Goal: Task Accomplishment & Management: Use online tool/utility

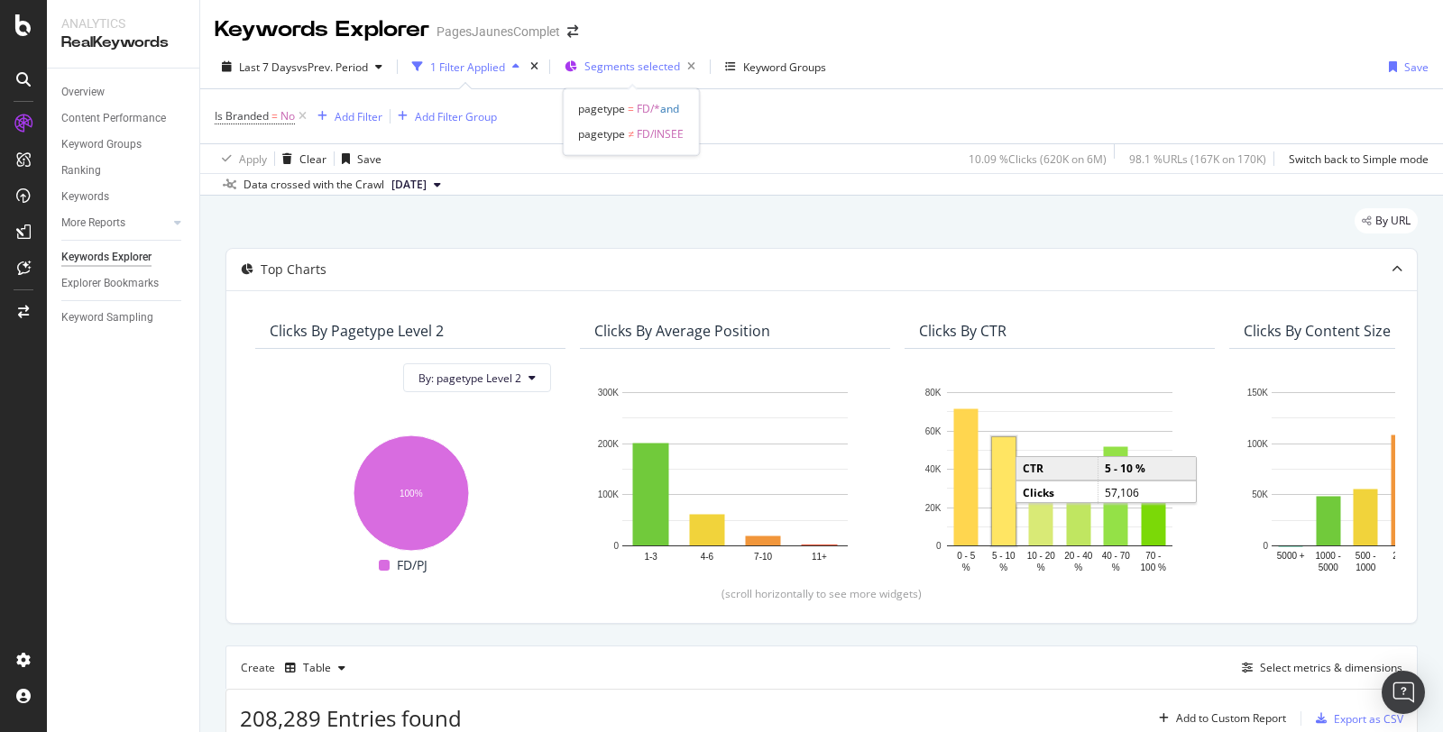
click at [636, 72] on span "Segments selected" at bounding box center [632, 66] width 96 height 15
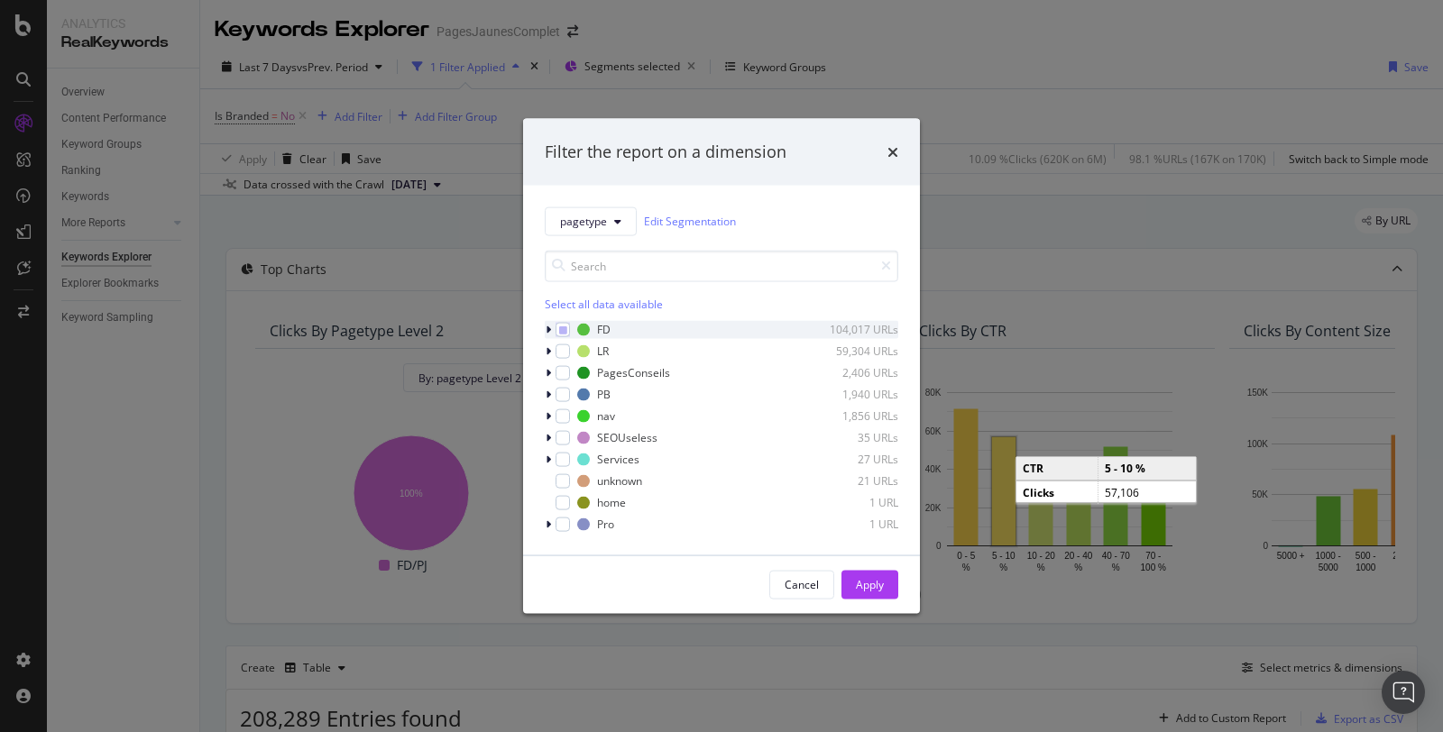
click at [551, 330] on div "modal" at bounding box center [550, 329] width 11 height 18
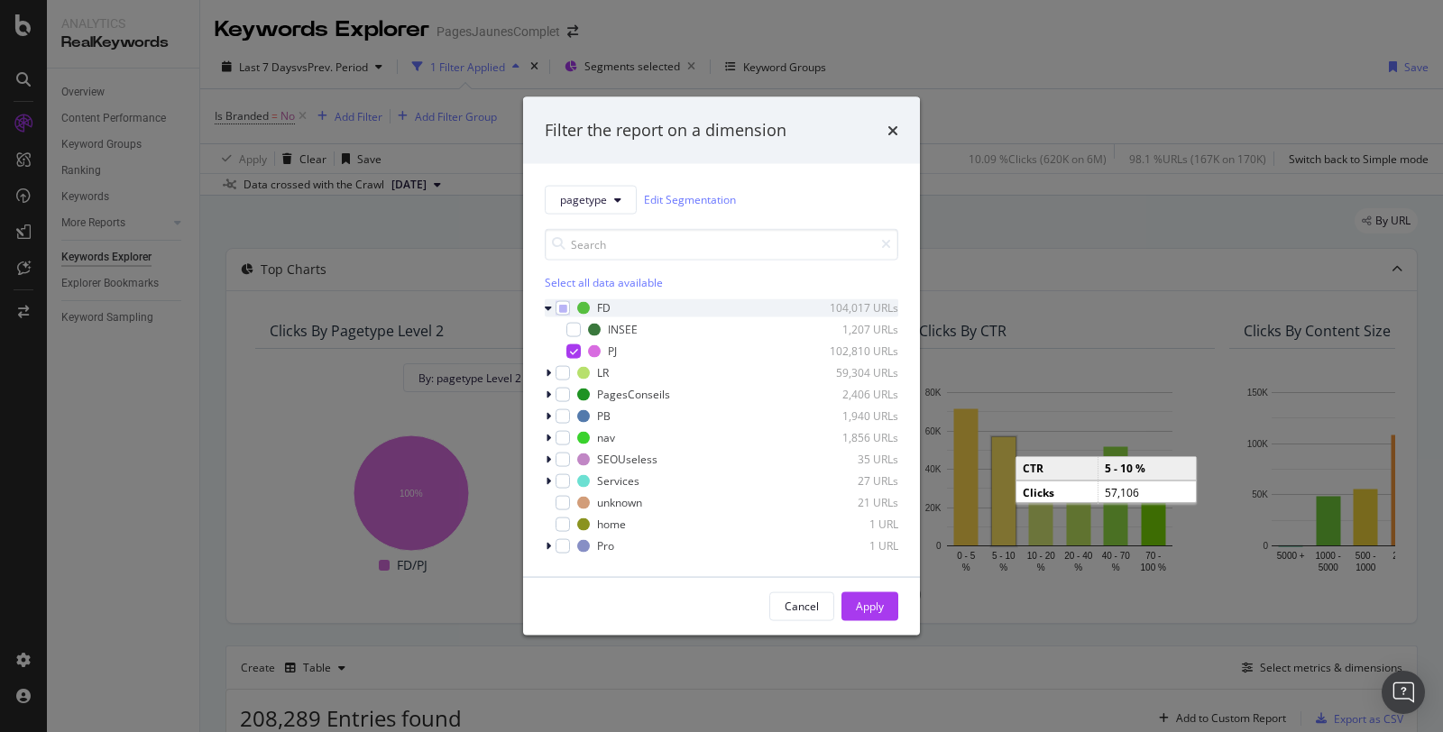
click at [549, 312] on icon "modal" at bounding box center [548, 307] width 7 height 11
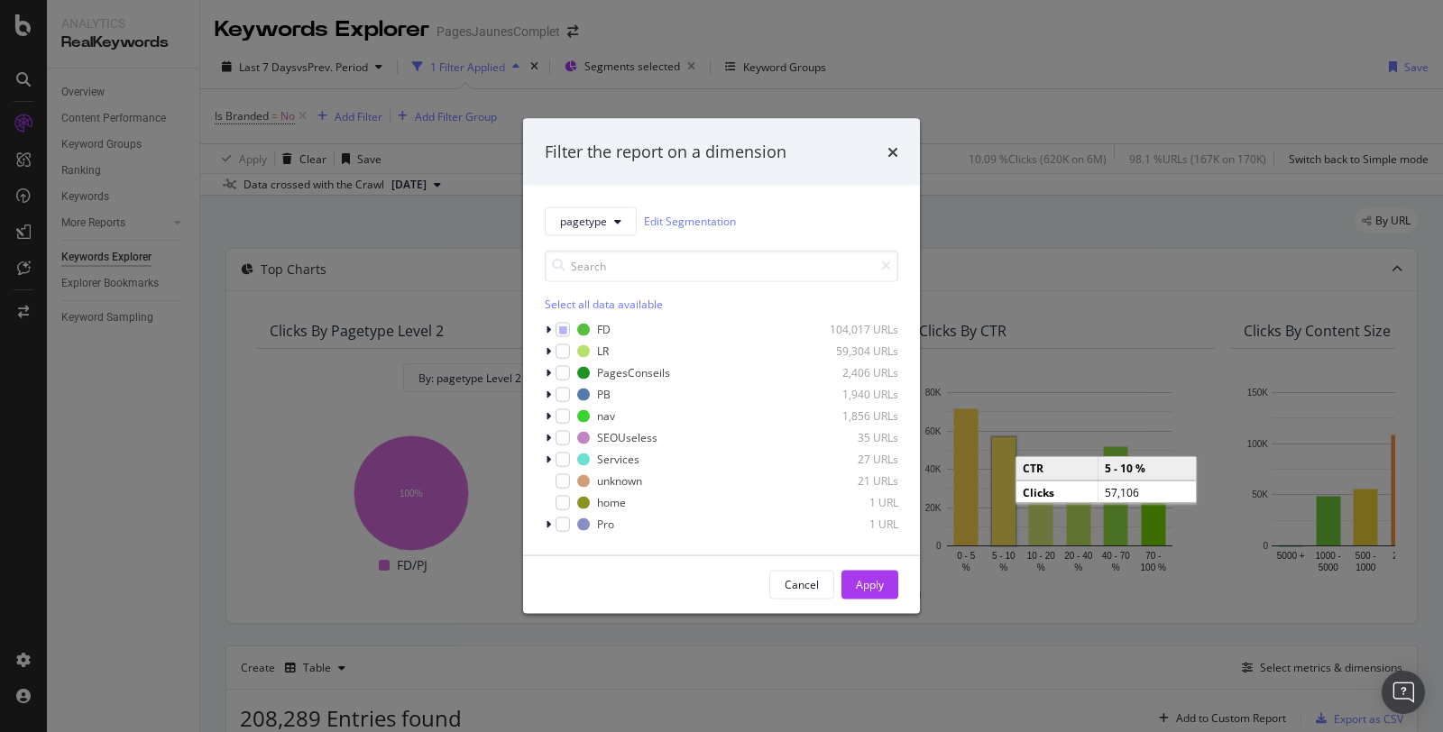
click at [606, 100] on div "Filter the report on a dimension pagetype Edit Segmentation Select all data ava…" at bounding box center [721, 366] width 1443 height 732
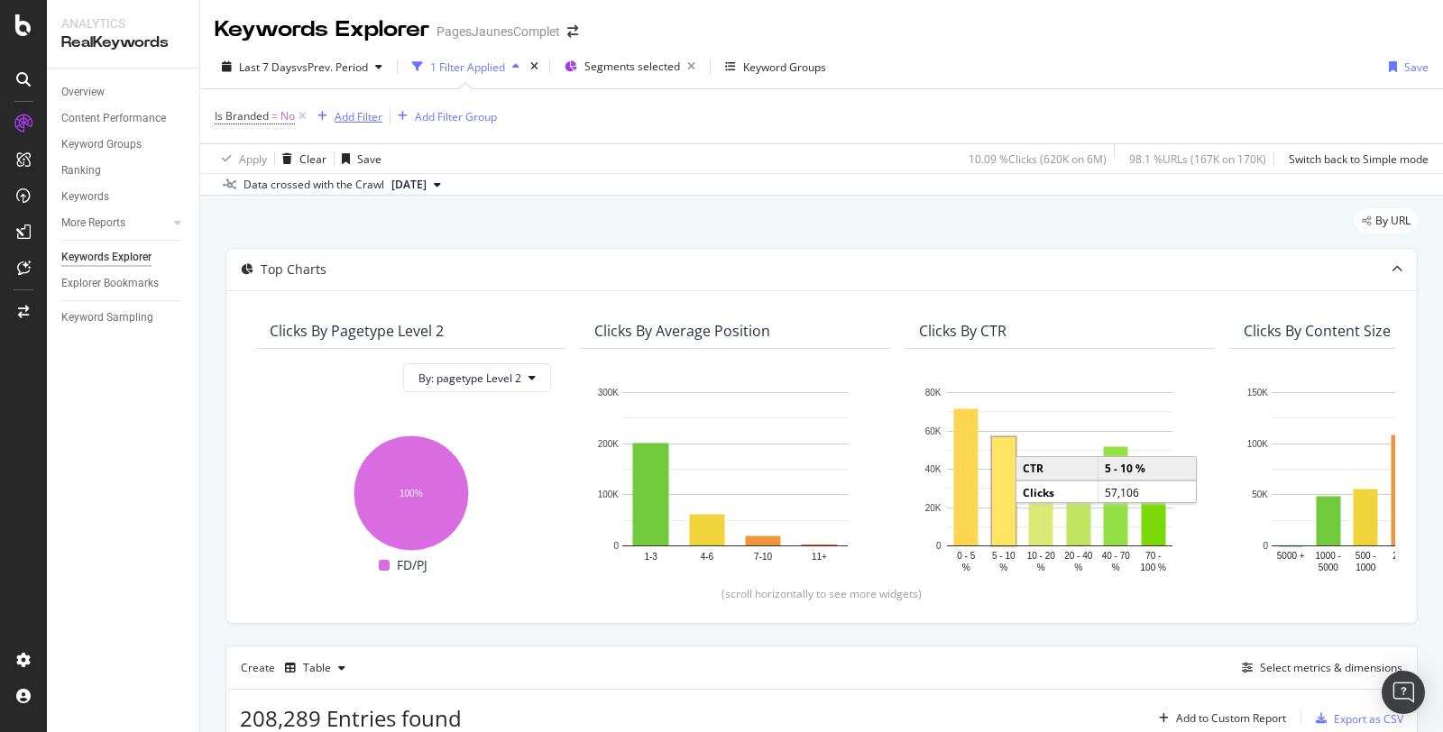
click at [365, 115] on div "Add Filter" at bounding box center [359, 116] width 48 height 15
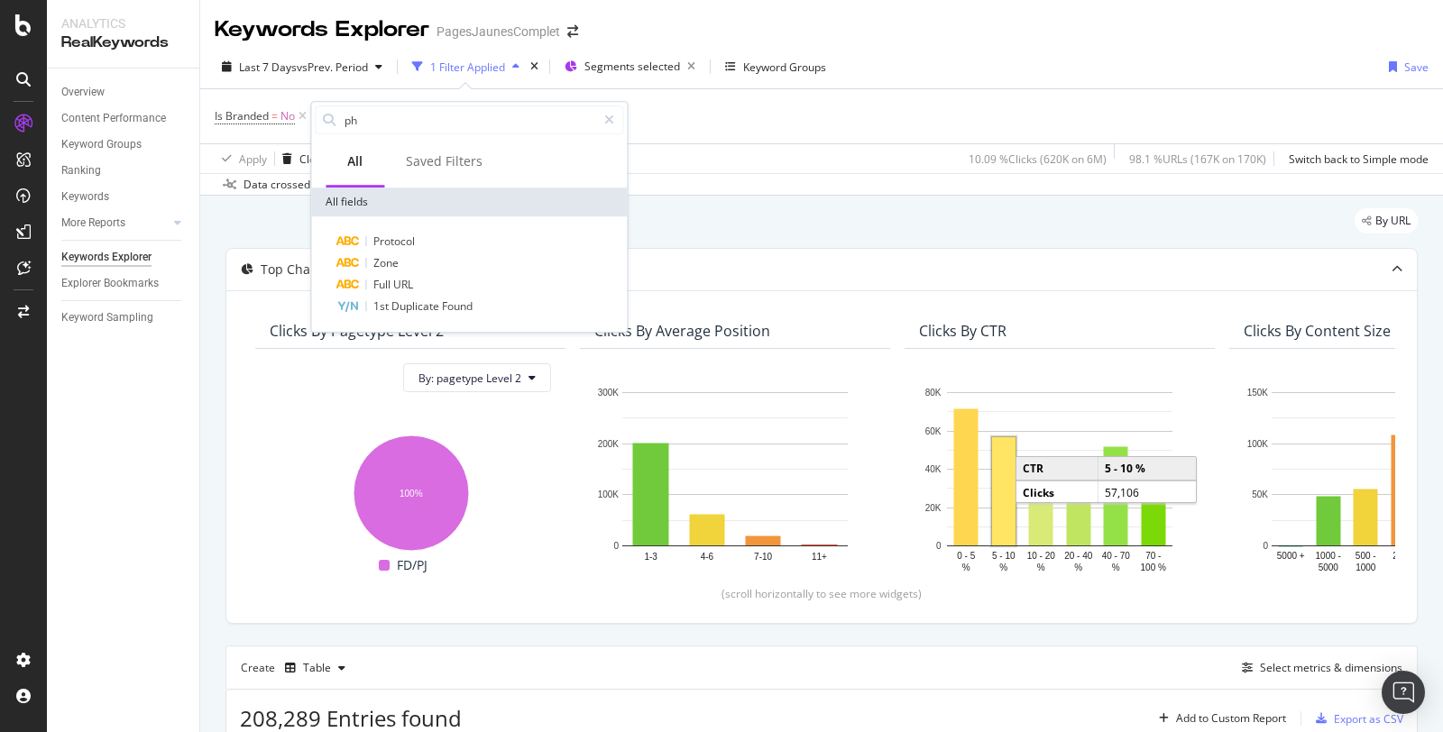
type input "p"
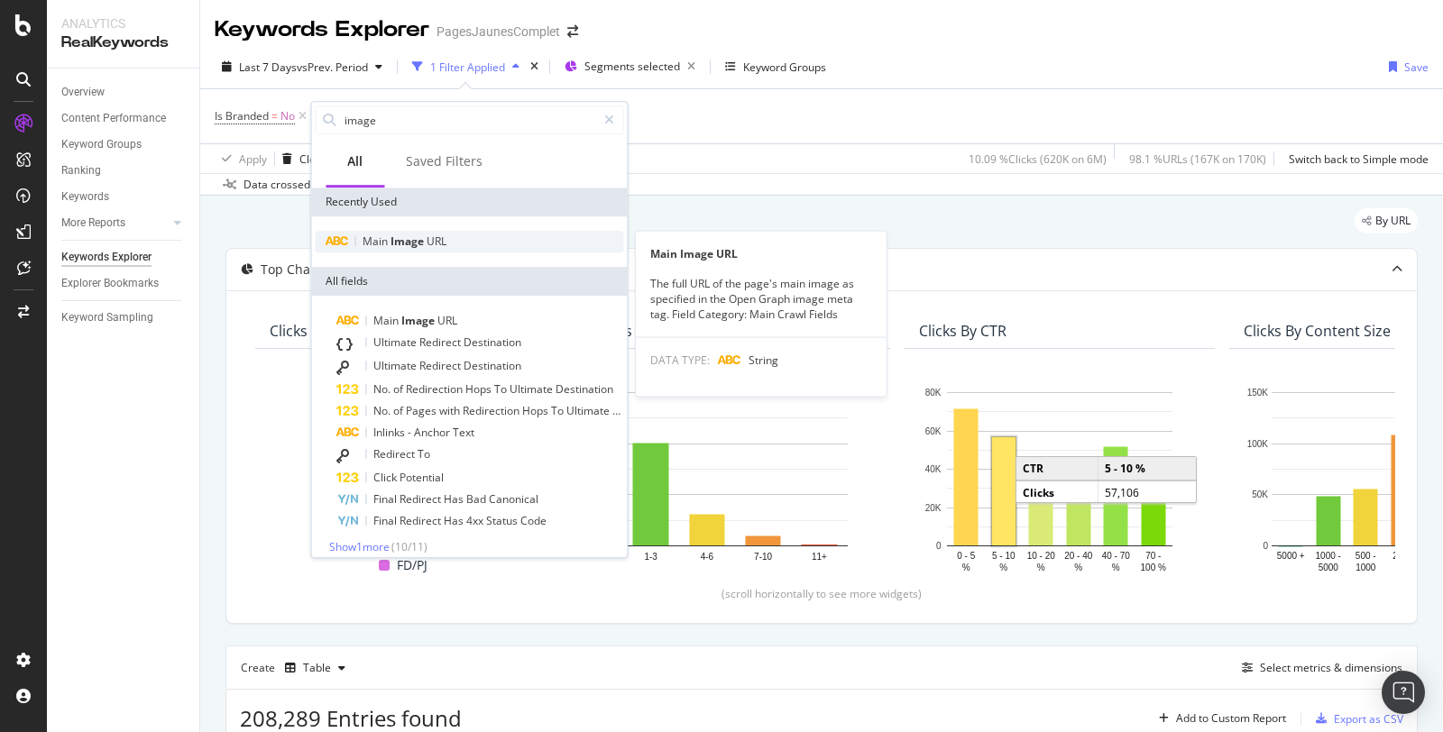
type input "image"
click at [386, 236] on span "Main" at bounding box center [377, 241] width 28 height 15
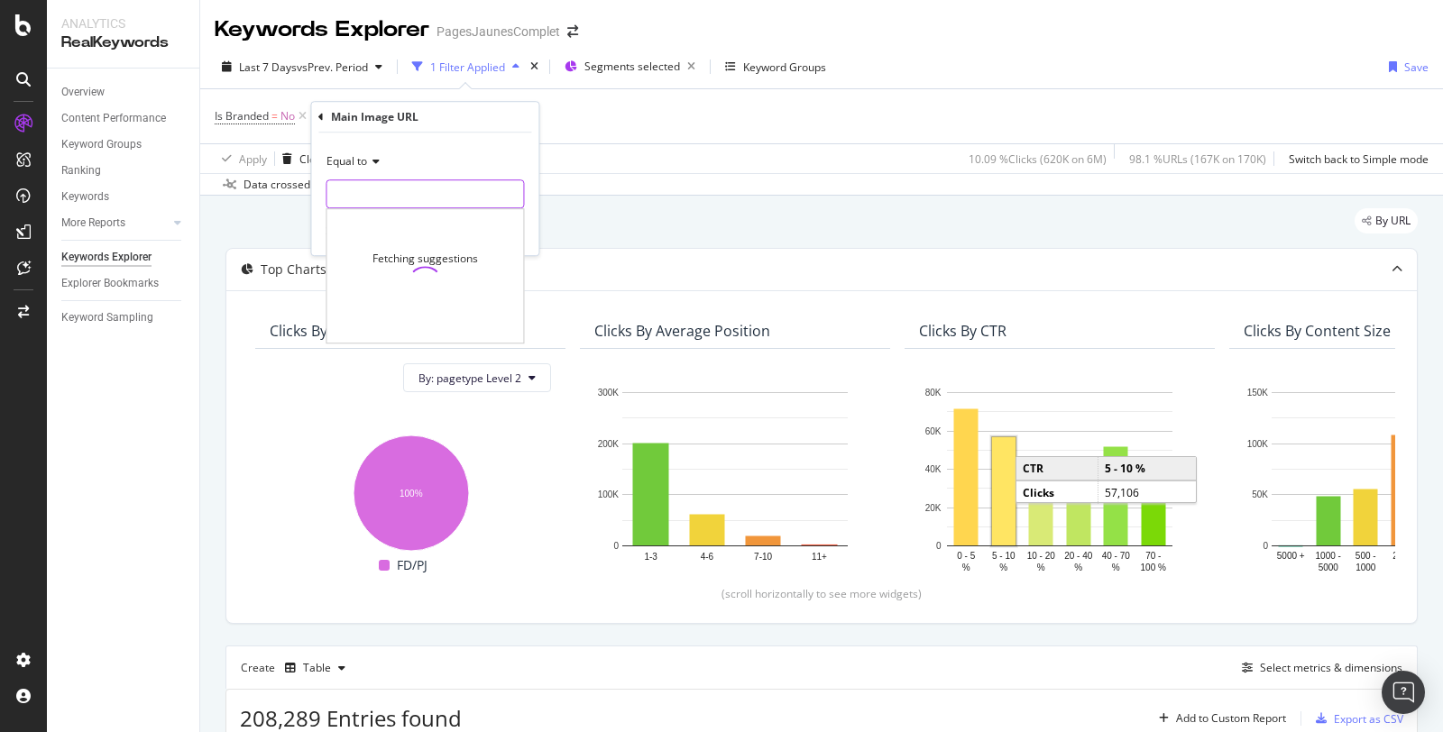
click at [379, 190] on input "text" at bounding box center [424, 193] width 197 height 29
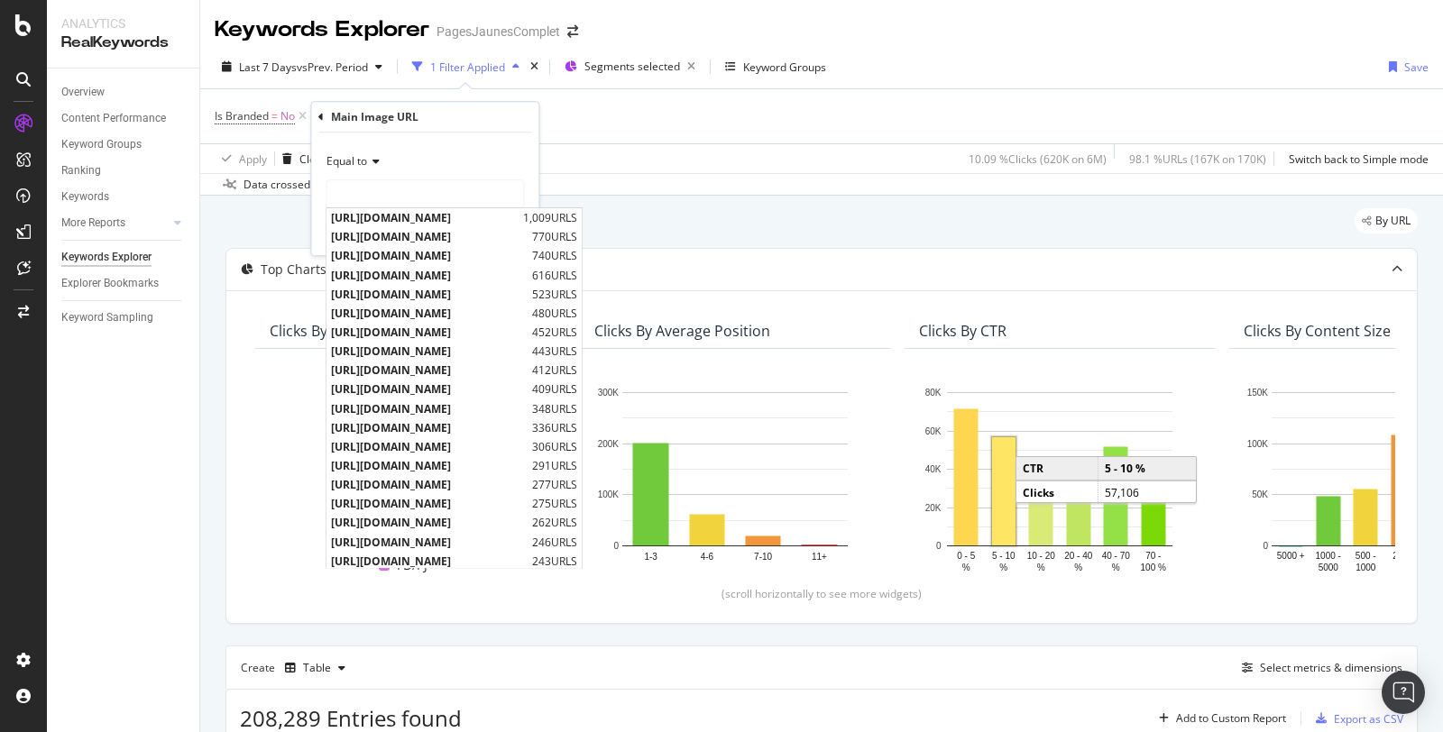
click at [370, 156] on icon at bounding box center [373, 161] width 13 height 11
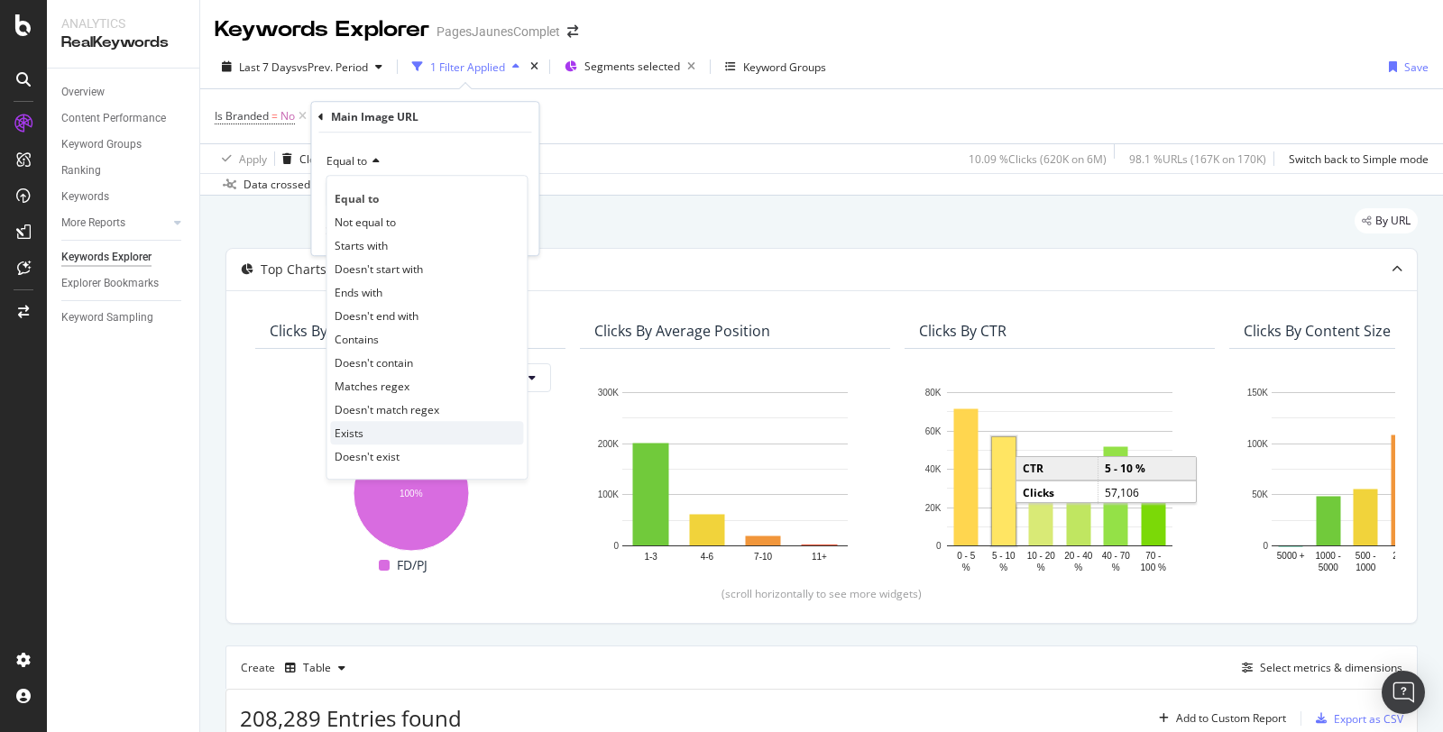
click at [382, 427] on div "Exists" at bounding box center [426, 432] width 193 height 23
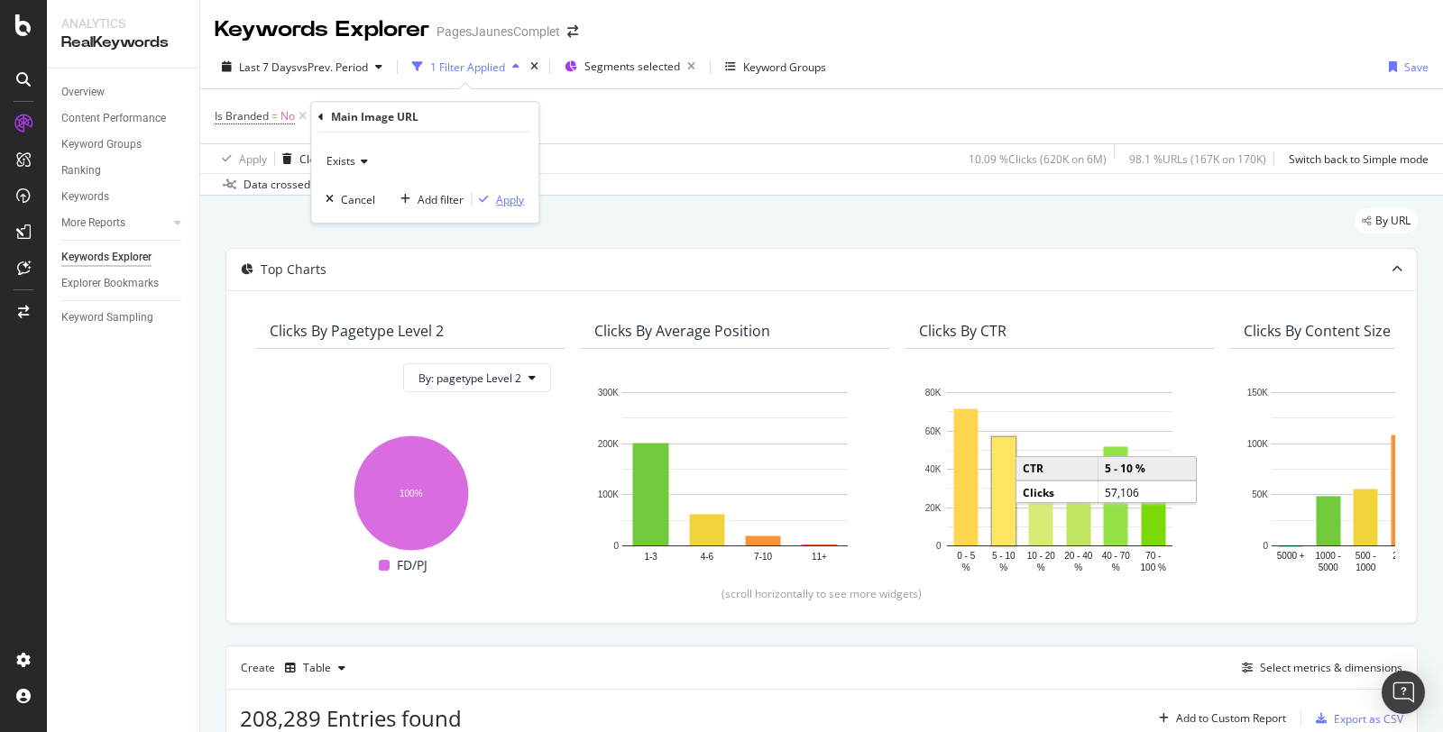
click at [511, 198] on div "Apply" at bounding box center [510, 199] width 28 height 15
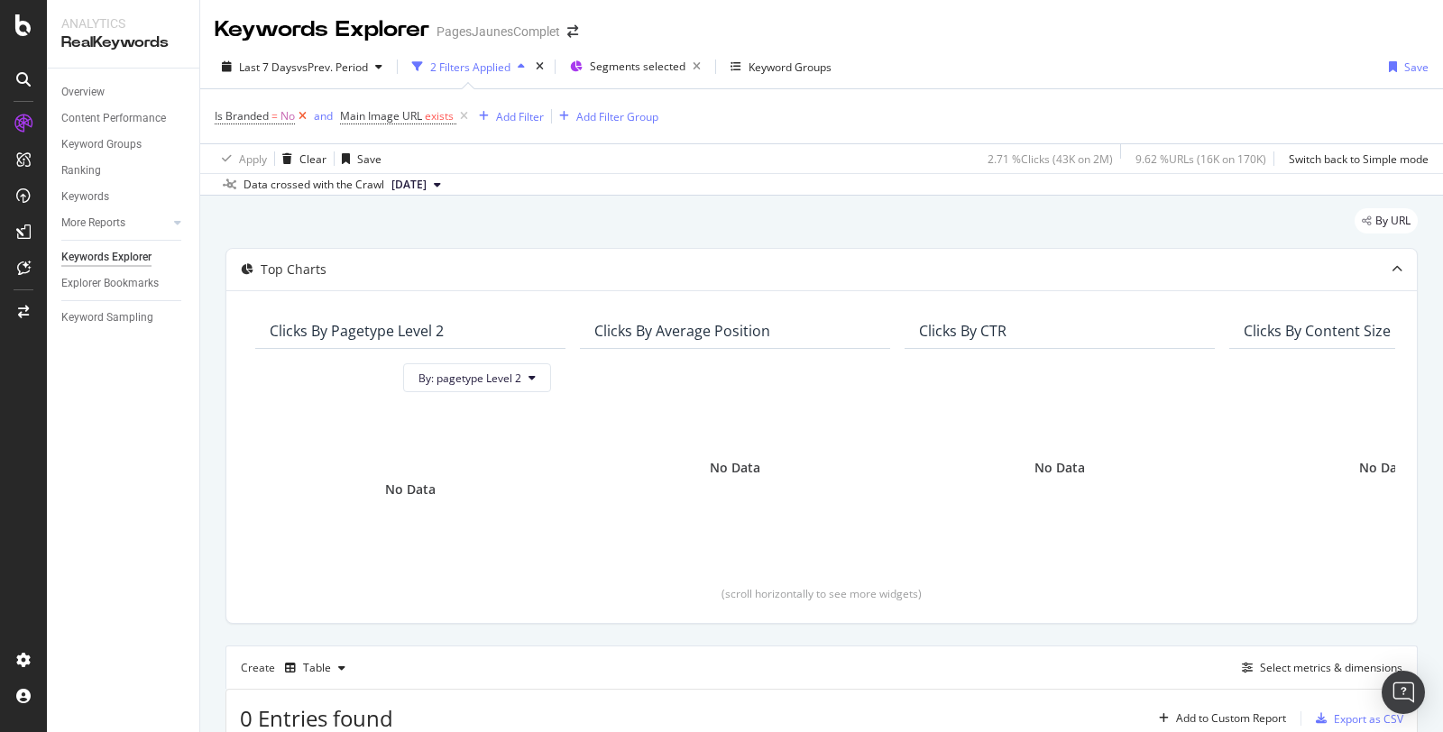
click at [302, 116] on icon at bounding box center [302, 116] width 15 height 18
click at [335, 117] on icon at bounding box center [338, 116] width 15 height 18
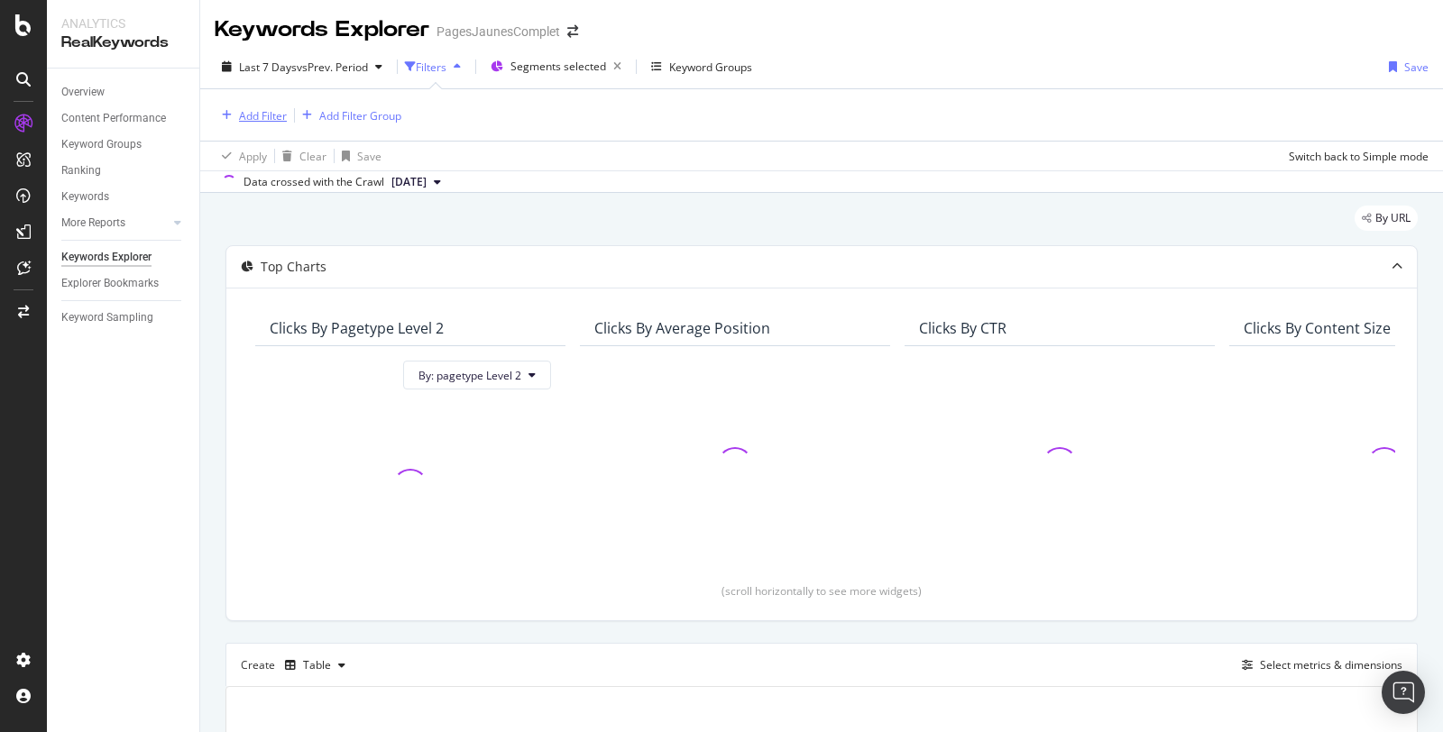
click at [279, 115] on div "Add Filter" at bounding box center [263, 115] width 48 height 15
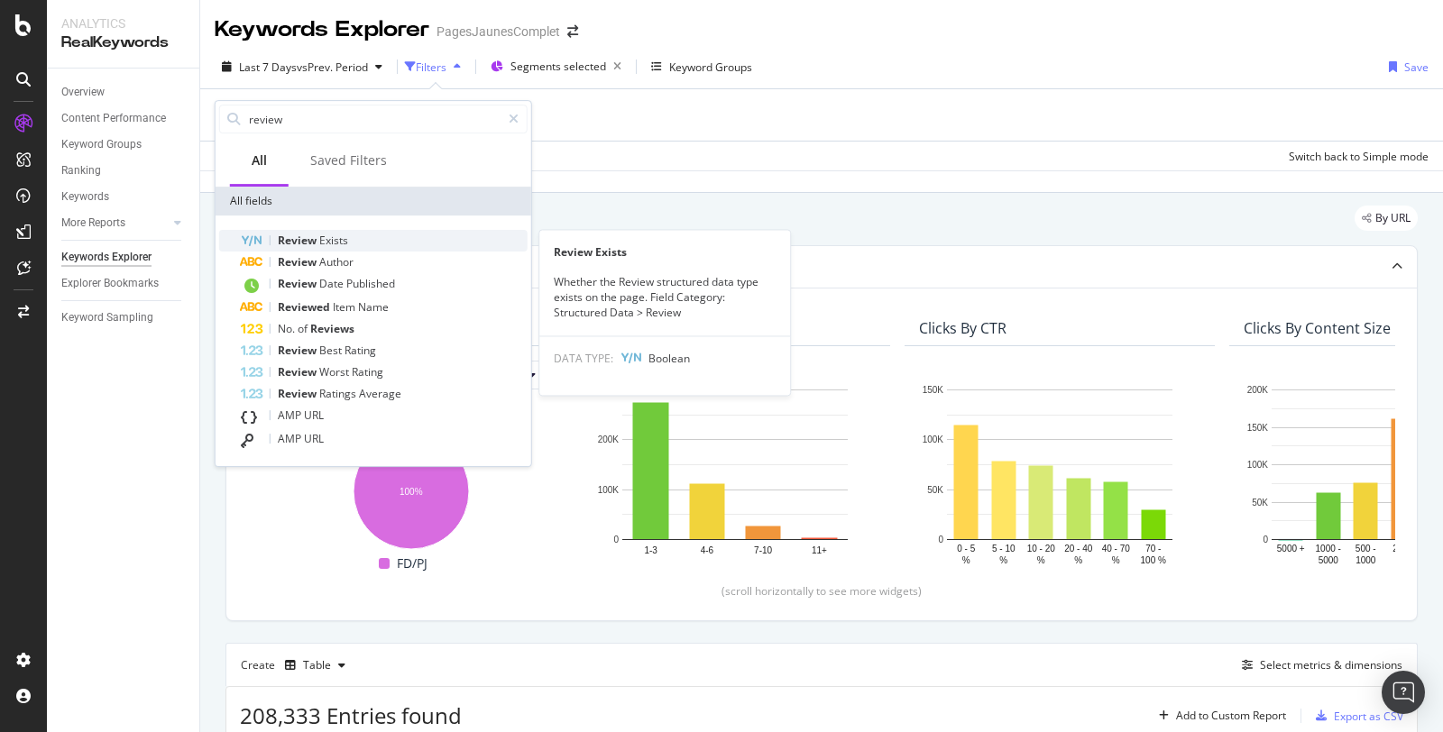
type input "review"
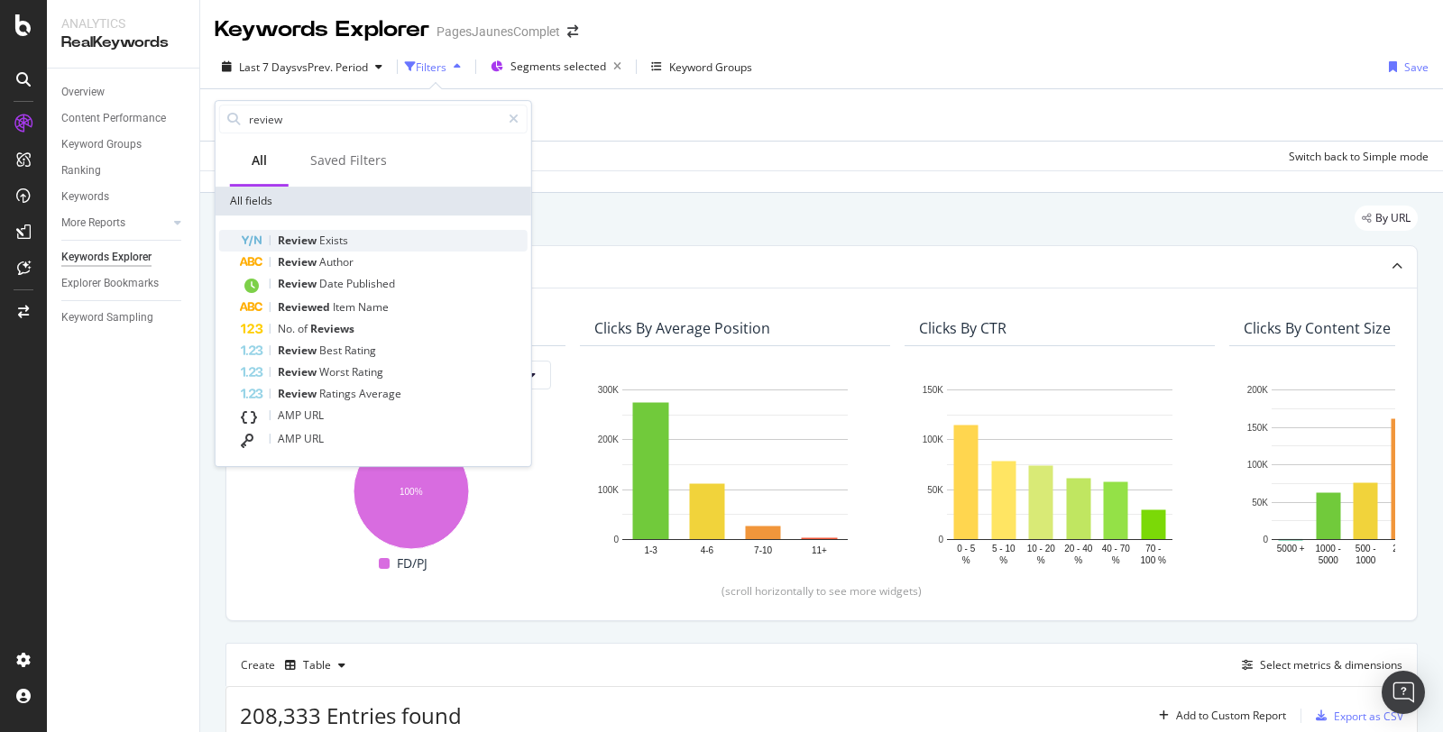
click at [303, 237] on span "Review" at bounding box center [298, 240] width 41 height 15
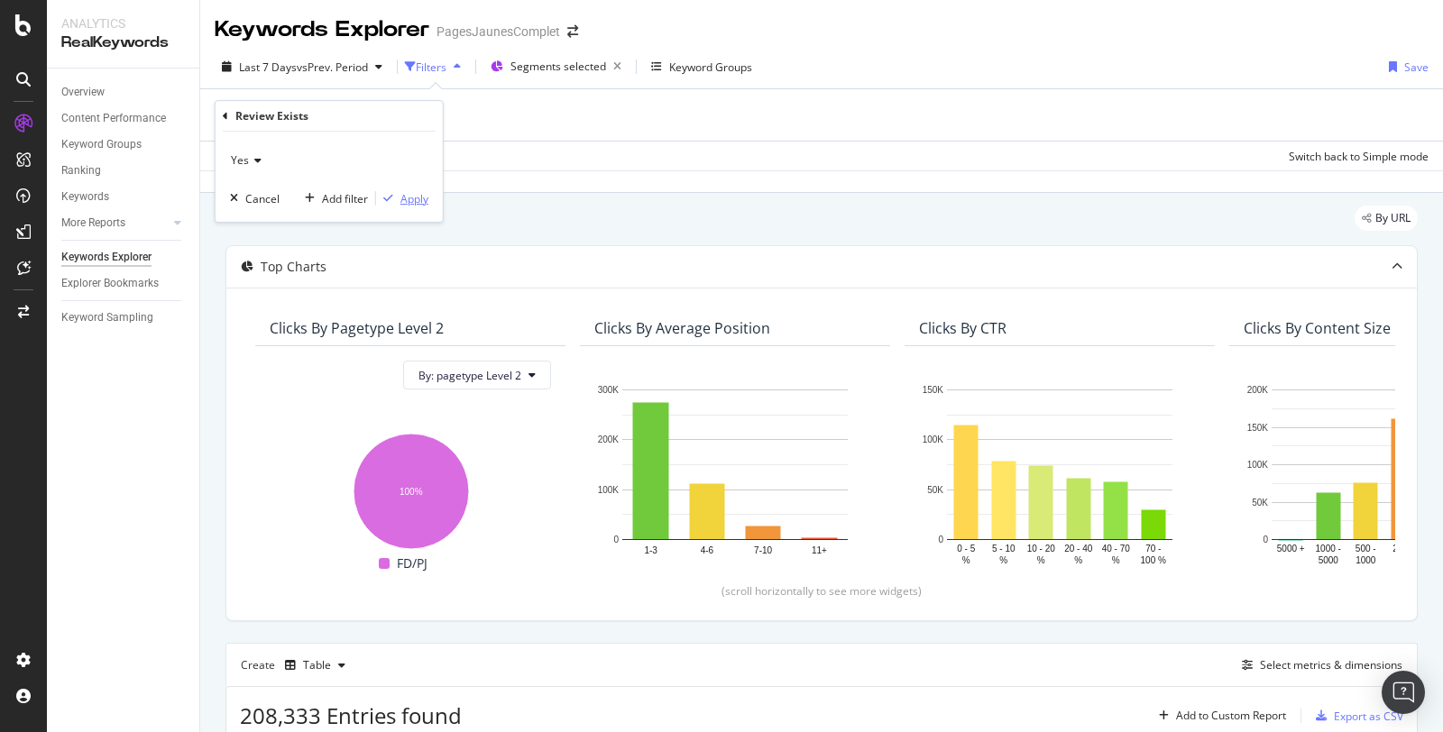
click at [410, 203] on div "Apply" at bounding box center [414, 198] width 28 height 15
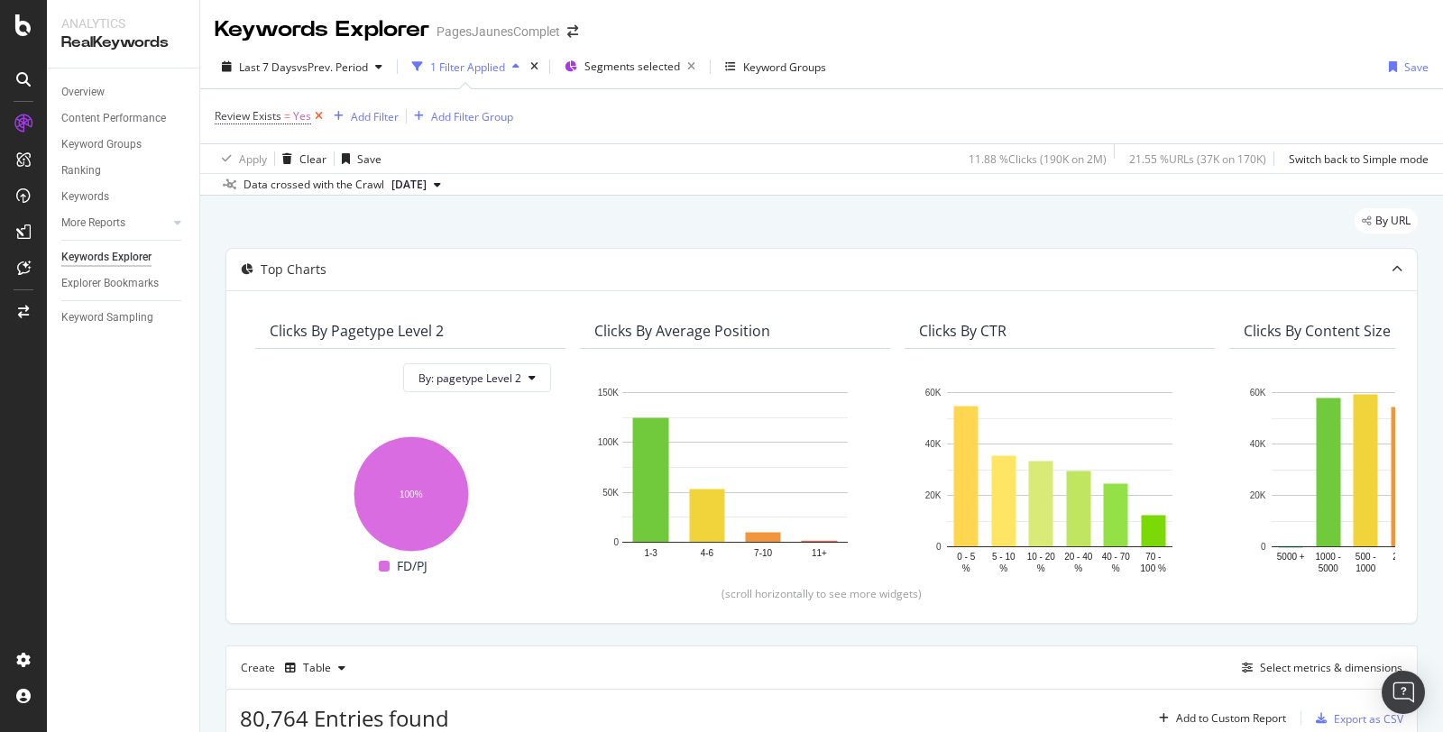
click at [314, 115] on icon at bounding box center [318, 116] width 15 height 18
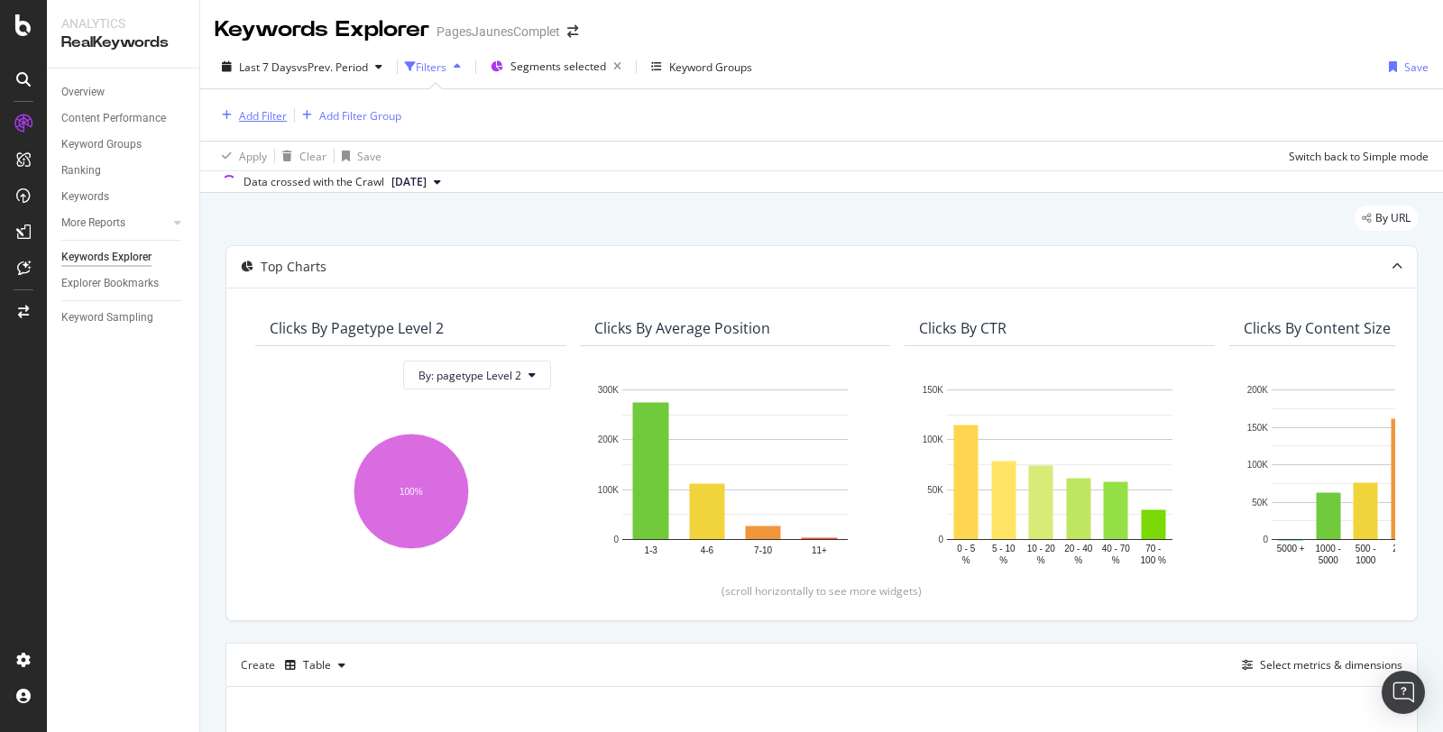
click at [273, 118] on div "Add Filter" at bounding box center [263, 115] width 48 height 15
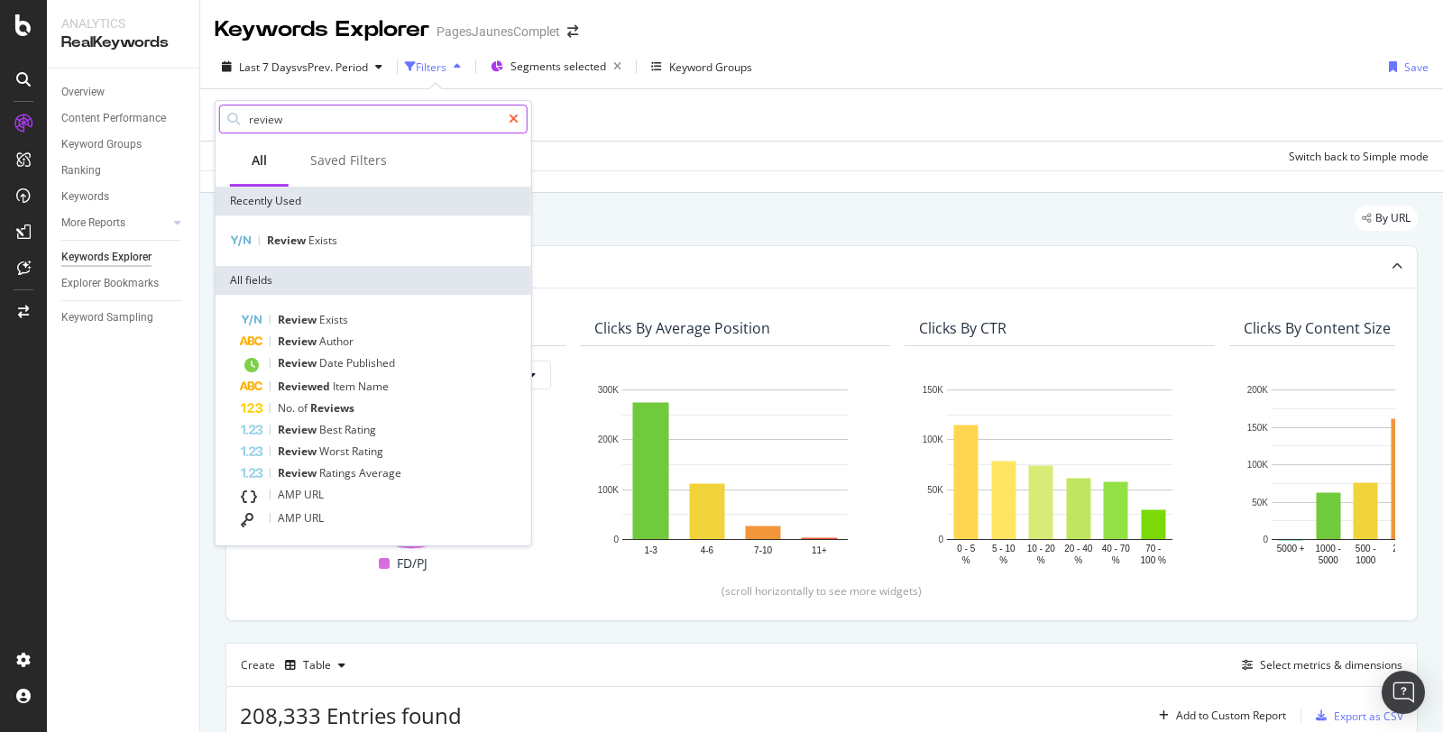
click at [515, 120] on icon at bounding box center [514, 119] width 10 height 13
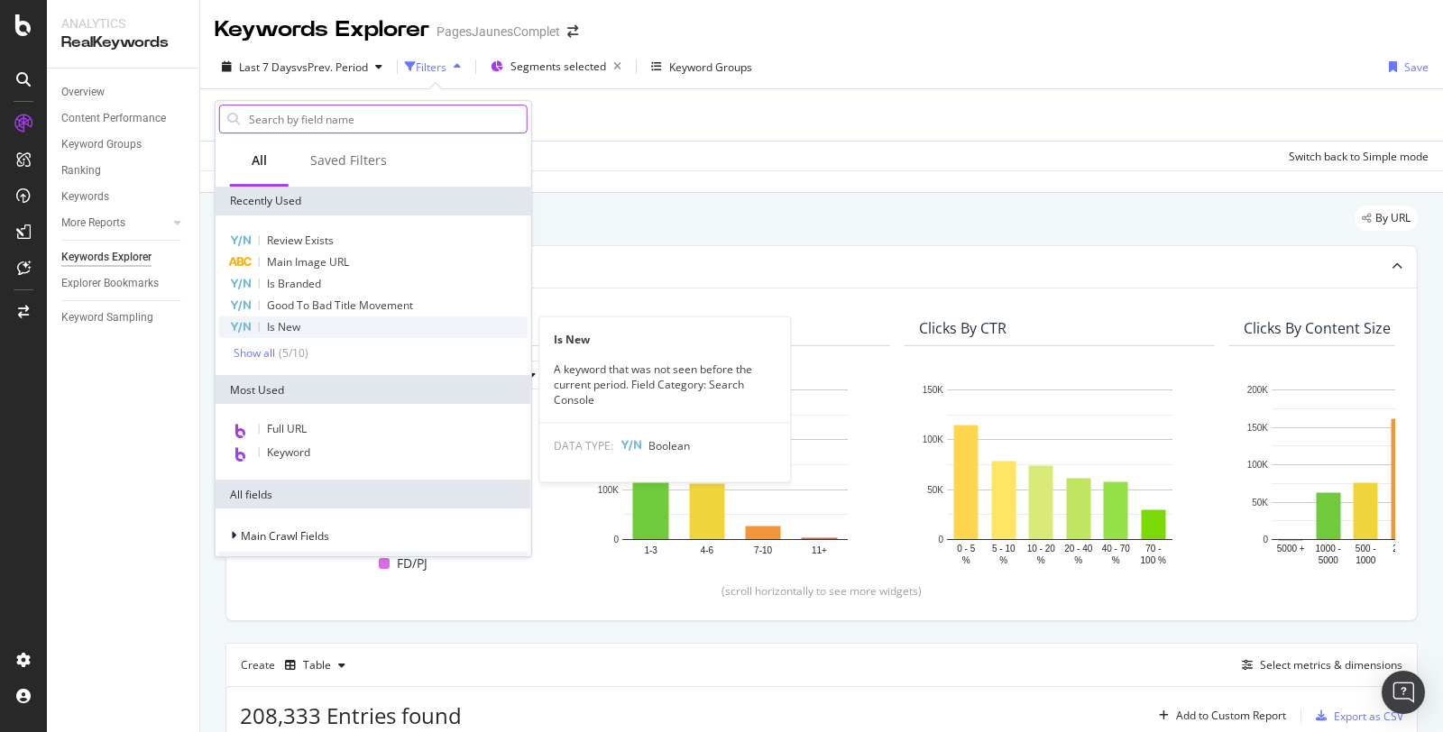
click at [290, 329] on span "Is New" at bounding box center [283, 326] width 33 height 15
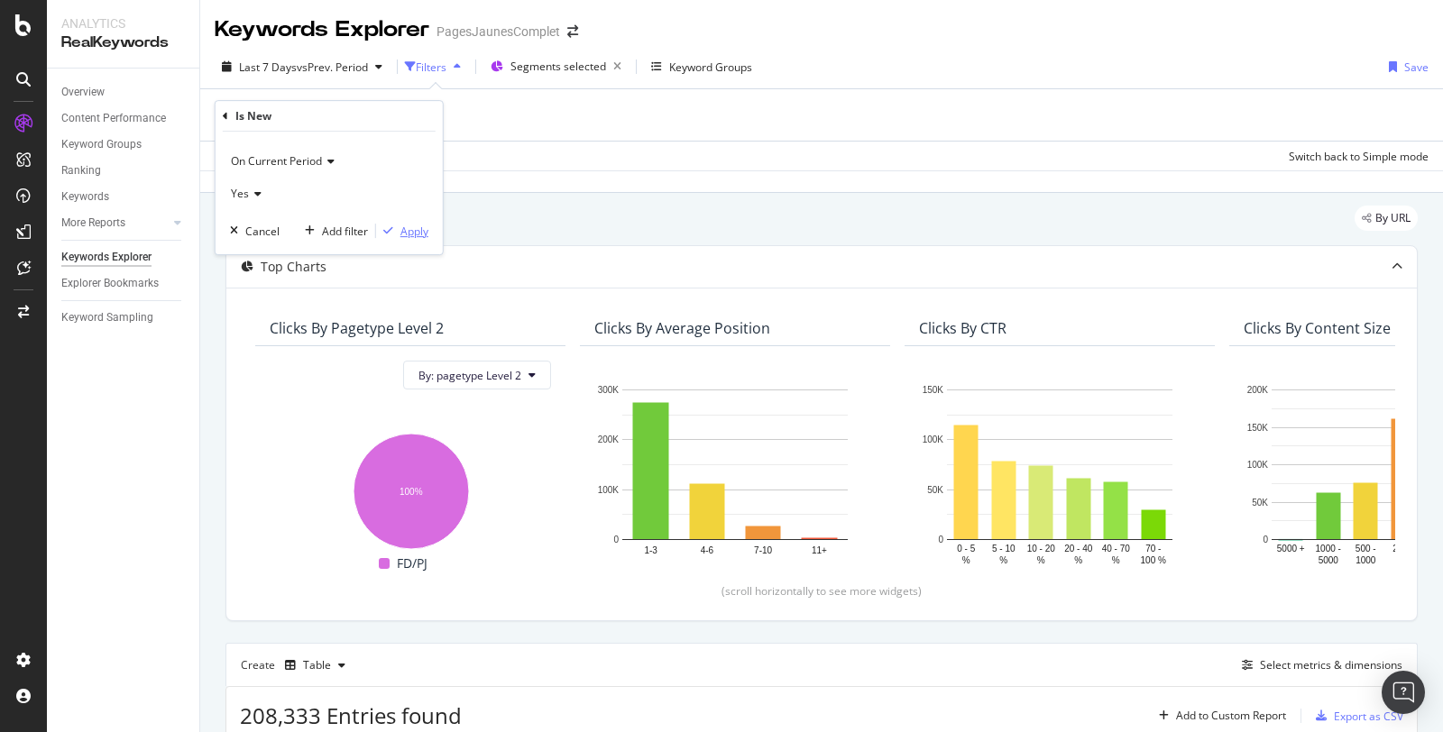
click at [420, 228] on div "Apply" at bounding box center [414, 231] width 28 height 15
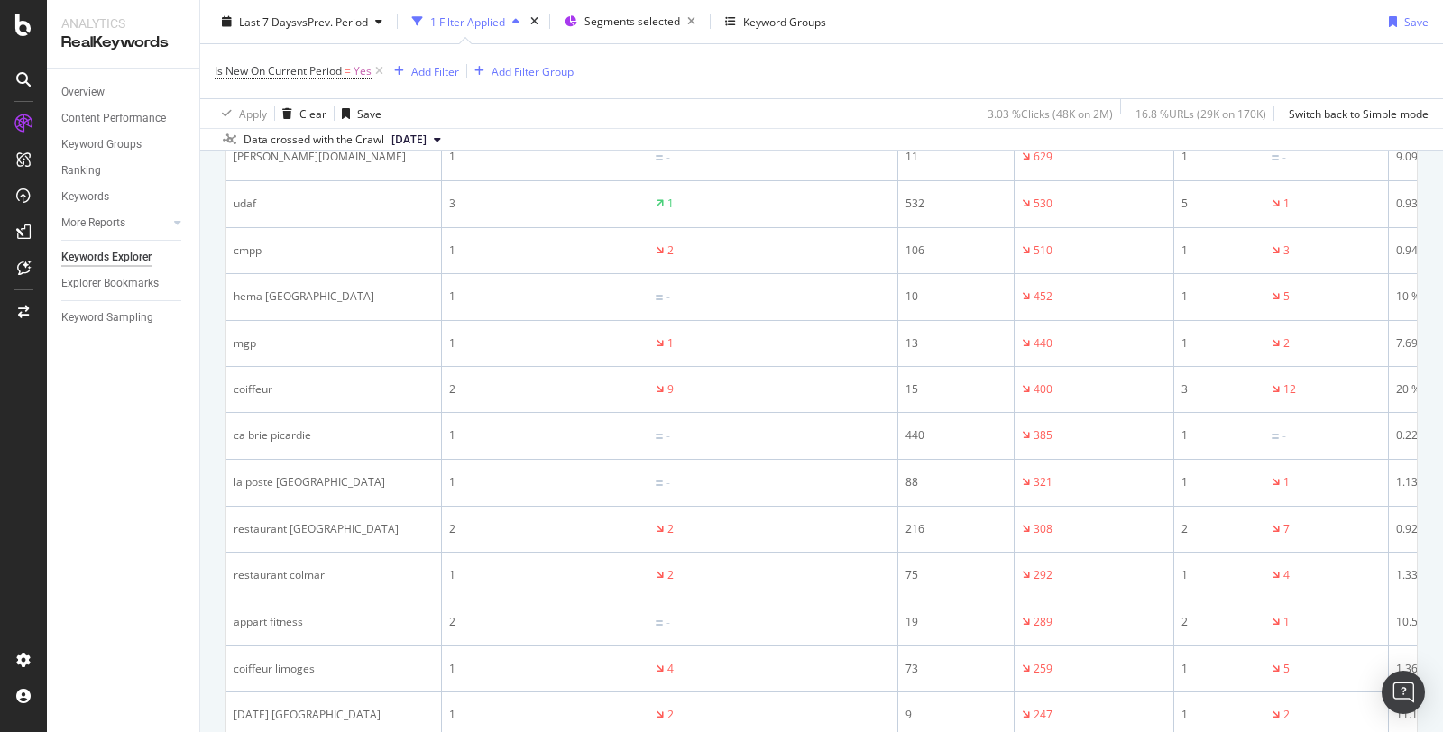
scroll to position [1621, 0]
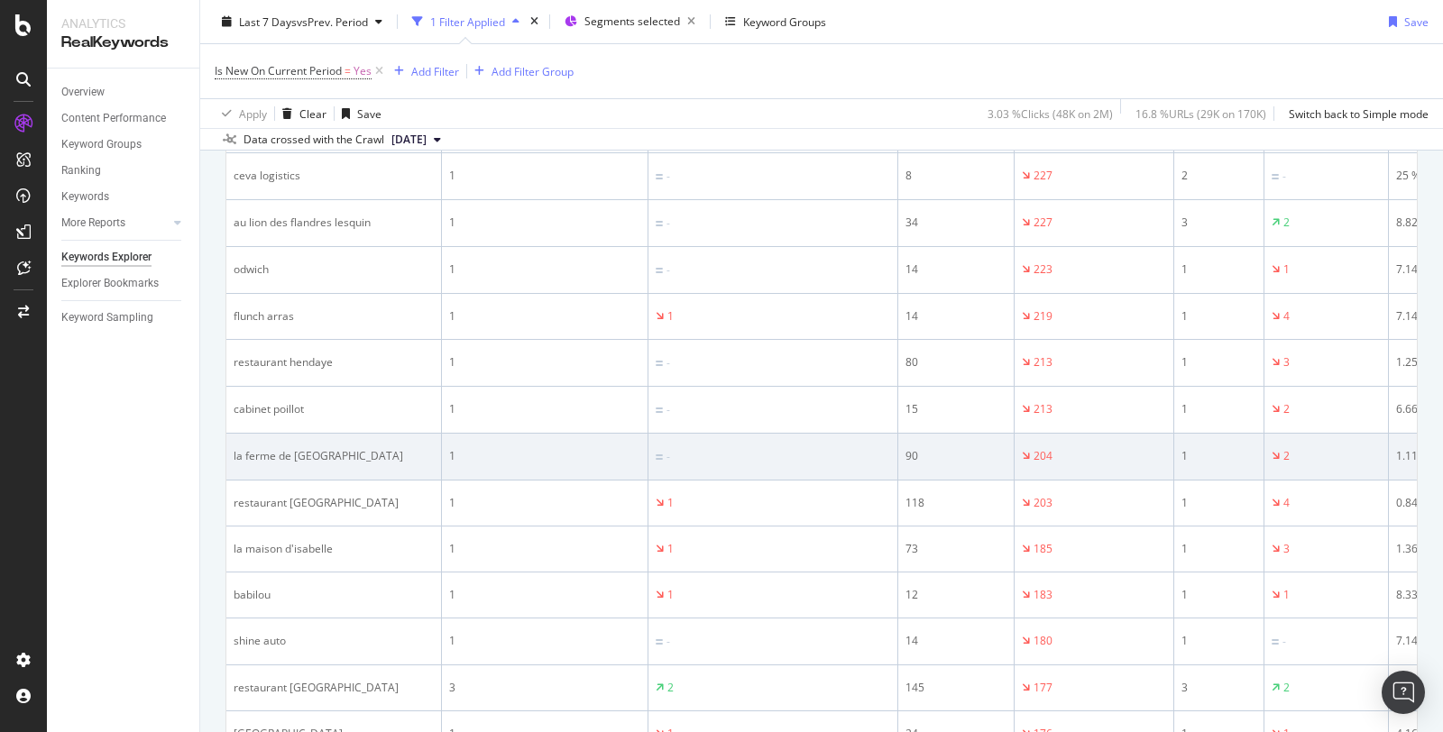
click at [287, 448] on div "la ferme de bruges" at bounding box center [334, 456] width 200 height 16
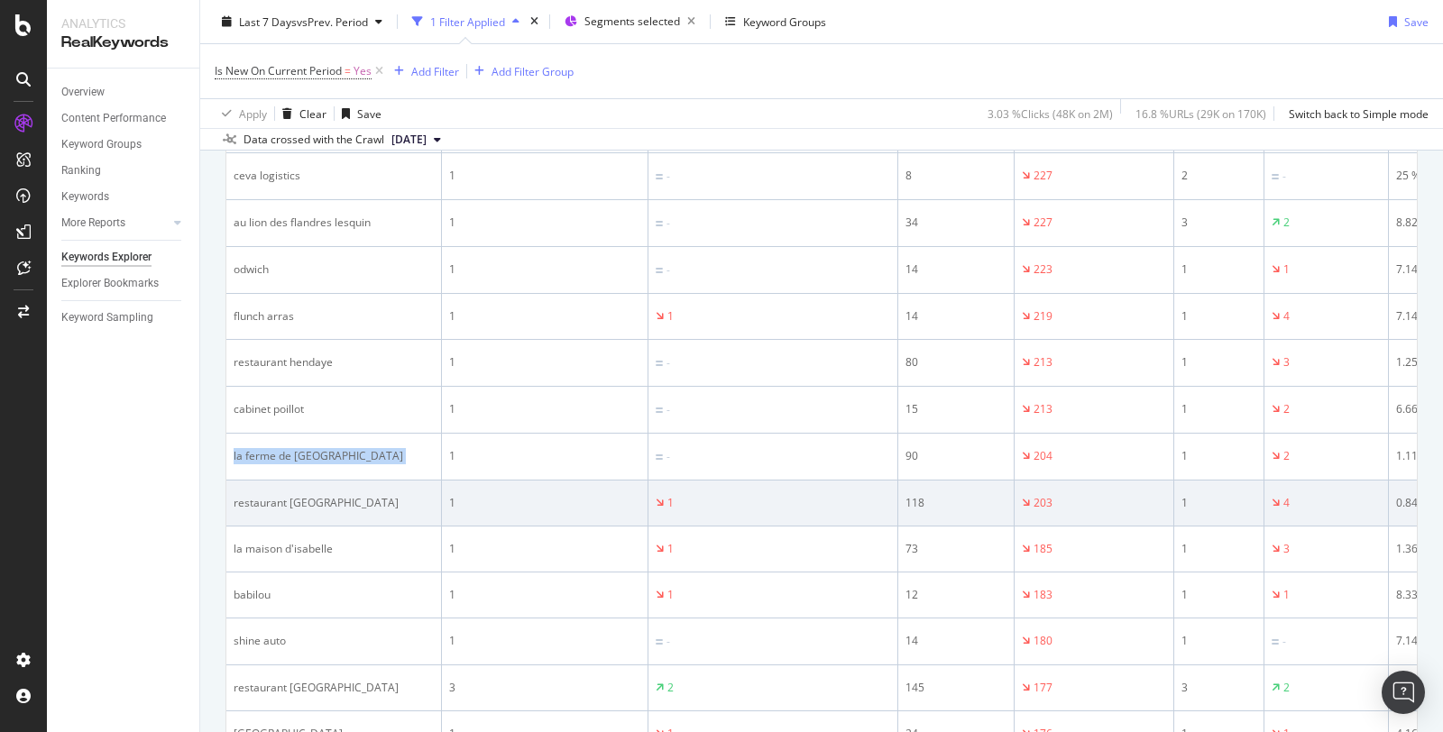
copy div "la ferme de bruges"
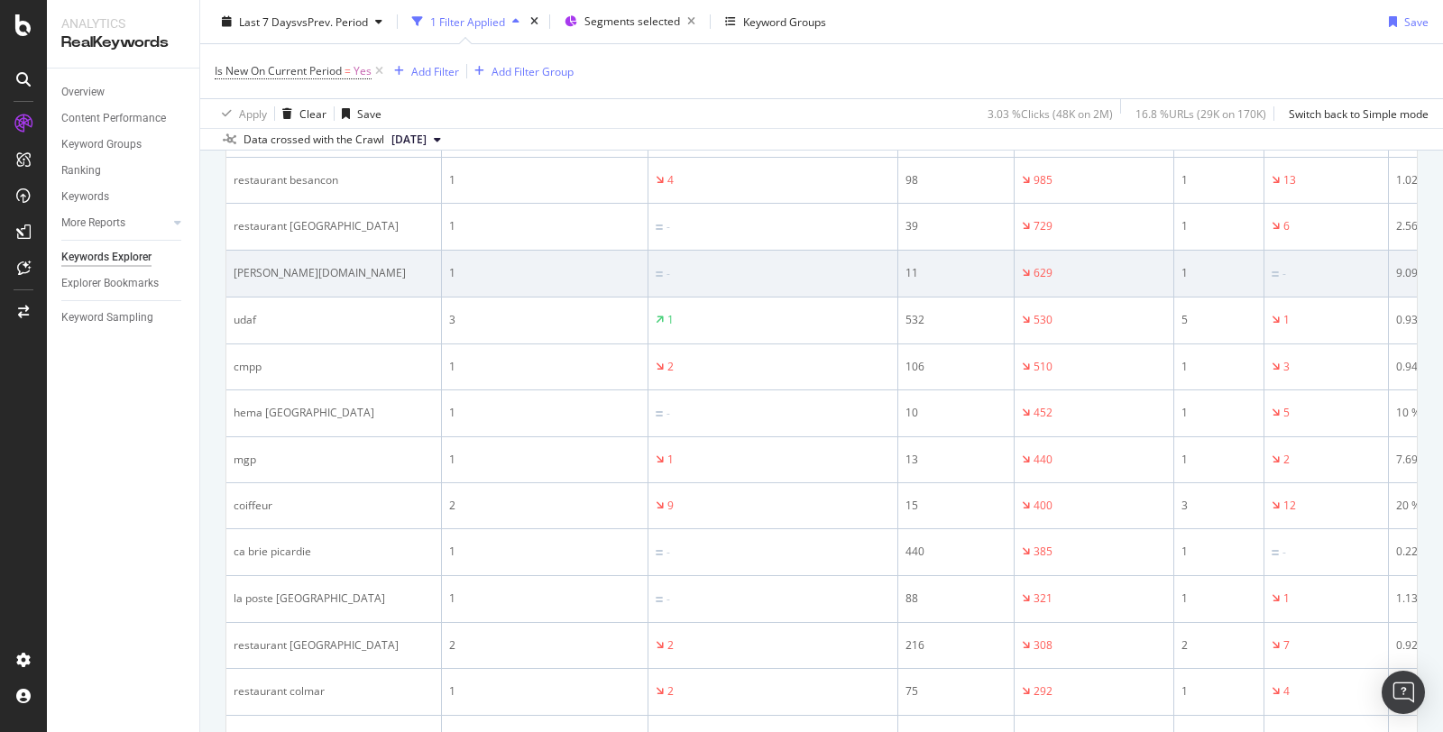
scroll to position [897, 0]
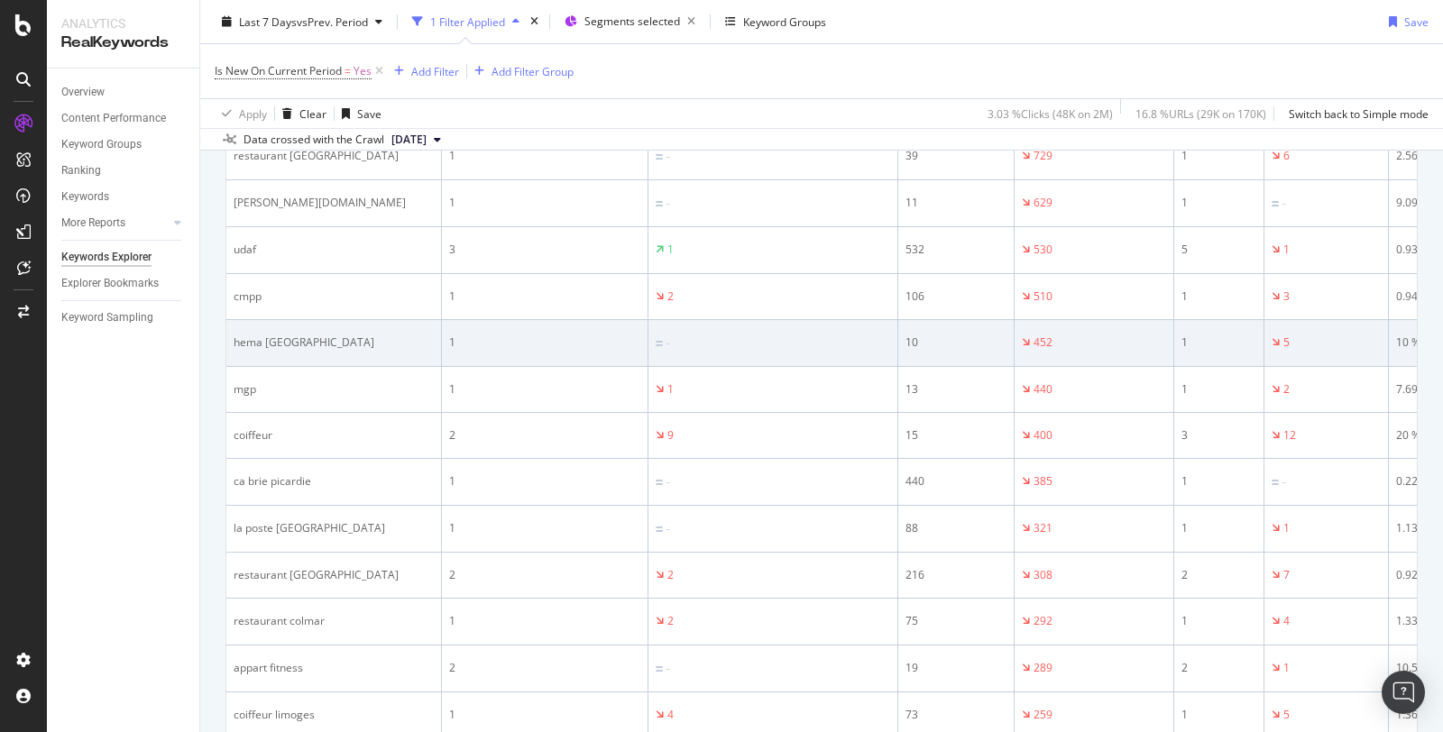
click at [335, 340] on div "hema paris" at bounding box center [334, 343] width 200 height 16
copy div "hema paris"
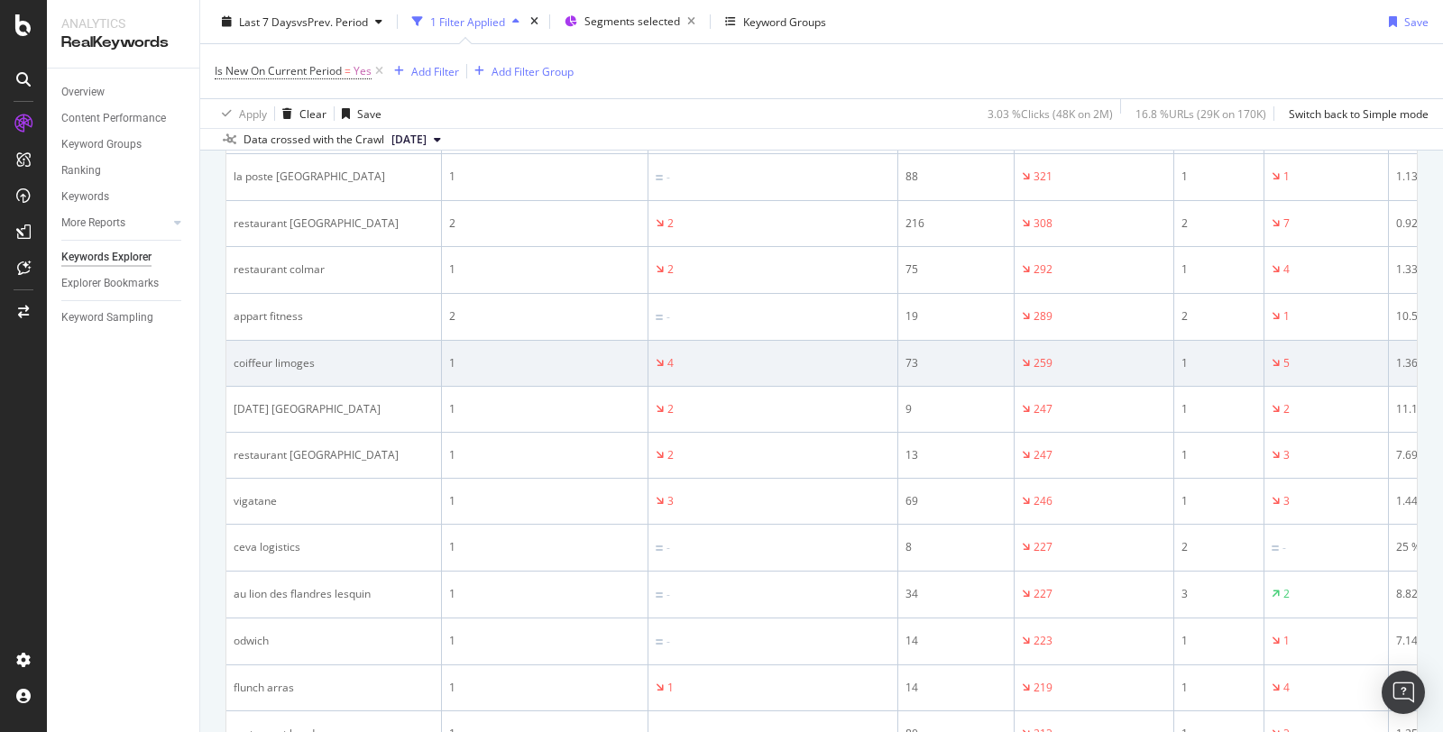
click at [299, 356] on div "coiffeur limoges" at bounding box center [334, 363] width 200 height 16
copy div "coiffeur limoges"
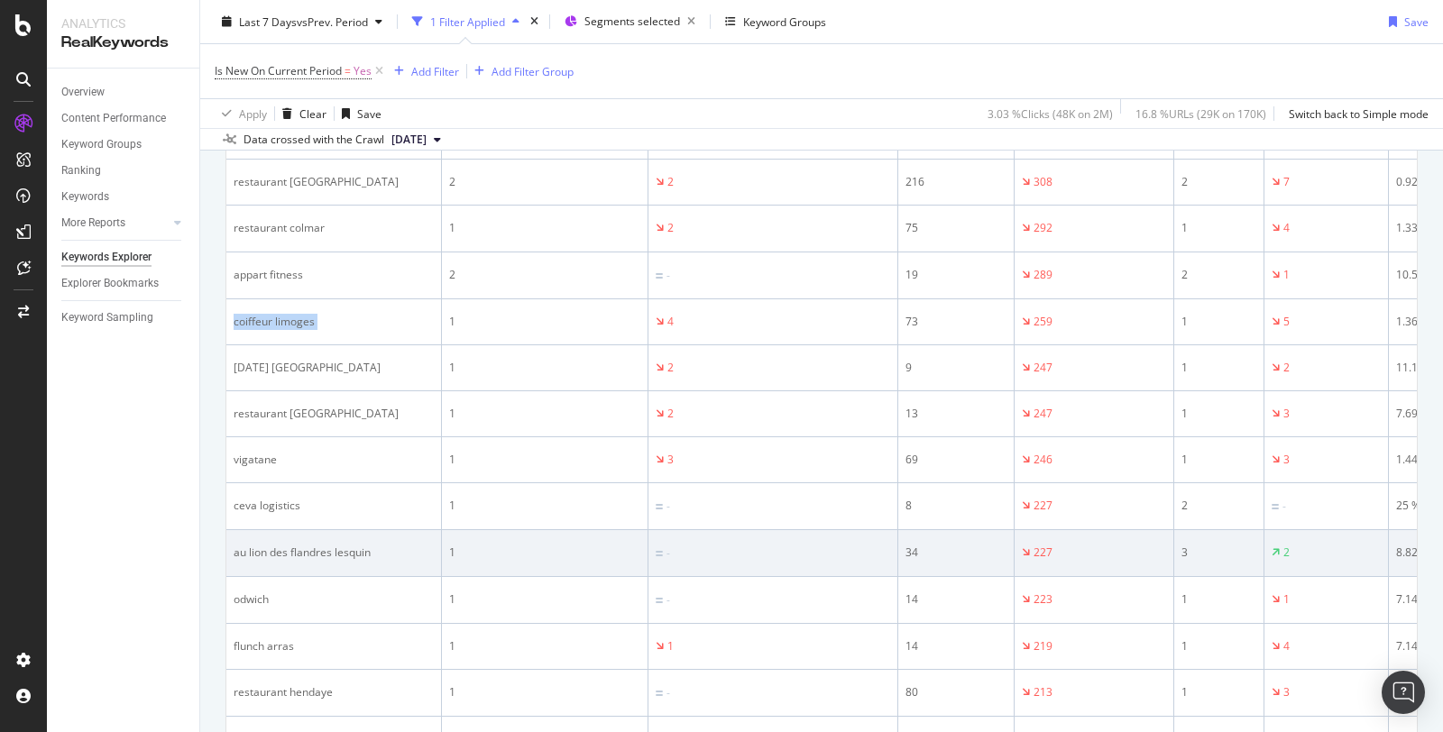
scroll to position [1295, 0]
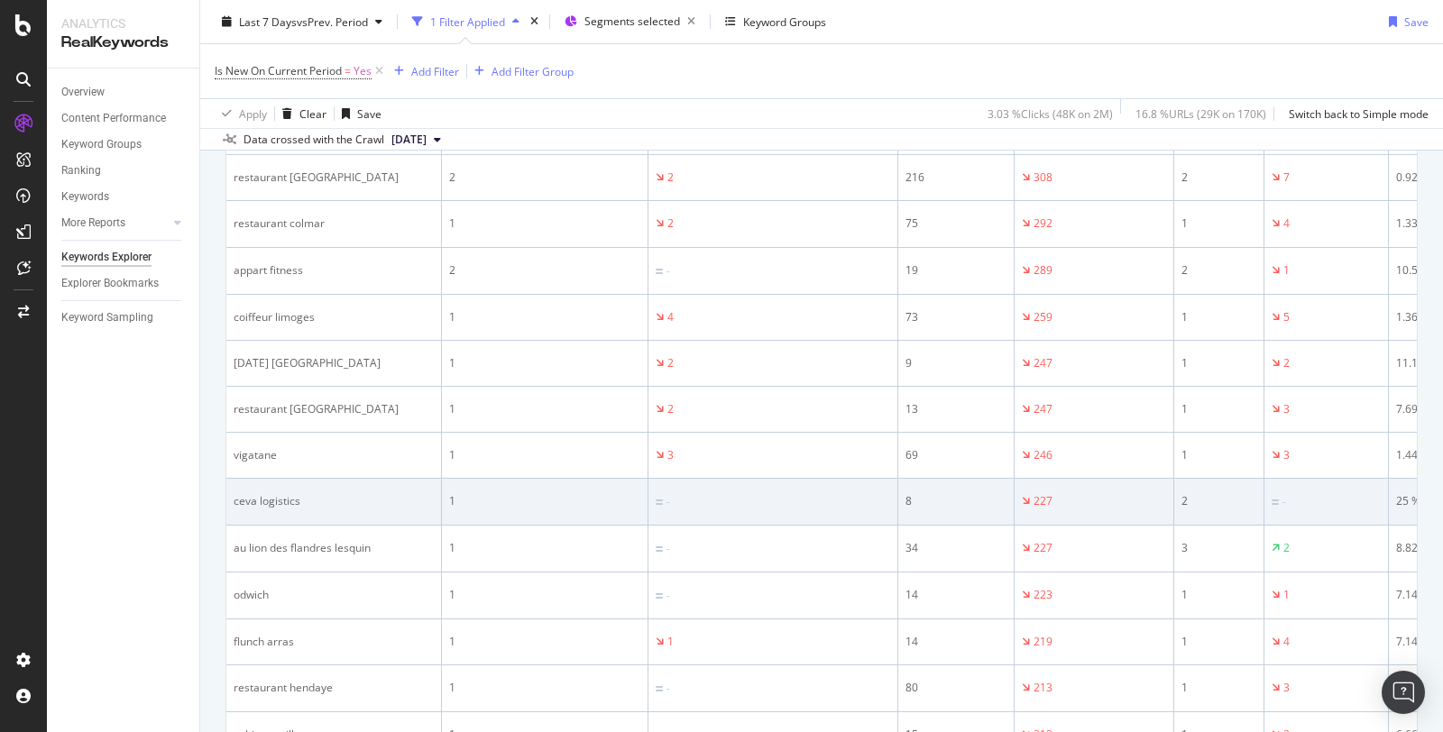
click at [280, 493] on div "ceva logistics" at bounding box center [334, 501] width 200 height 16
copy div "ceva logistics"
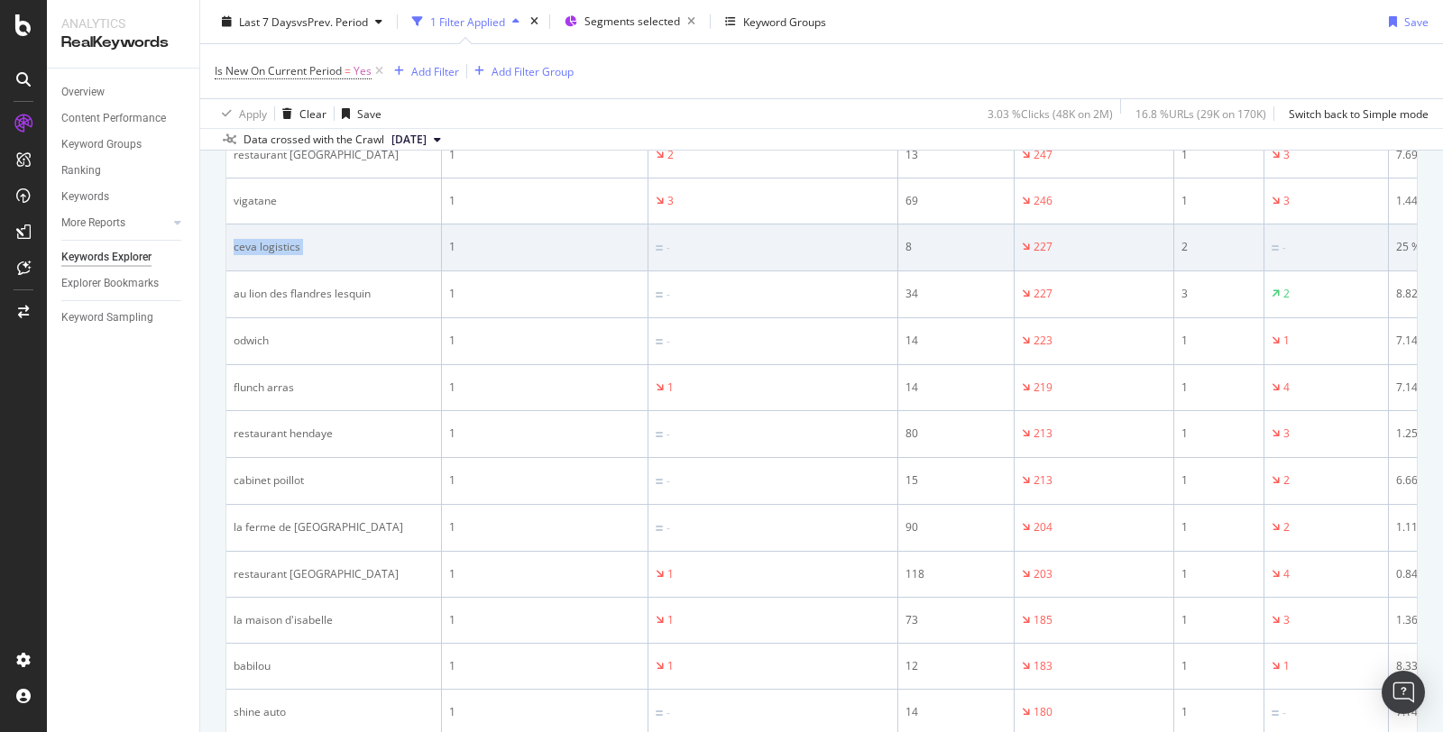
scroll to position [1697, 0]
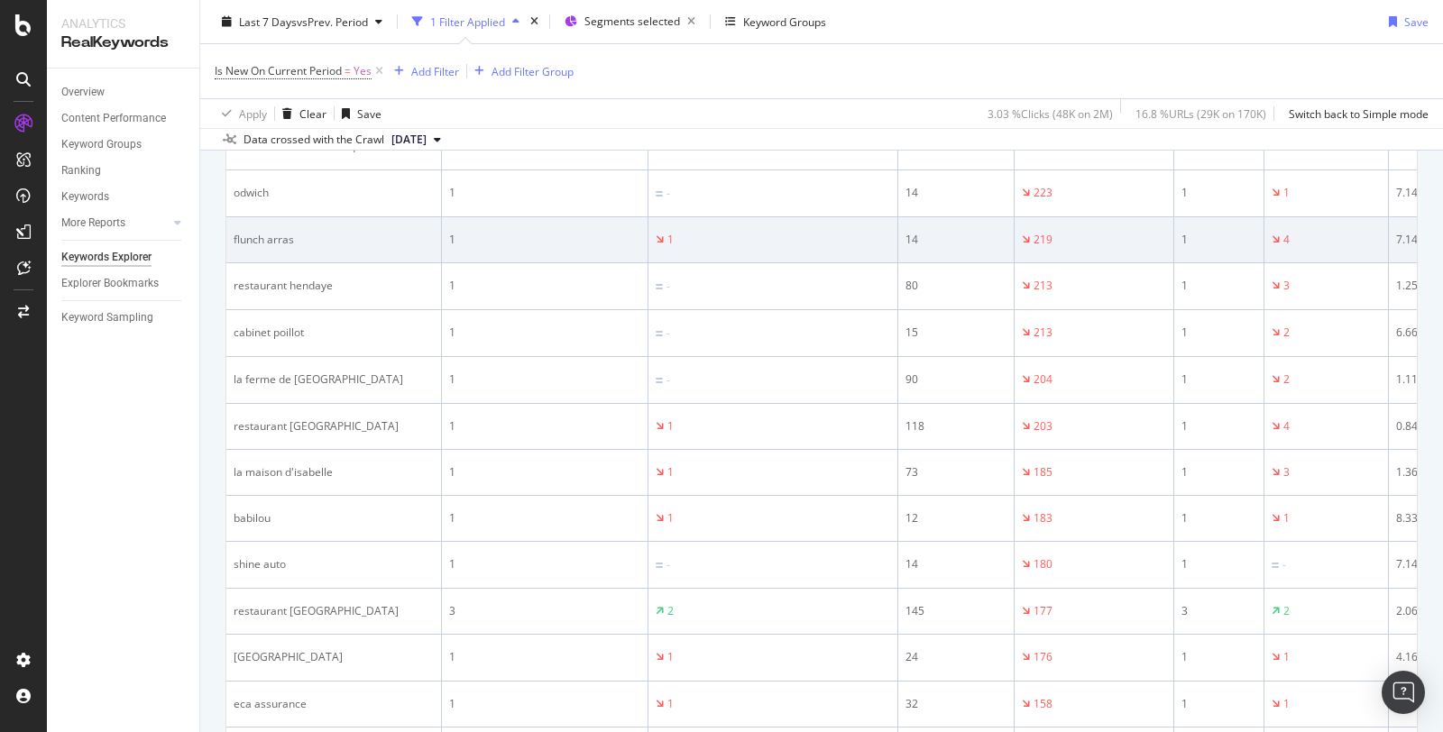
click at [271, 232] on div "flunch arras" at bounding box center [334, 240] width 200 height 16
drag, startPoint x: 234, startPoint y: 229, endPoint x: 321, endPoint y: 229, distance: 87.5
click at [321, 232] on div "flunch arras" at bounding box center [334, 240] width 200 height 16
copy div "flunch arras"
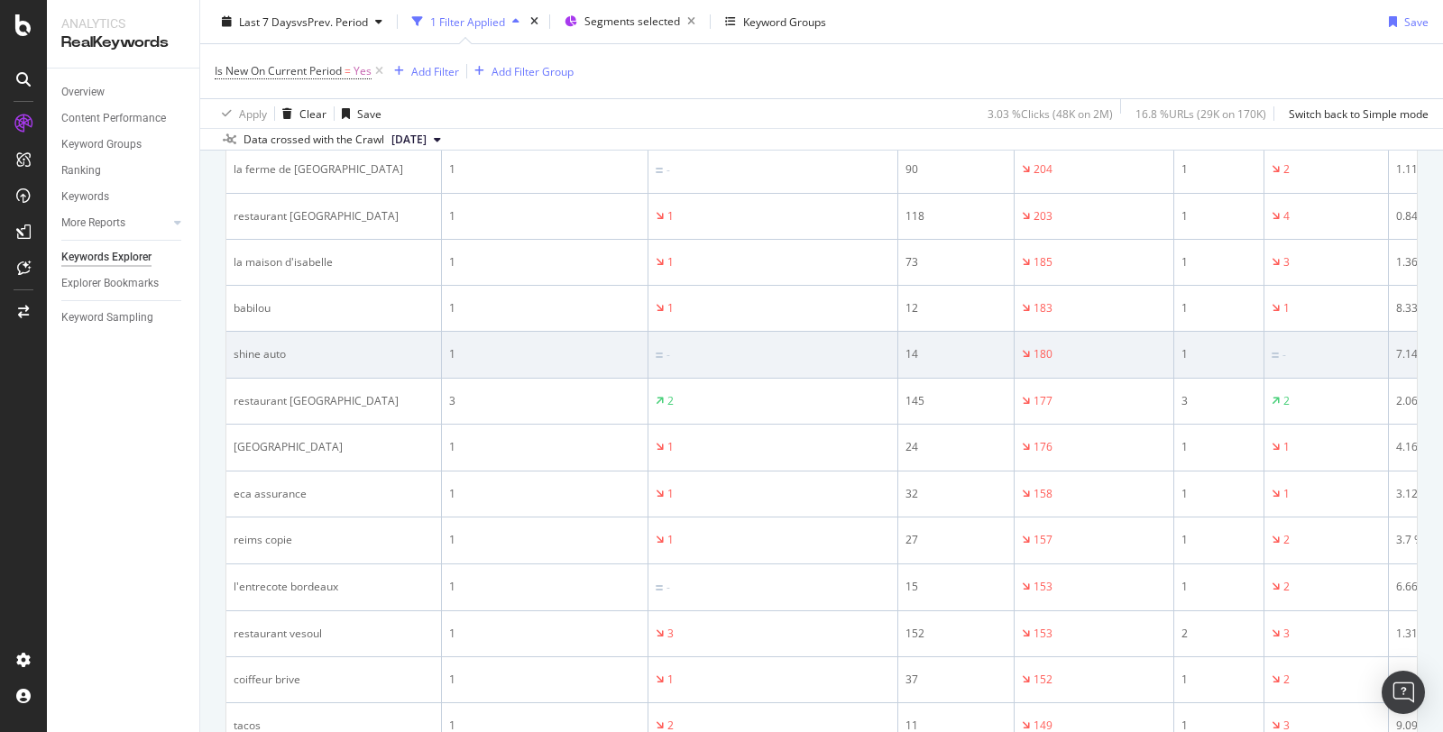
scroll to position [1908, 0]
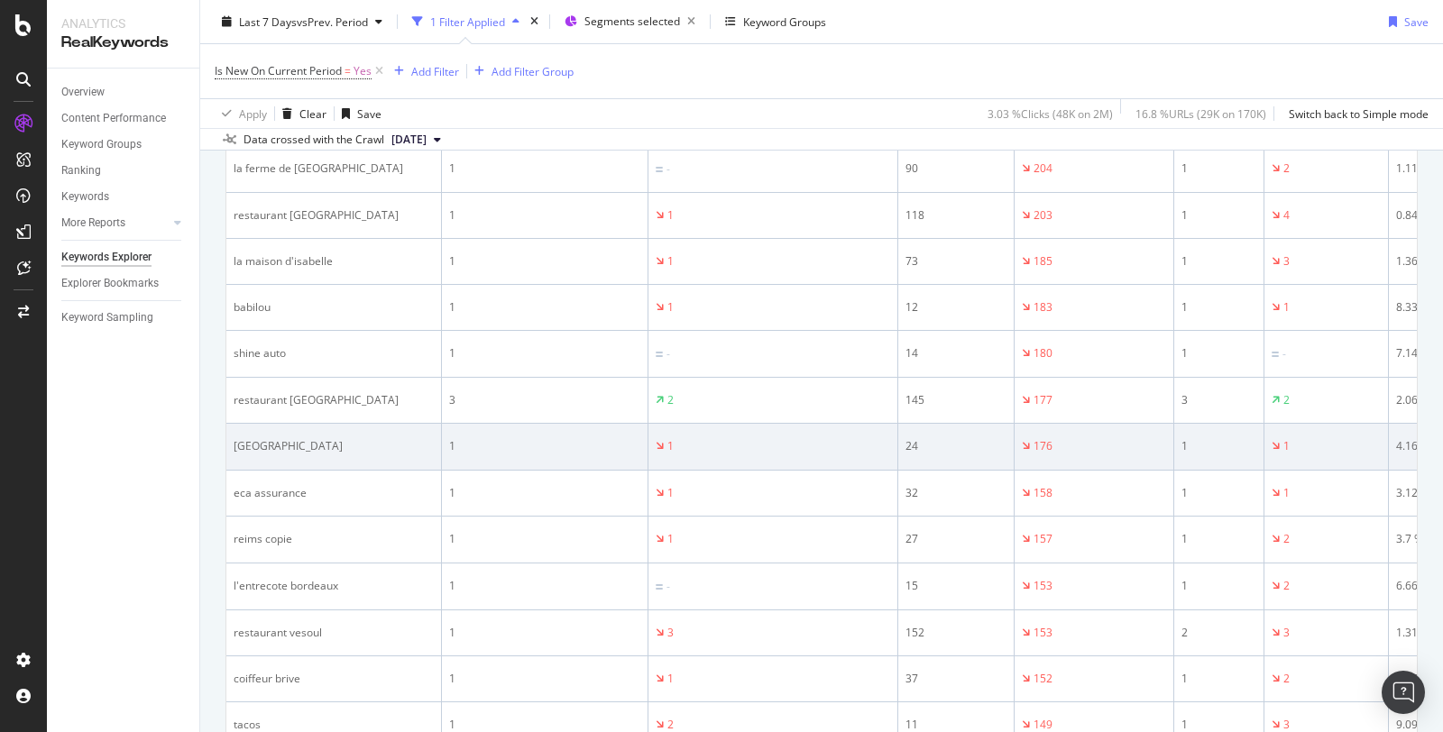
click at [285, 439] on div "jungle palace" at bounding box center [334, 446] width 200 height 16
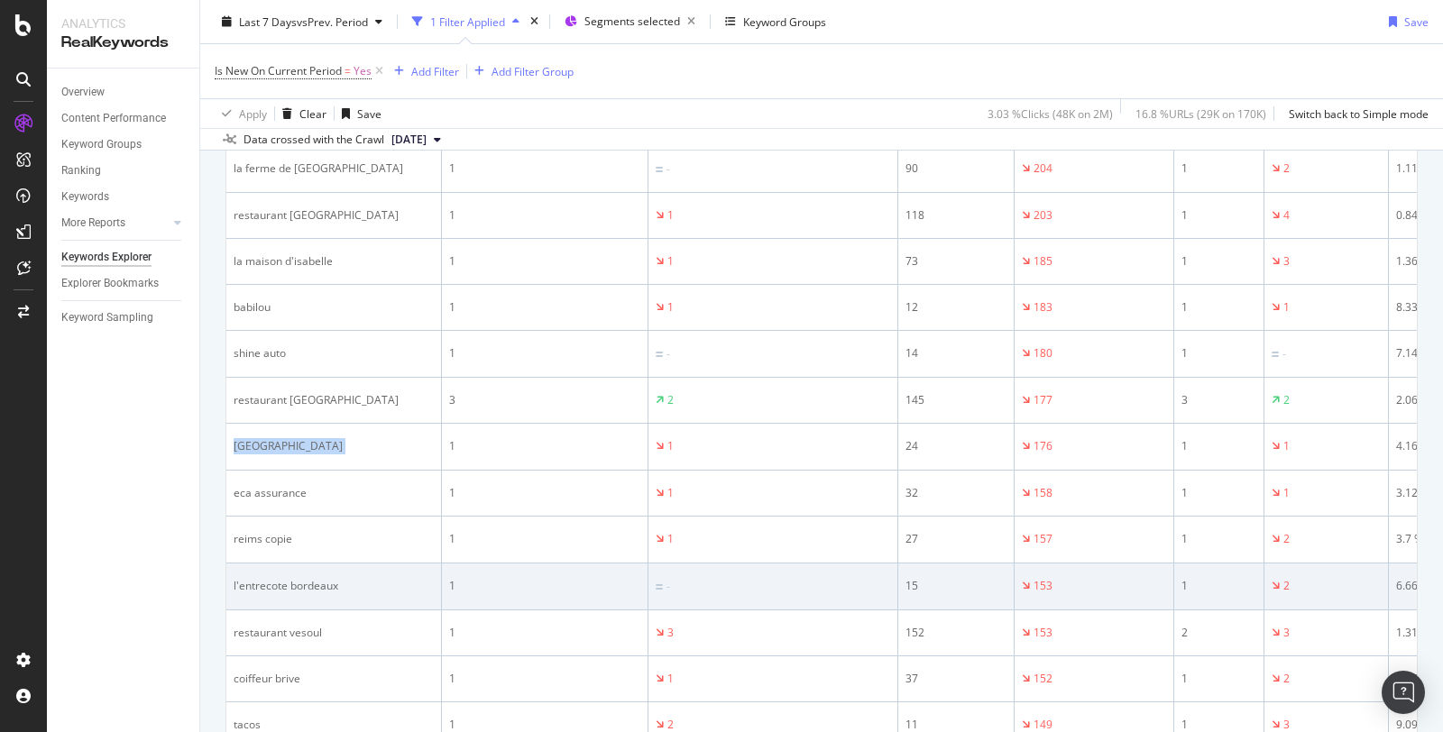
copy div "jungle palace"
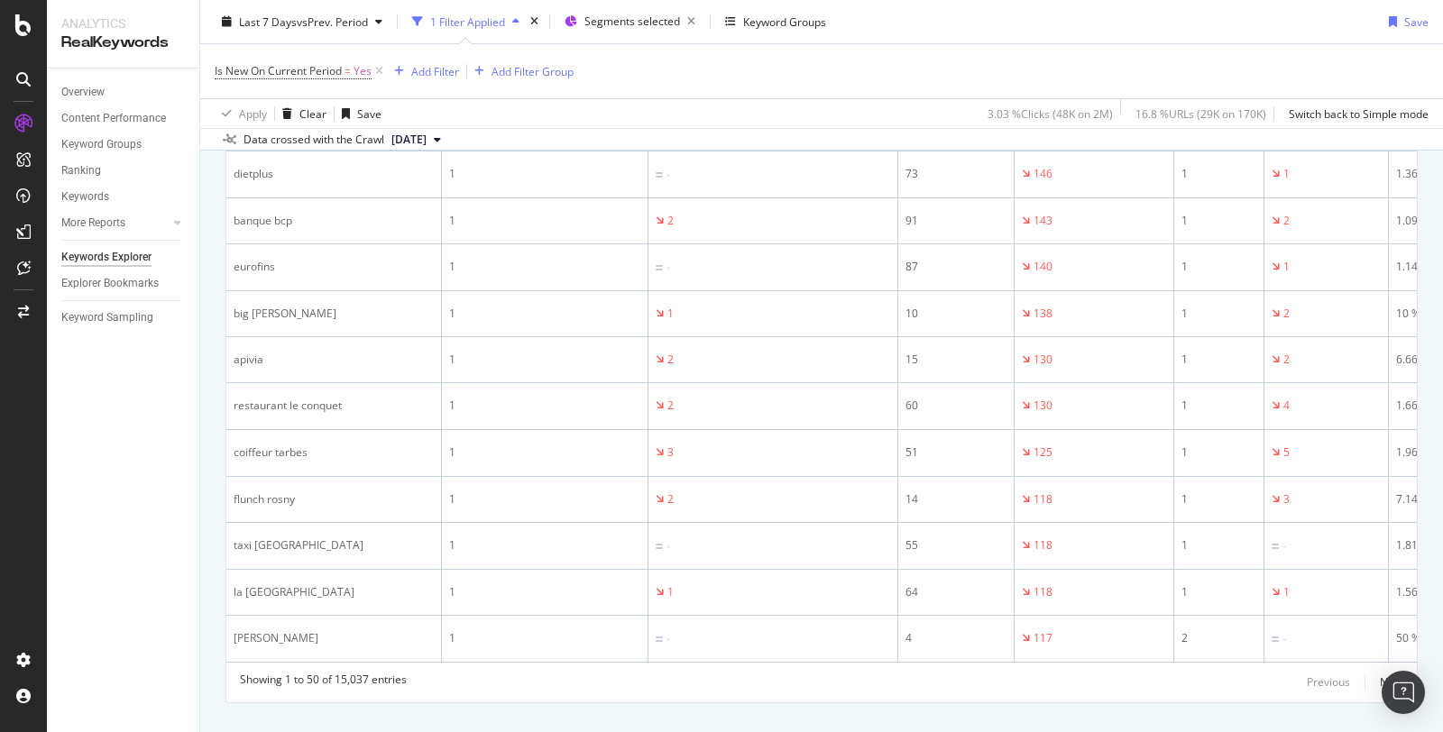
scroll to position [2510, 0]
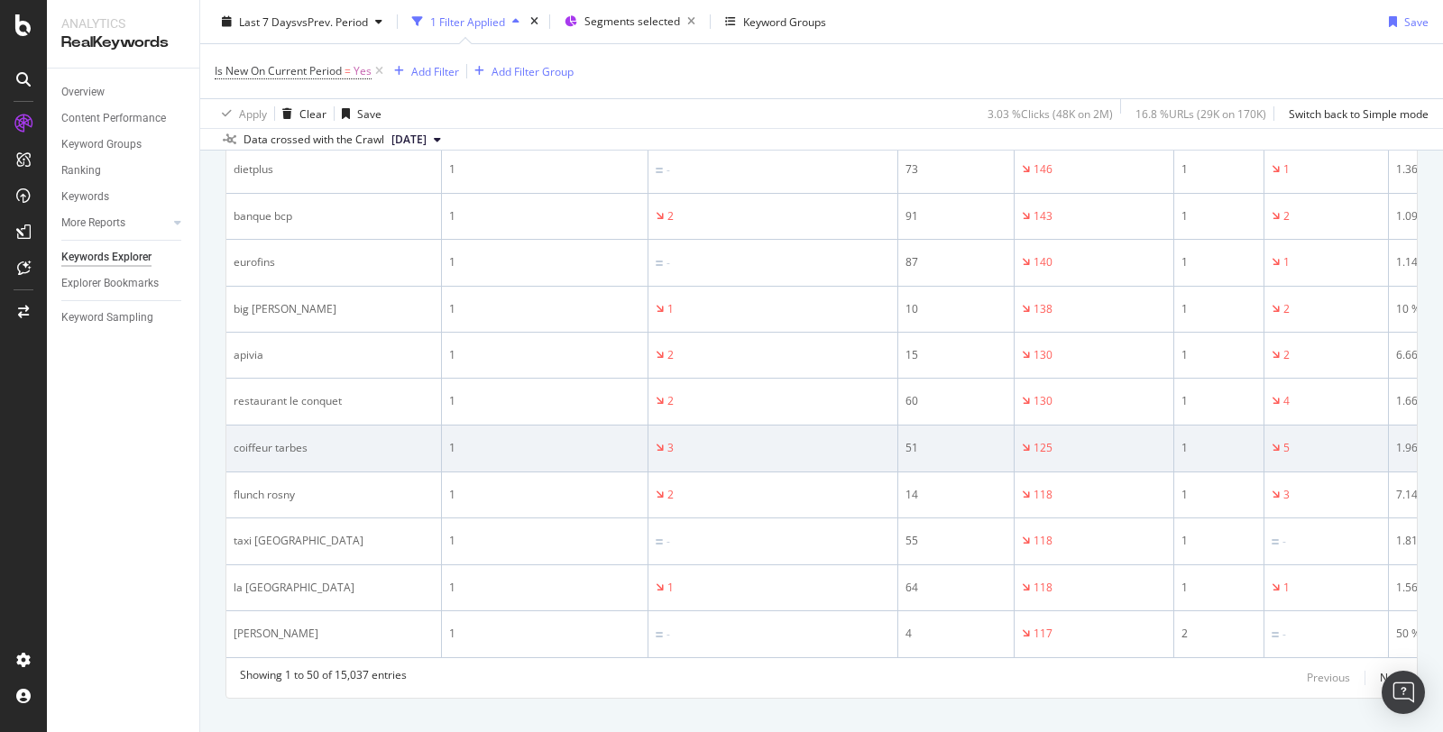
click at [293, 446] on div "coiffeur tarbes" at bounding box center [334, 448] width 200 height 16
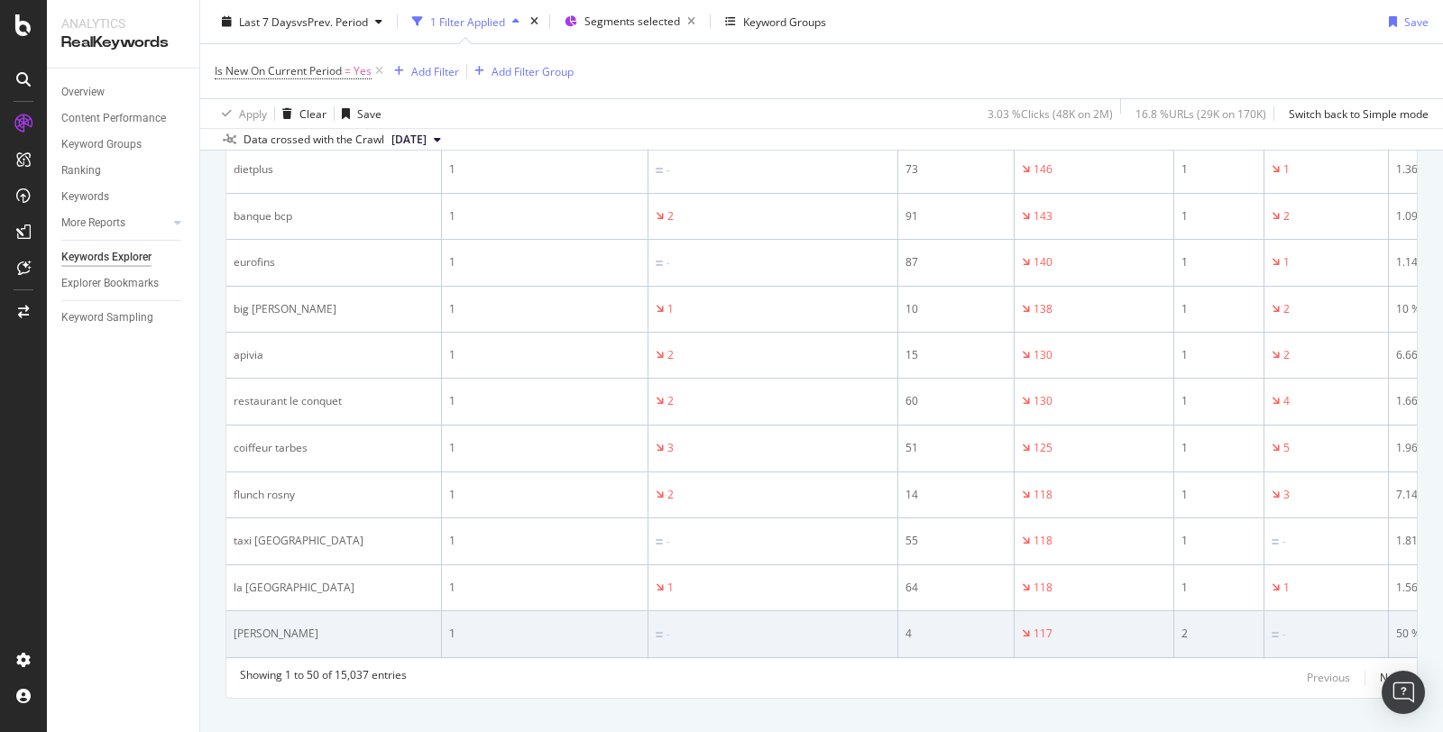
click at [291, 626] on div "bruno flaujac" at bounding box center [334, 634] width 200 height 16
copy div "bruno flaujac"
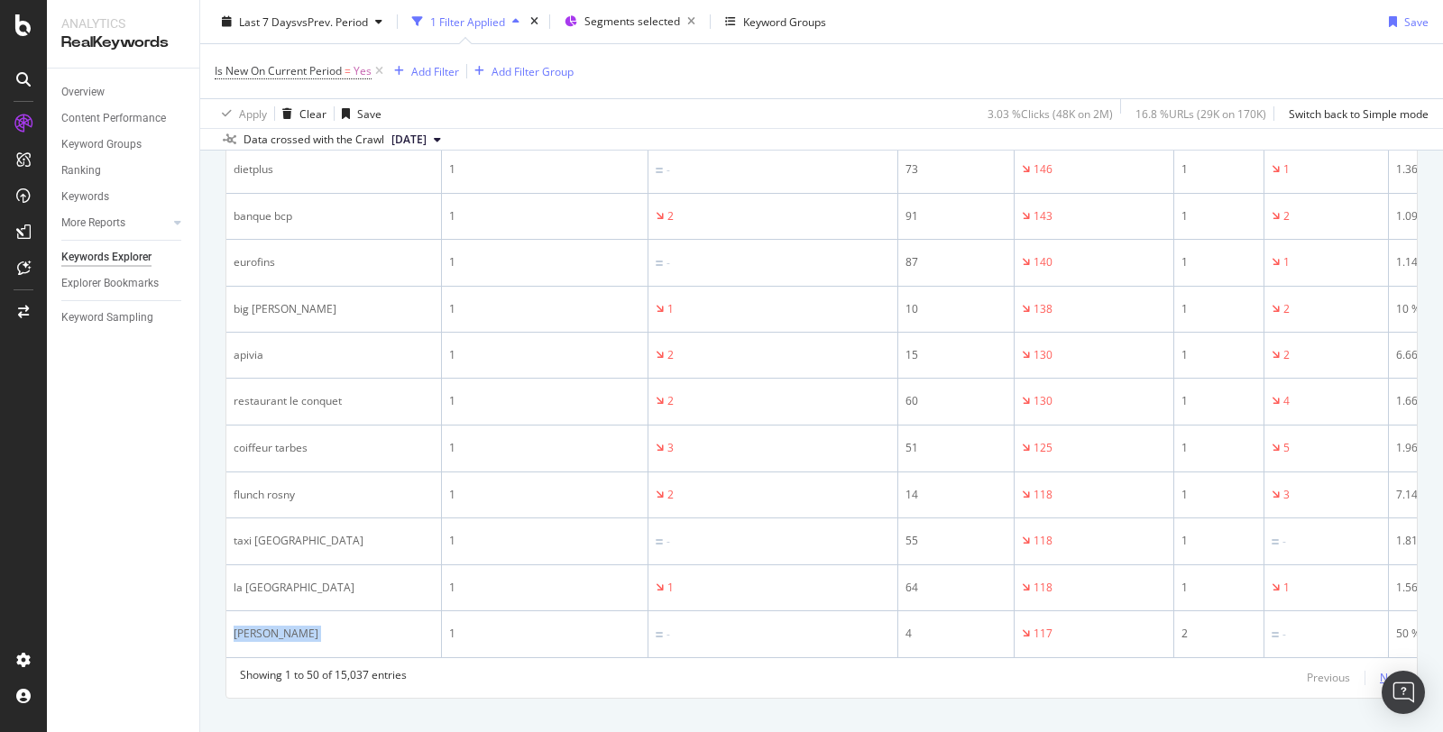
click at [1382, 670] on div "Next" at bounding box center [1391, 677] width 23 height 15
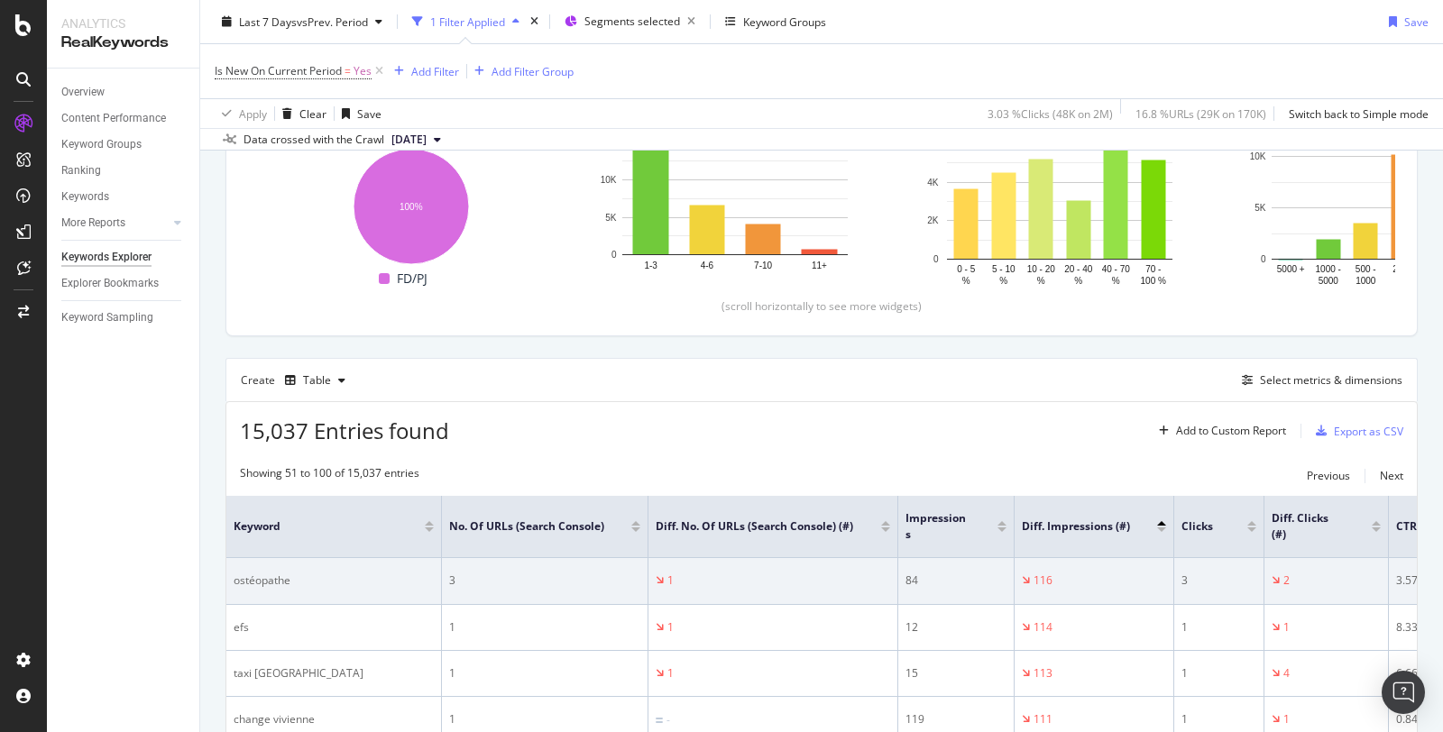
scroll to position [741, 0]
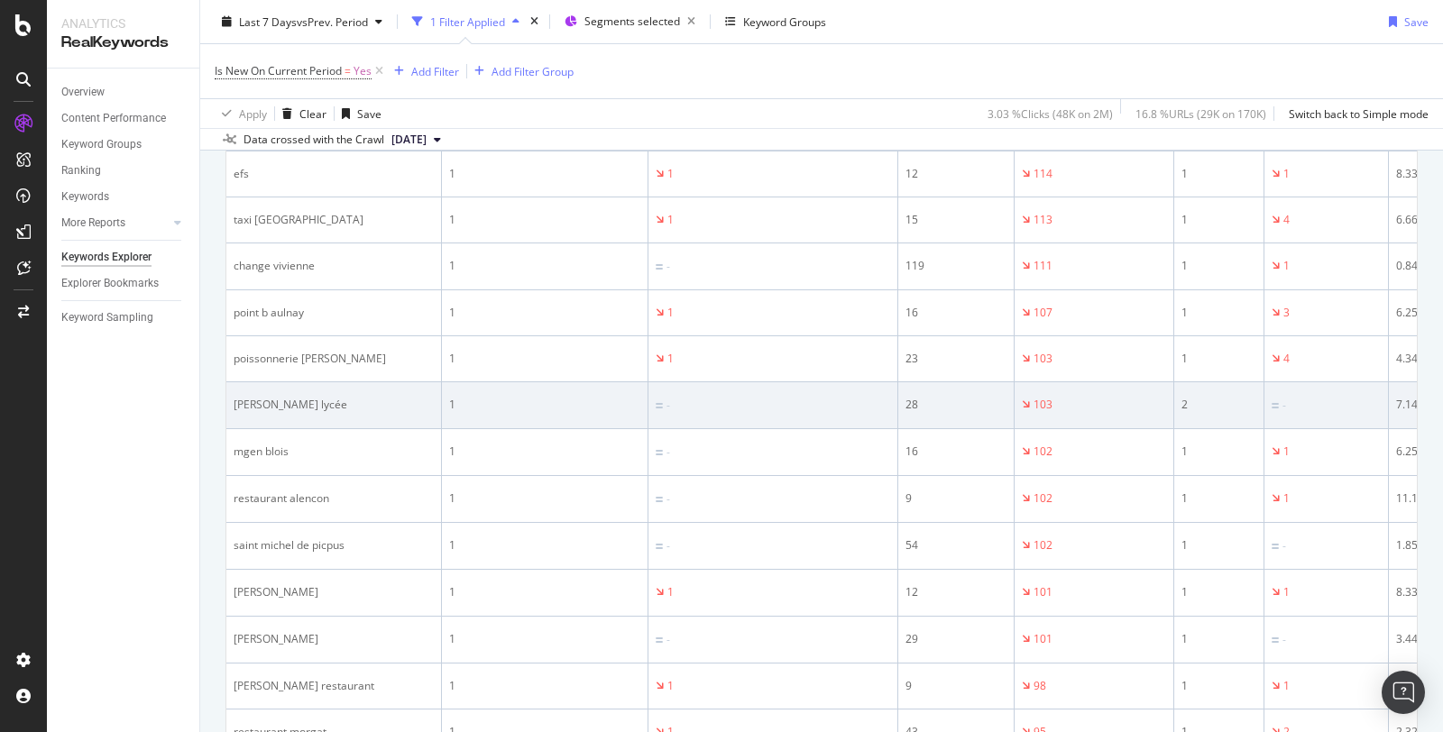
click at [299, 399] on div "camille claudel lycée" at bounding box center [334, 405] width 200 height 16
copy div "camille claudel lycée"
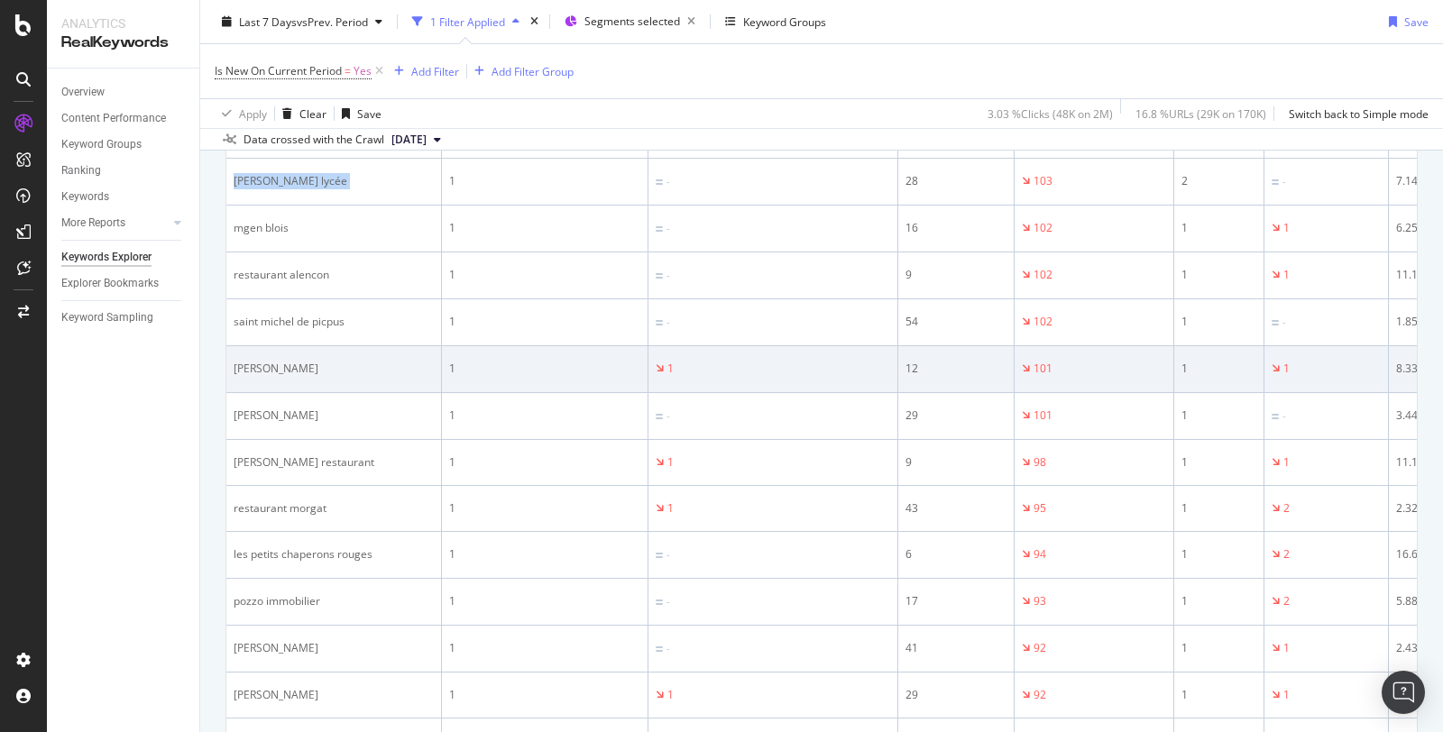
scroll to position [967, 0]
click at [310, 359] on div "norauto barentin" at bounding box center [334, 367] width 200 height 16
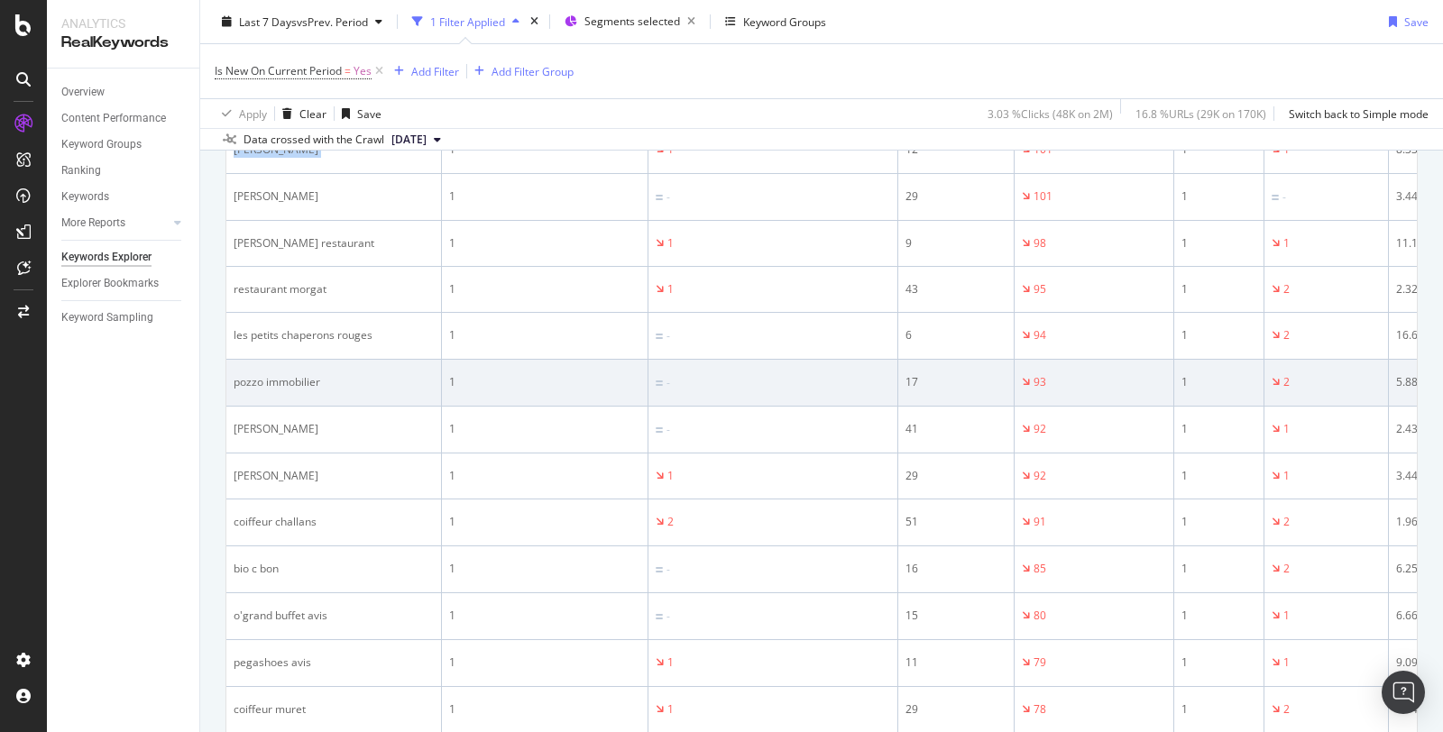
scroll to position [1187, 0]
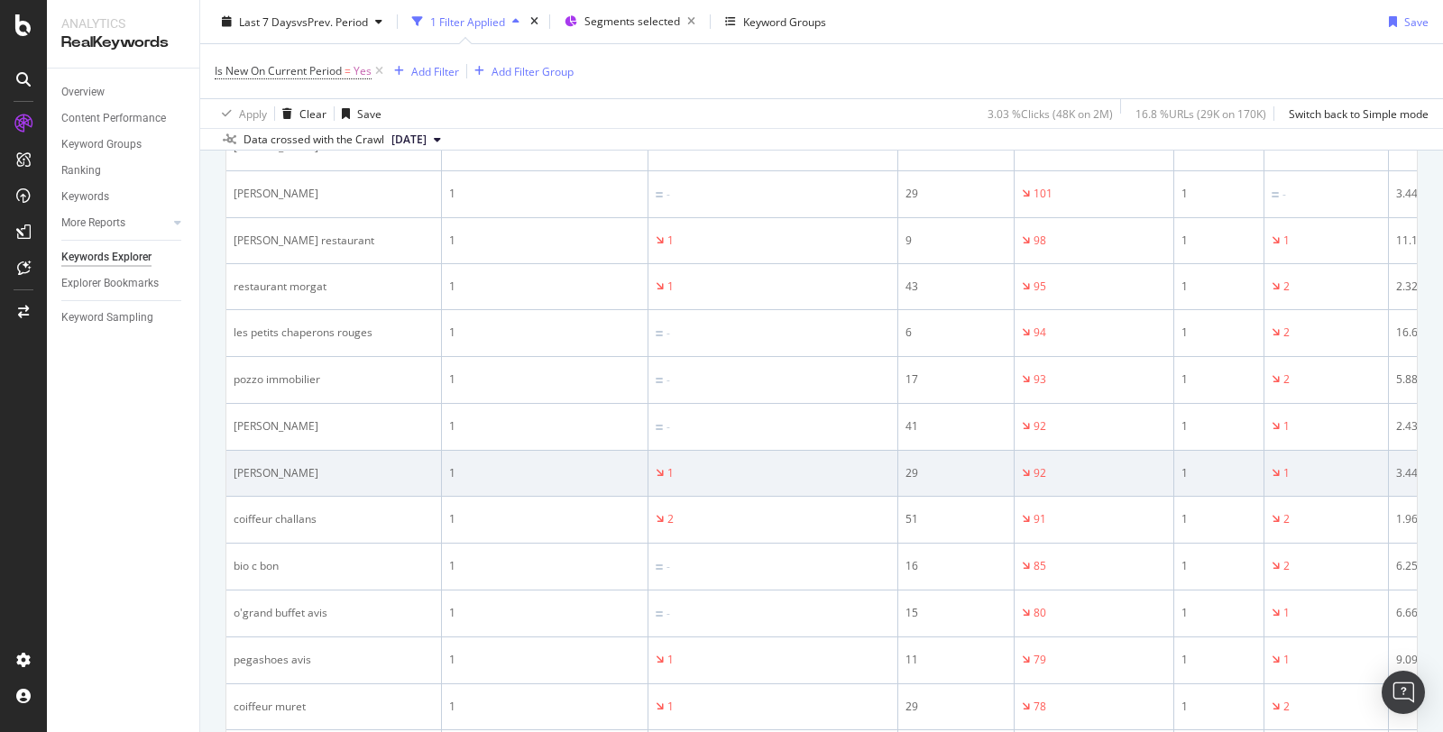
click at [308, 468] on div "norauto cavaillon" at bounding box center [334, 473] width 200 height 16
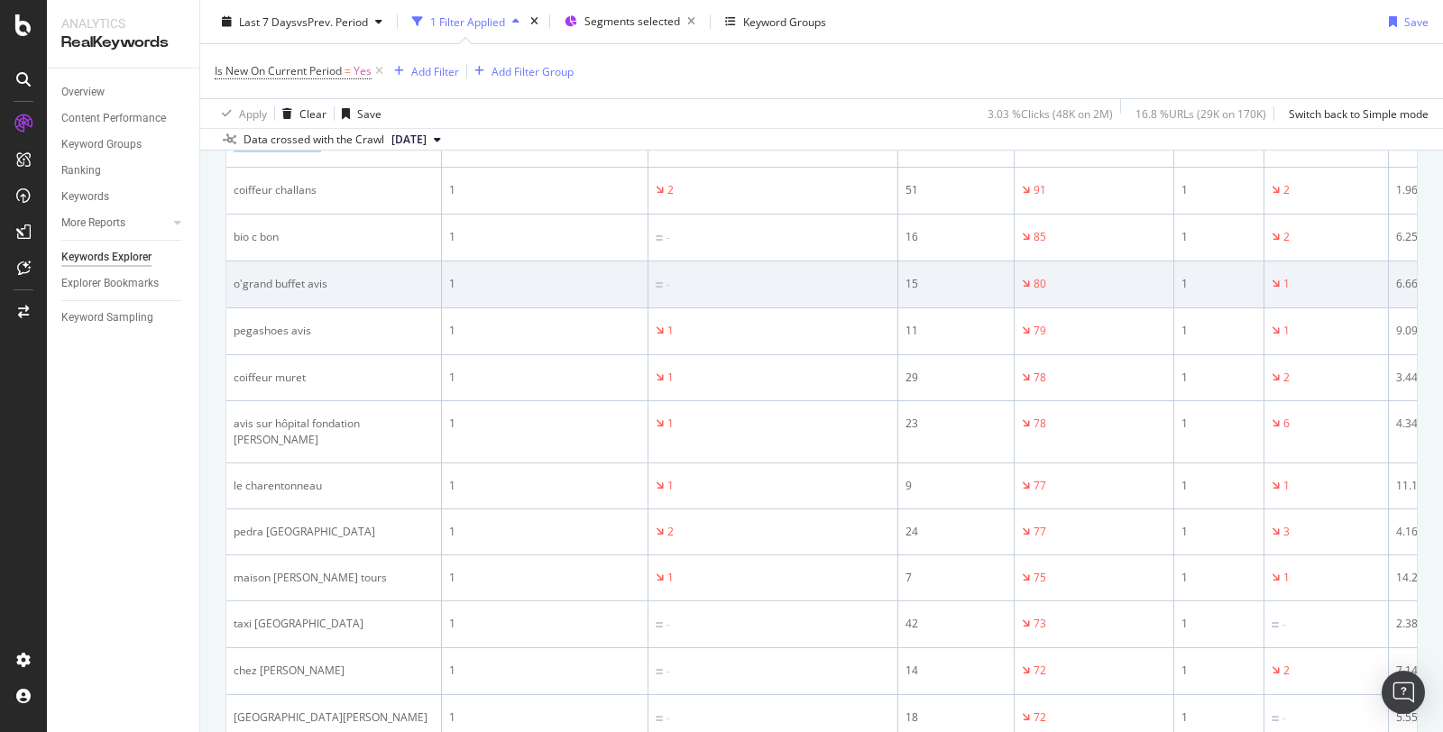
scroll to position [1521, 0]
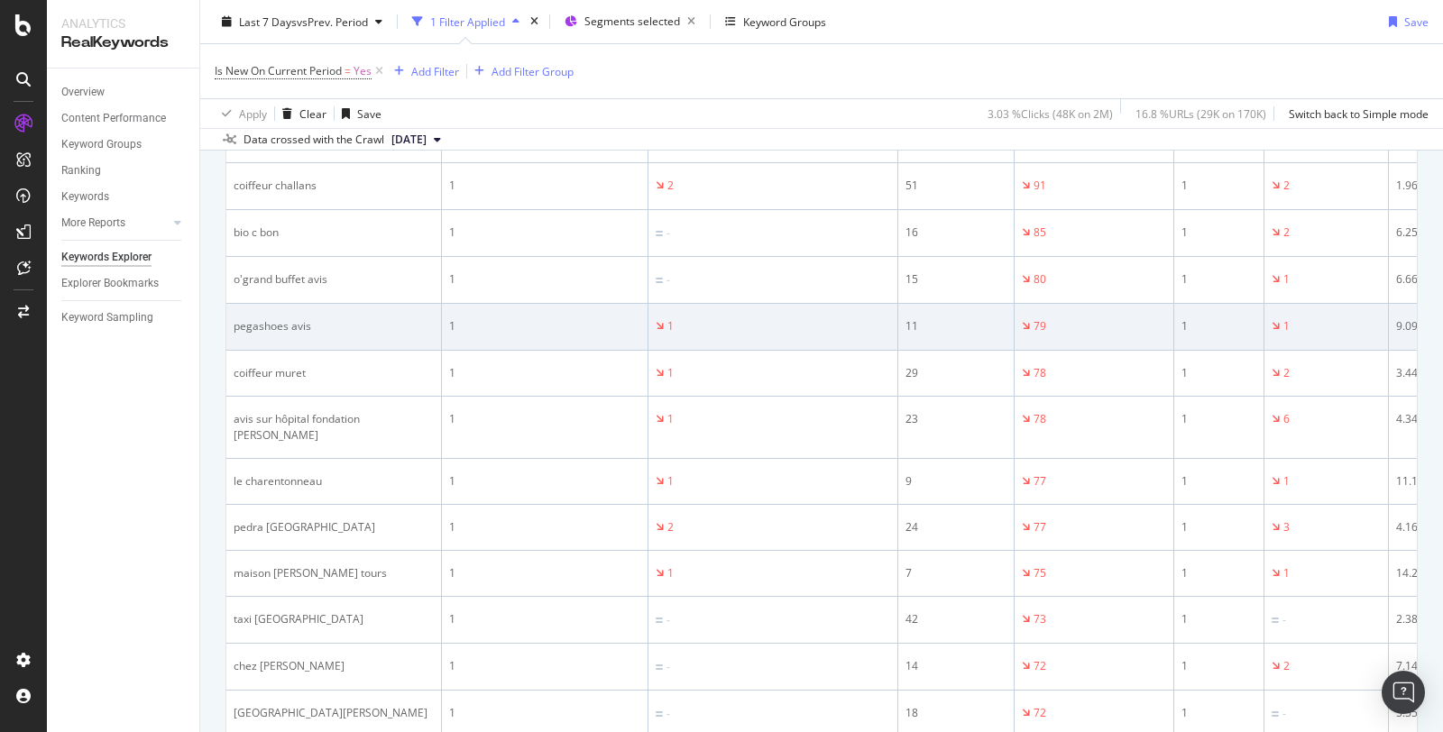
click at [293, 323] on div "pegashoes avis" at bounding box center [334, 326] width 200 height 16
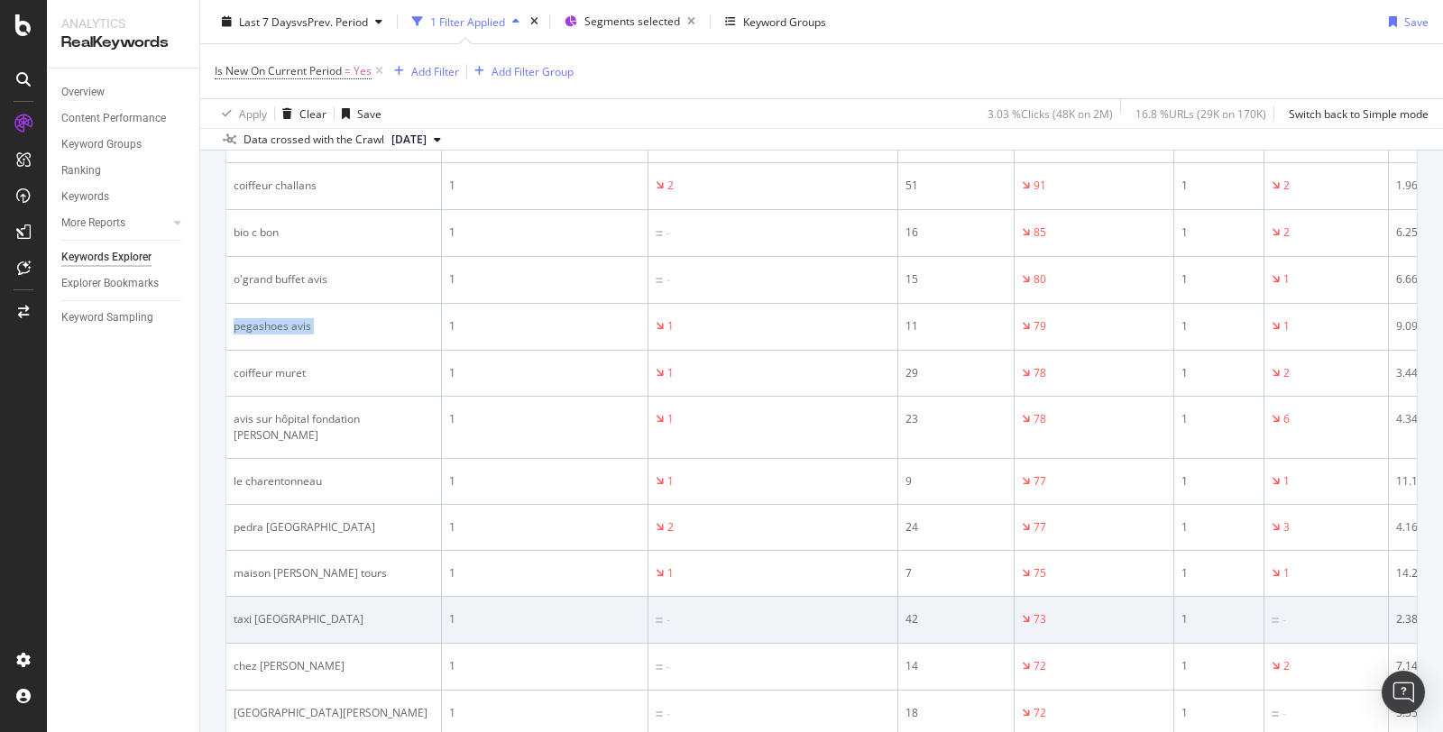
copy div "pegashoes avis"
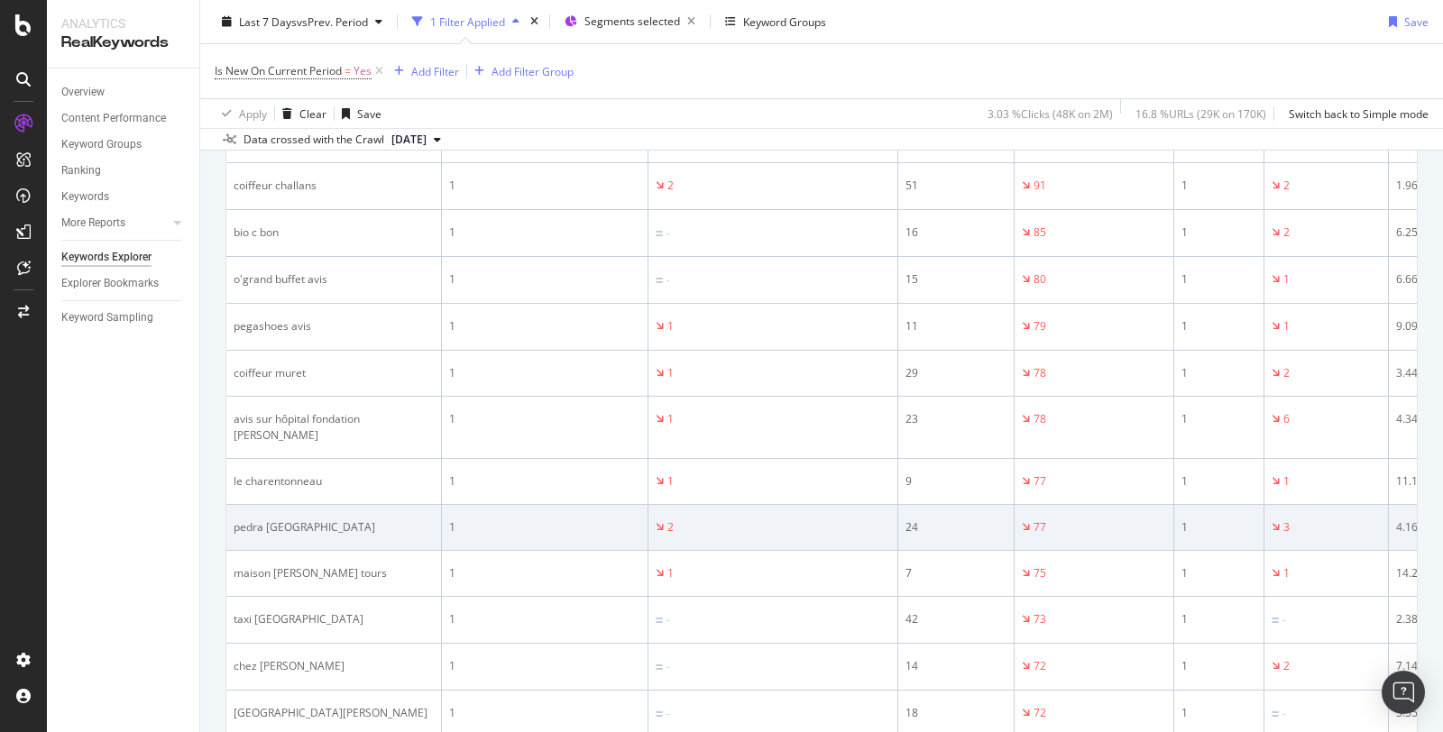
click at [293, 520] on div "pedra alta paris" at bounding box center [334, 528] width 200 height 16
copy div "pedra alta paris"
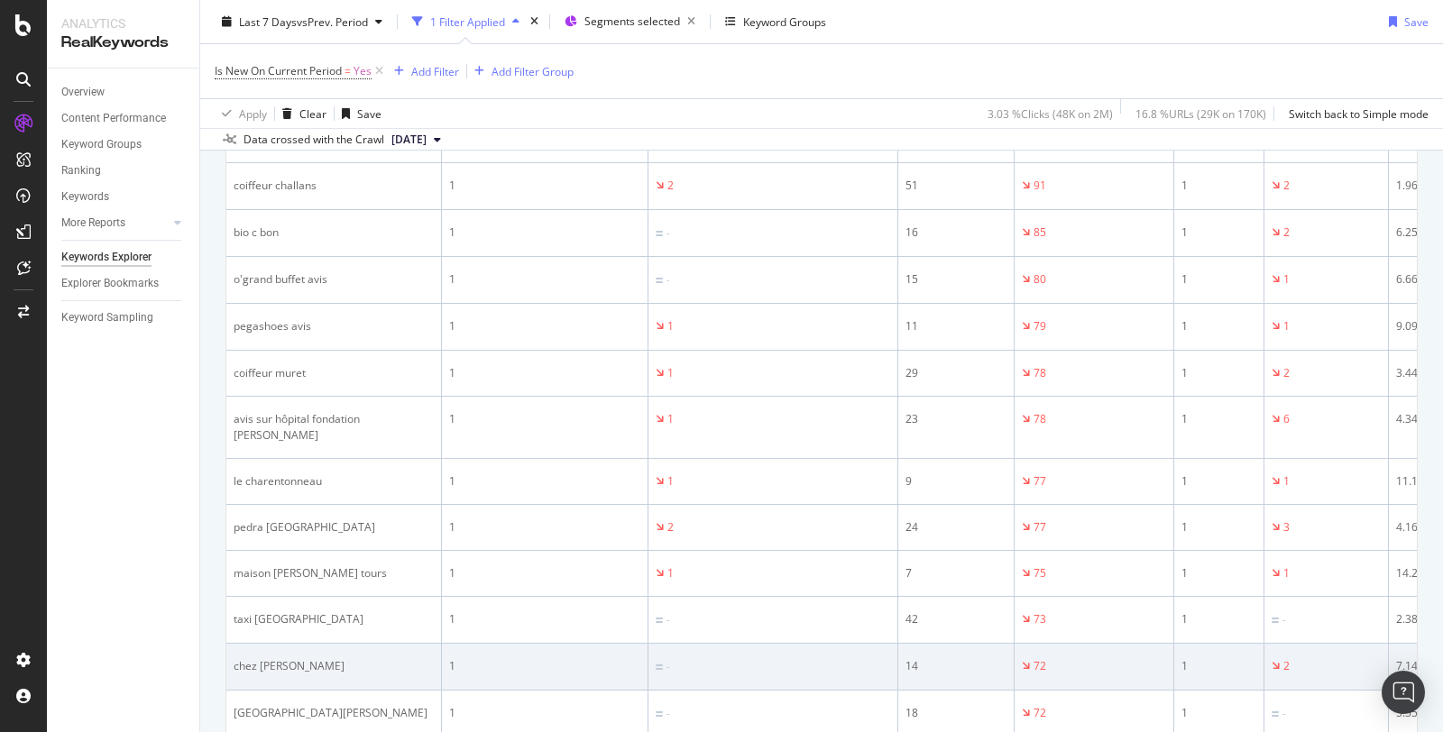
click at [323, 662] on div "chez germaine camaret" at bounding box center [334, 666] width 200 height 16
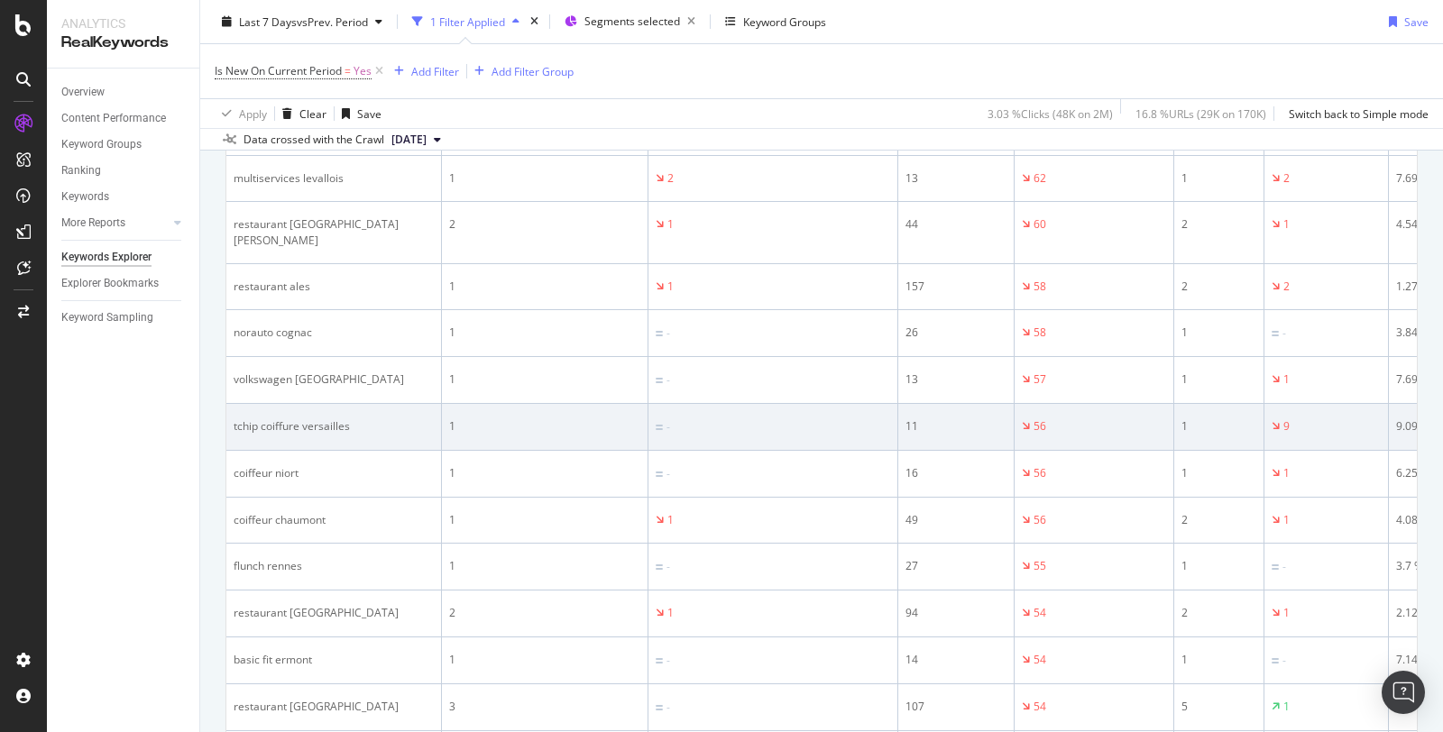
scroll to position [2294, 0]
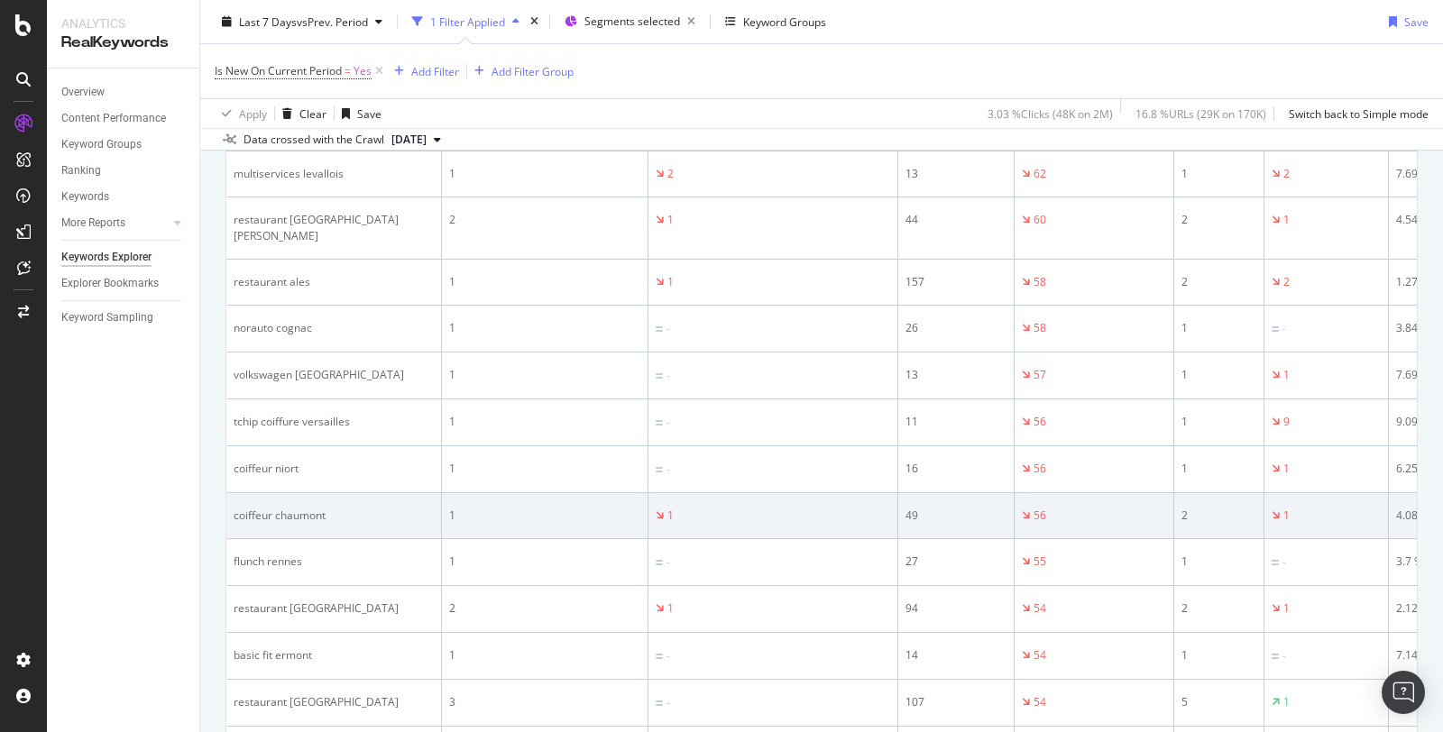
click at [299, 508] on div "coiffeur chaumont" at bounding box center [334, 516] width 200 height 16
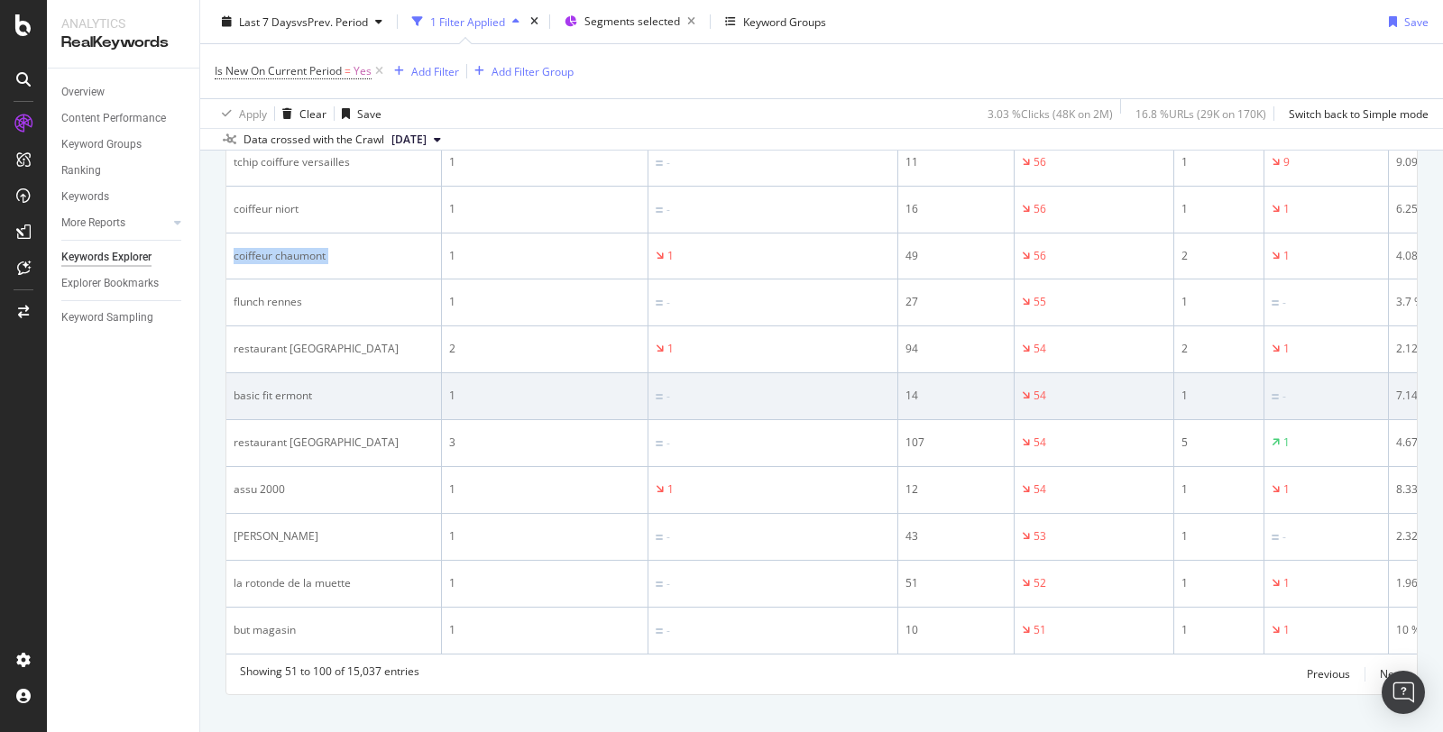
scroll to position [2552, 0]
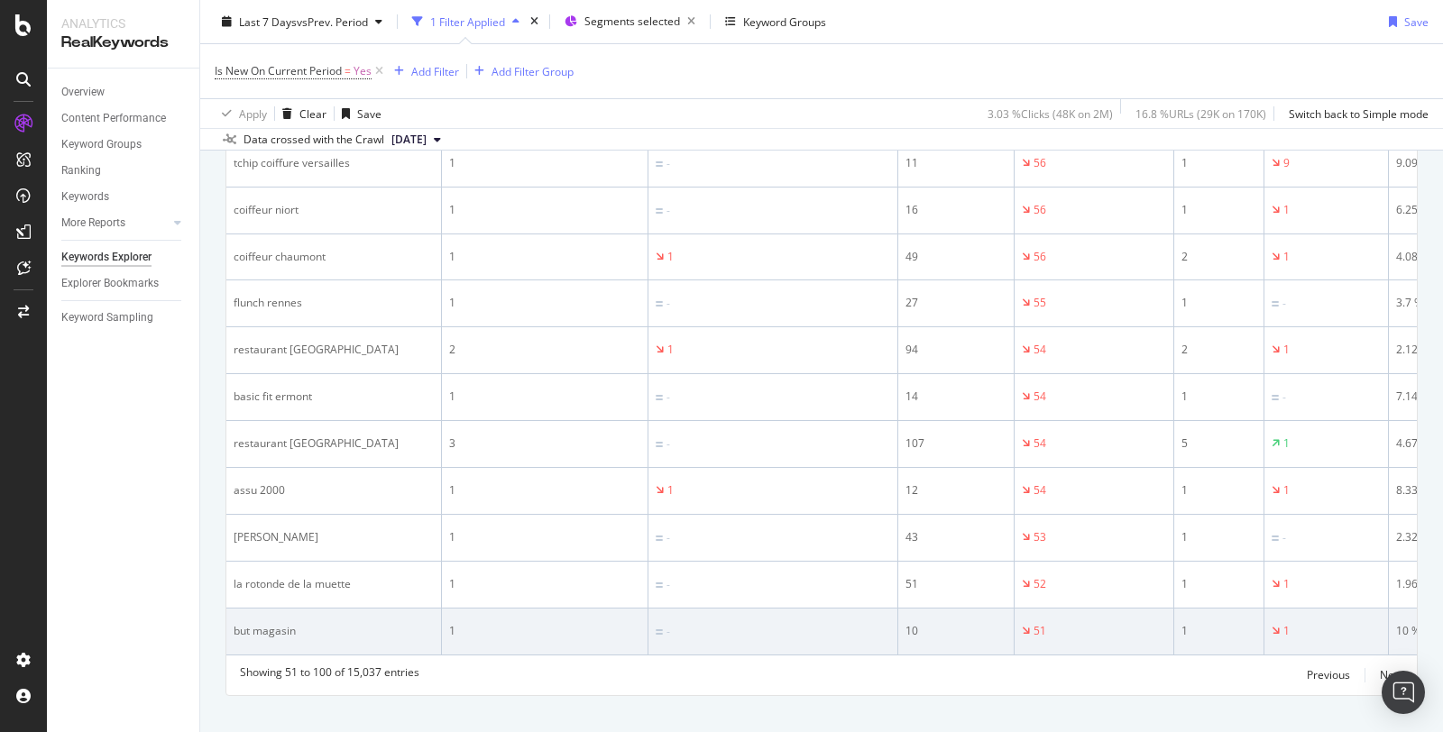
click at [280, 623] on div "but magasin" at bounding box center [334, 631] width 200 height 16
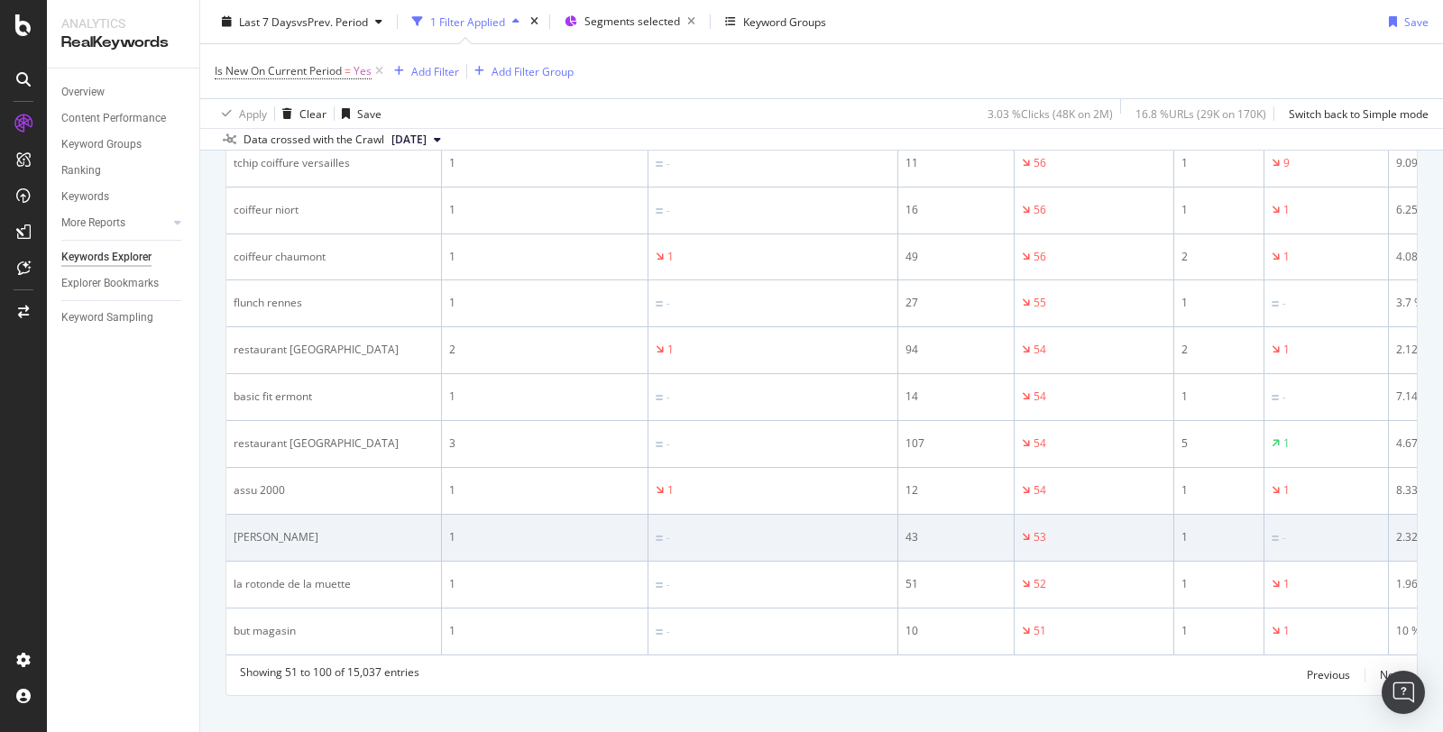
click at [286, 529] on div "norauto vernon" at bounding box center [334, 537] width 200 height 16
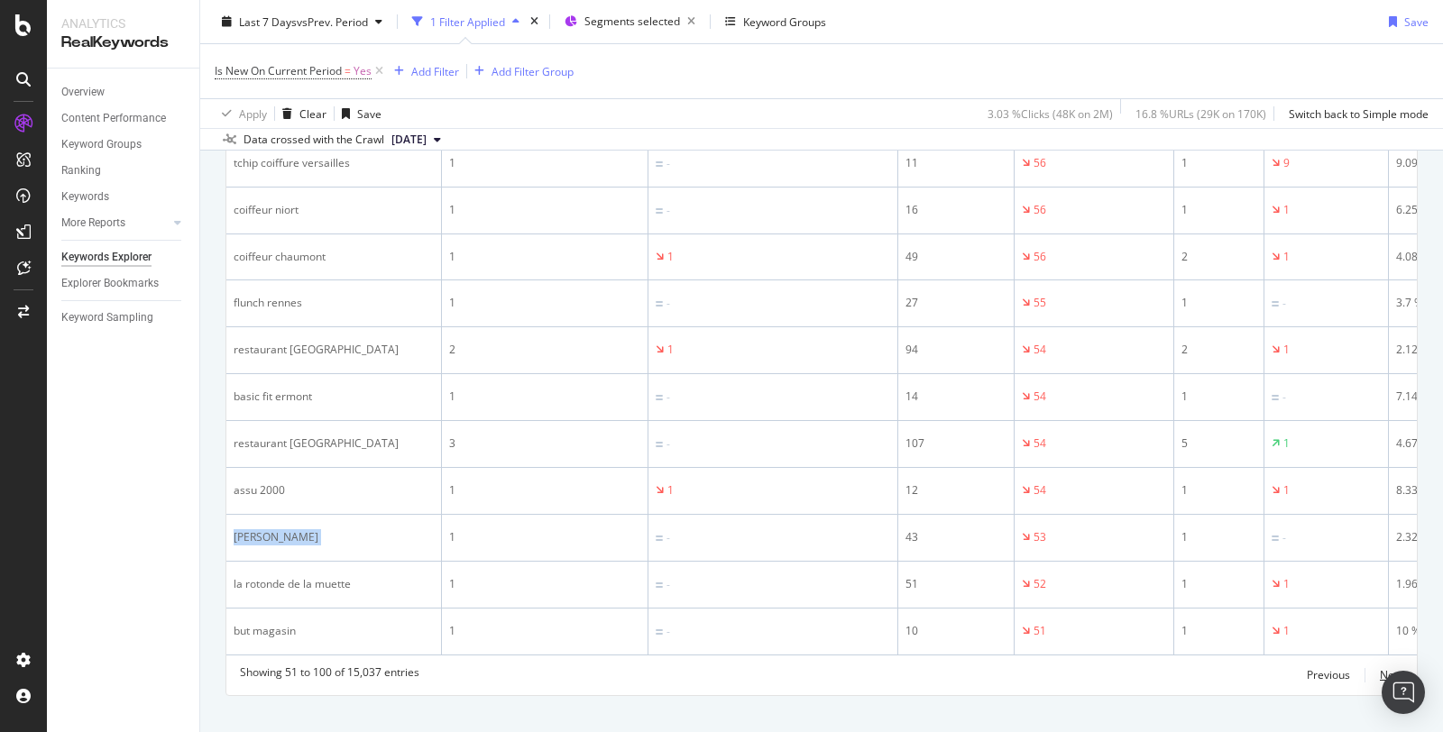
drag, startPoint x: 1396, startPoint y: 645, endPoint x: 577, endPoint y: 437, distance: 844.8
click at [1396, 667] on div "Next" at bounding box center [1391, 674] width 23 height 15
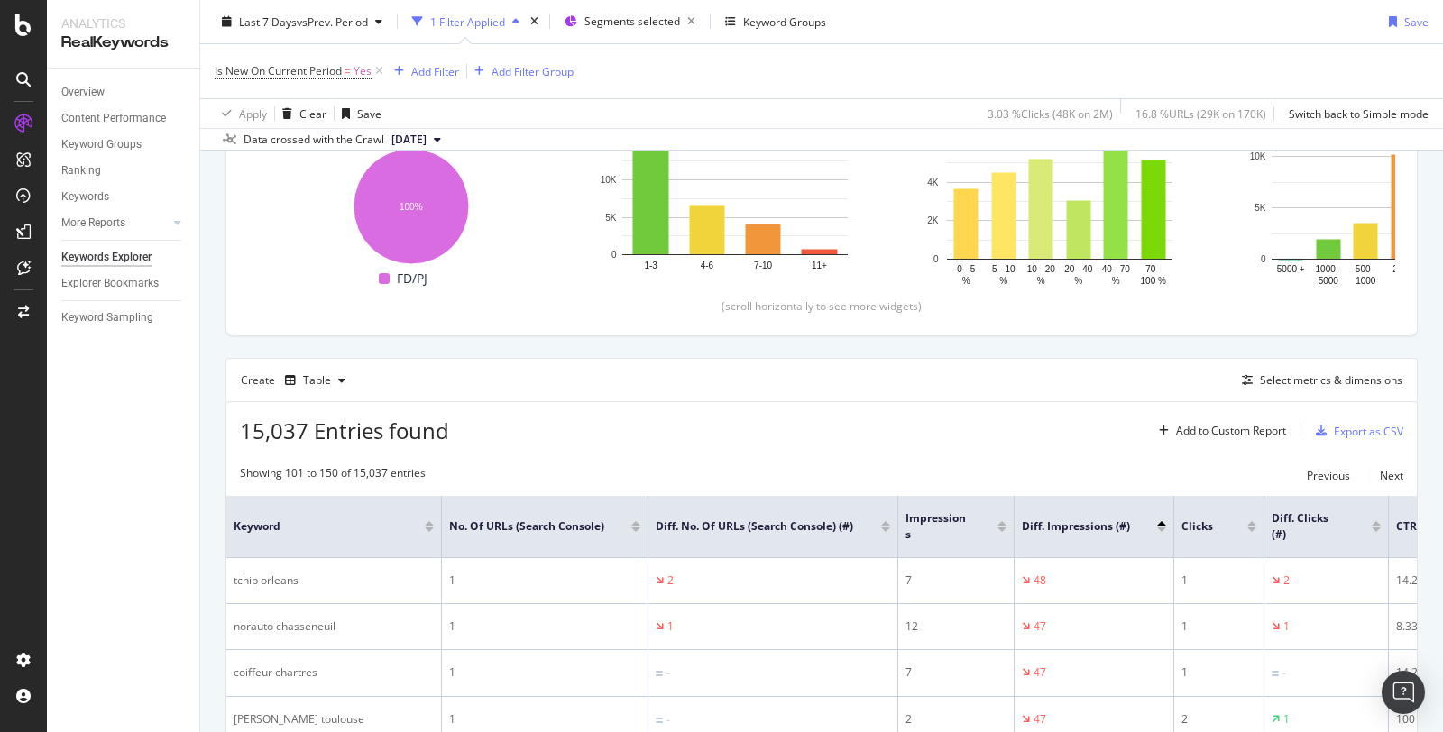
scroll to position [2539, 0]
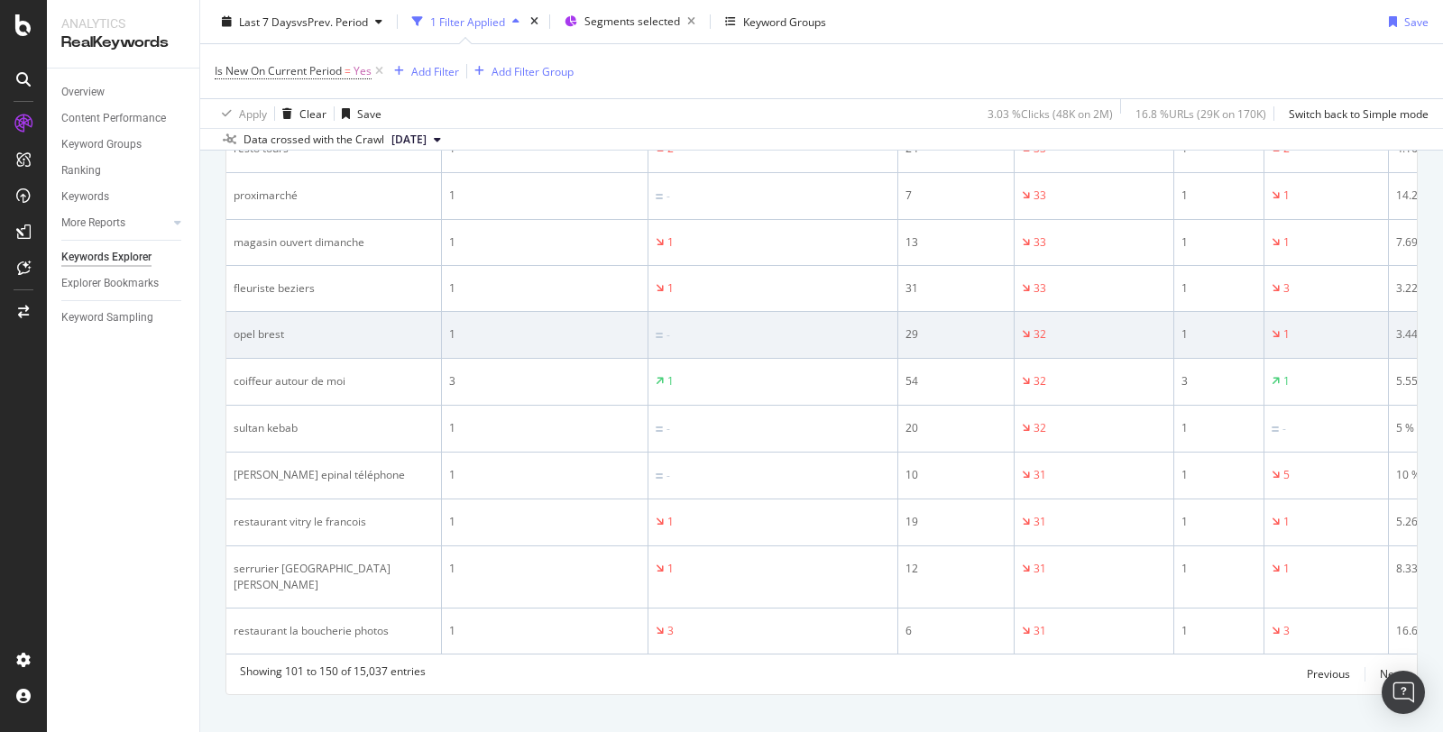
click at [271, 327] on div "opel brest" at bounding box center [334, 334] width 200 height 16
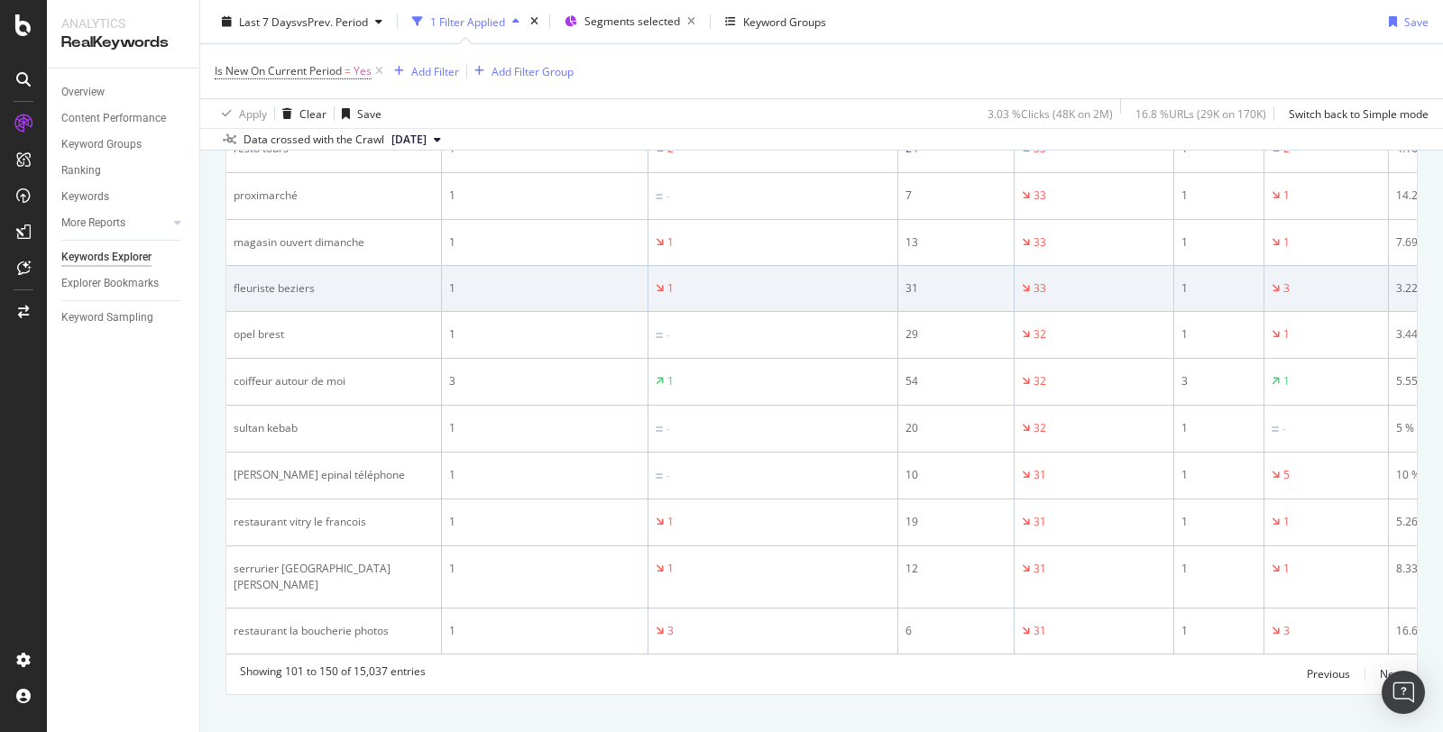
click at [280, 283] on div "fleuriste beziers" at bounding box center [334, 288] width 200 height 16
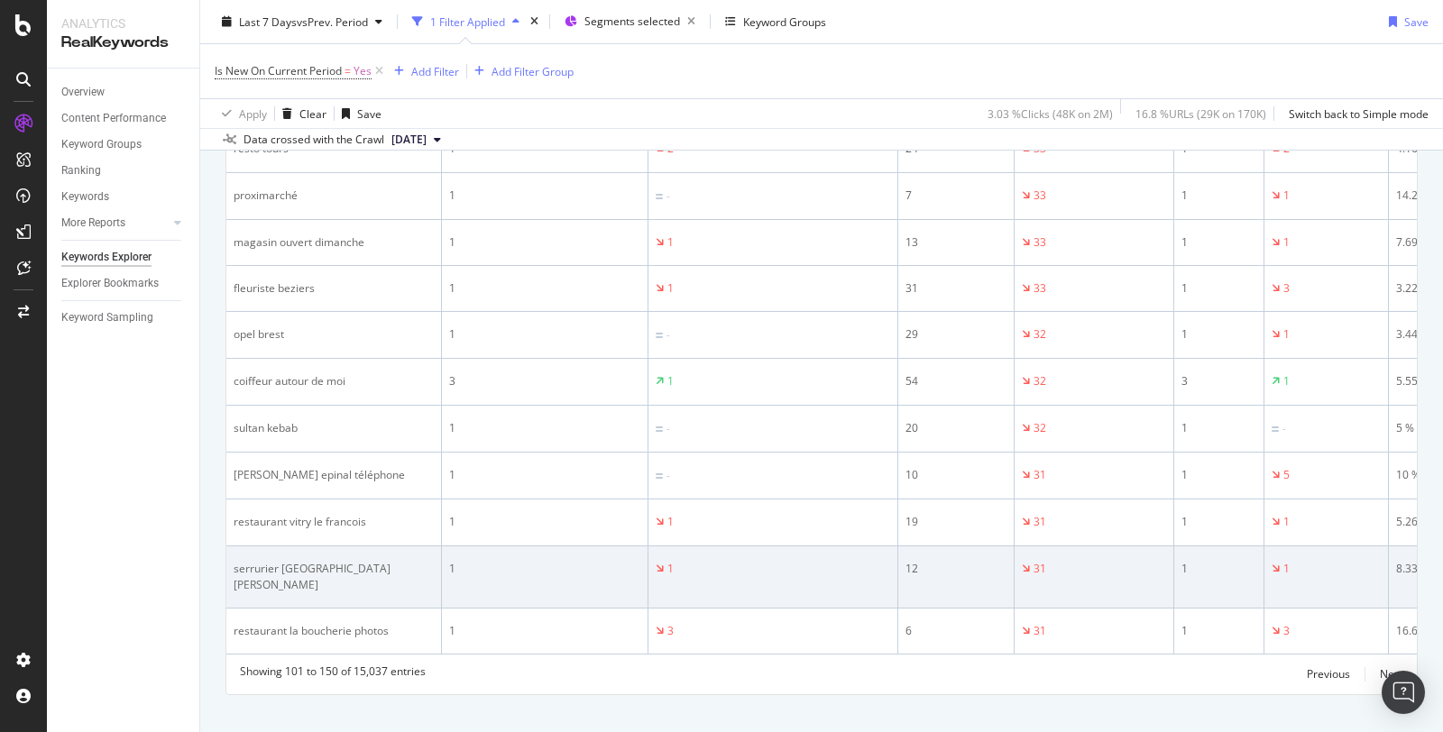
click at [300, 563] on div "serrurier la rochelle" at bounding box center [334, 577] width 200 height 32
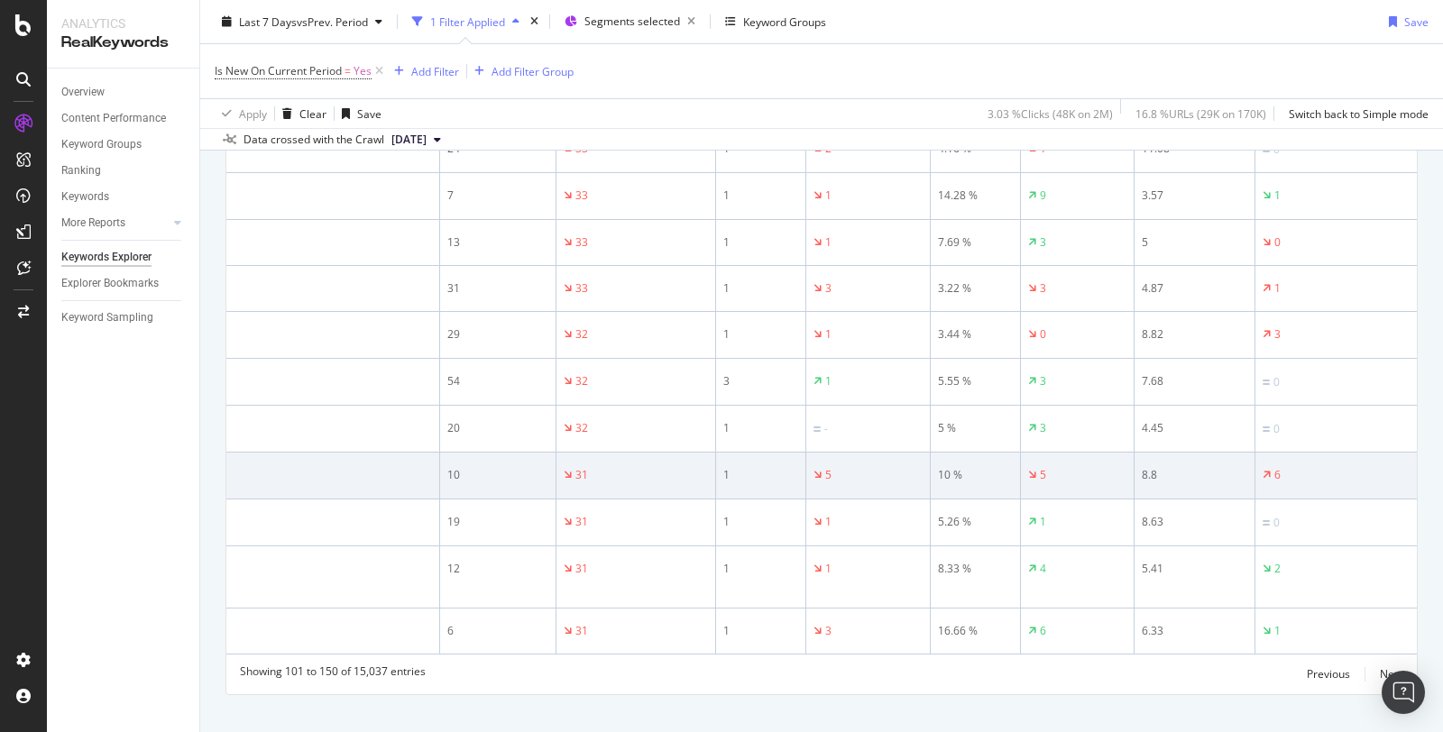
scroll to position [0, 0]
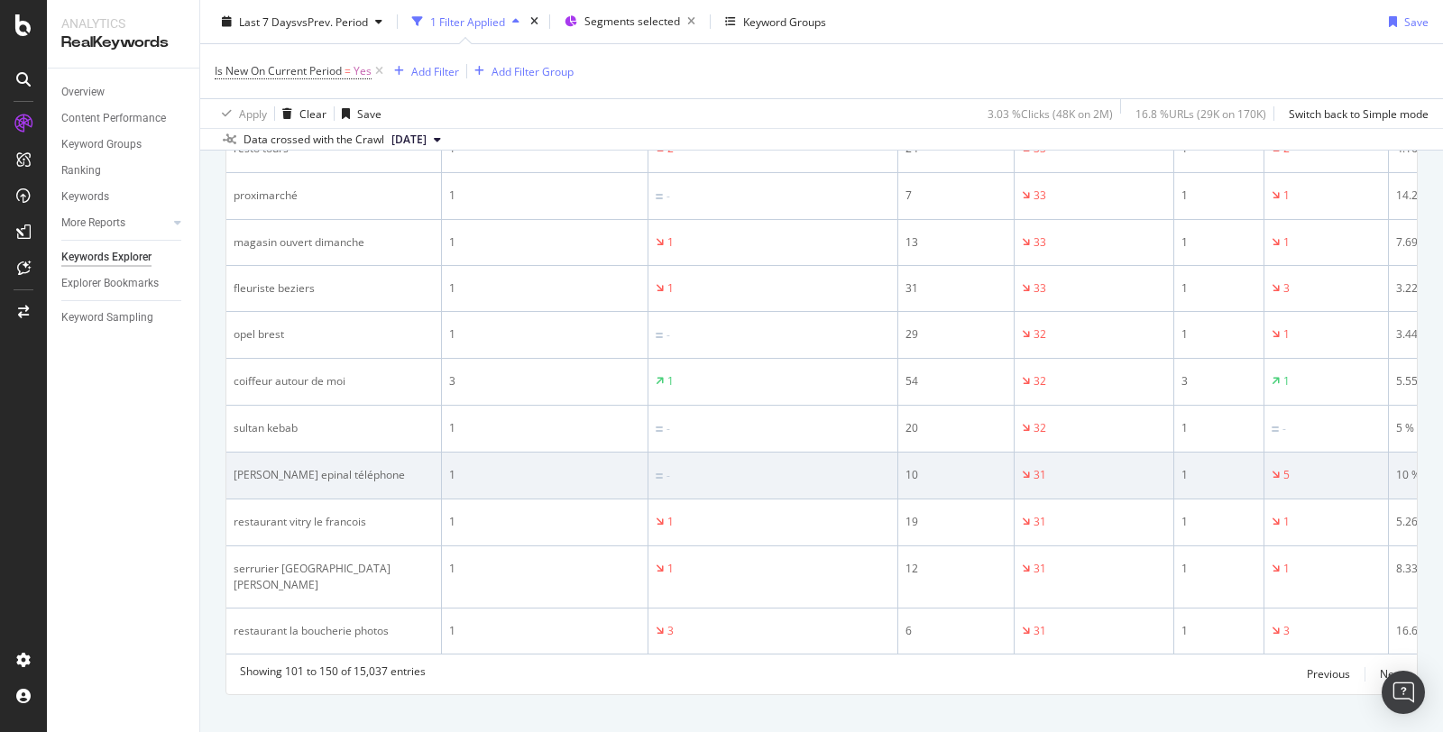
click at [328, 474] on td "dr zaidi epinal téléphone" at bounding box center [334, 476] width 216 height 47
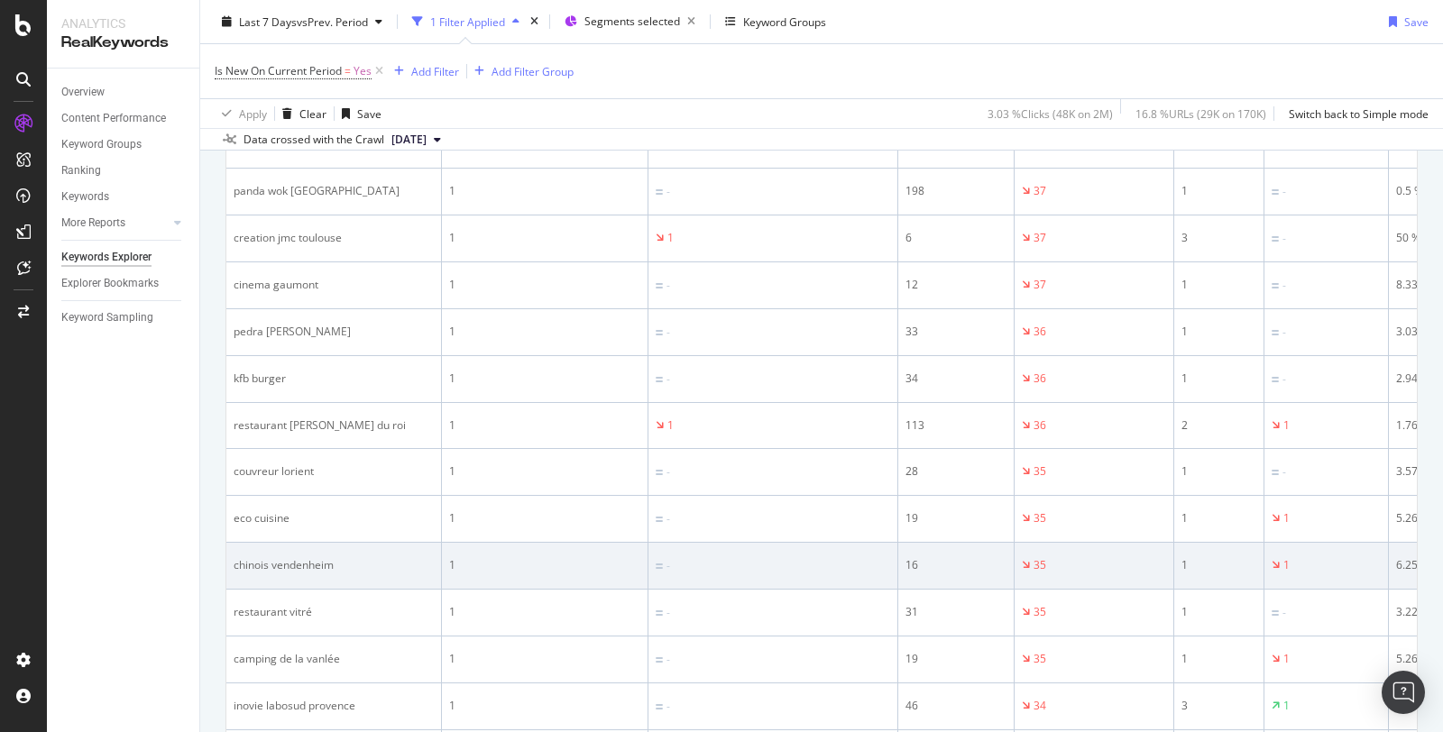
click at [290, 545] on td "chinois vendenheim" at bounding box center [334, 566] width 216 height 47
click at [287, 558] on div "chinois vendenheim" at bounding box center [334, 565] width 200 height 16
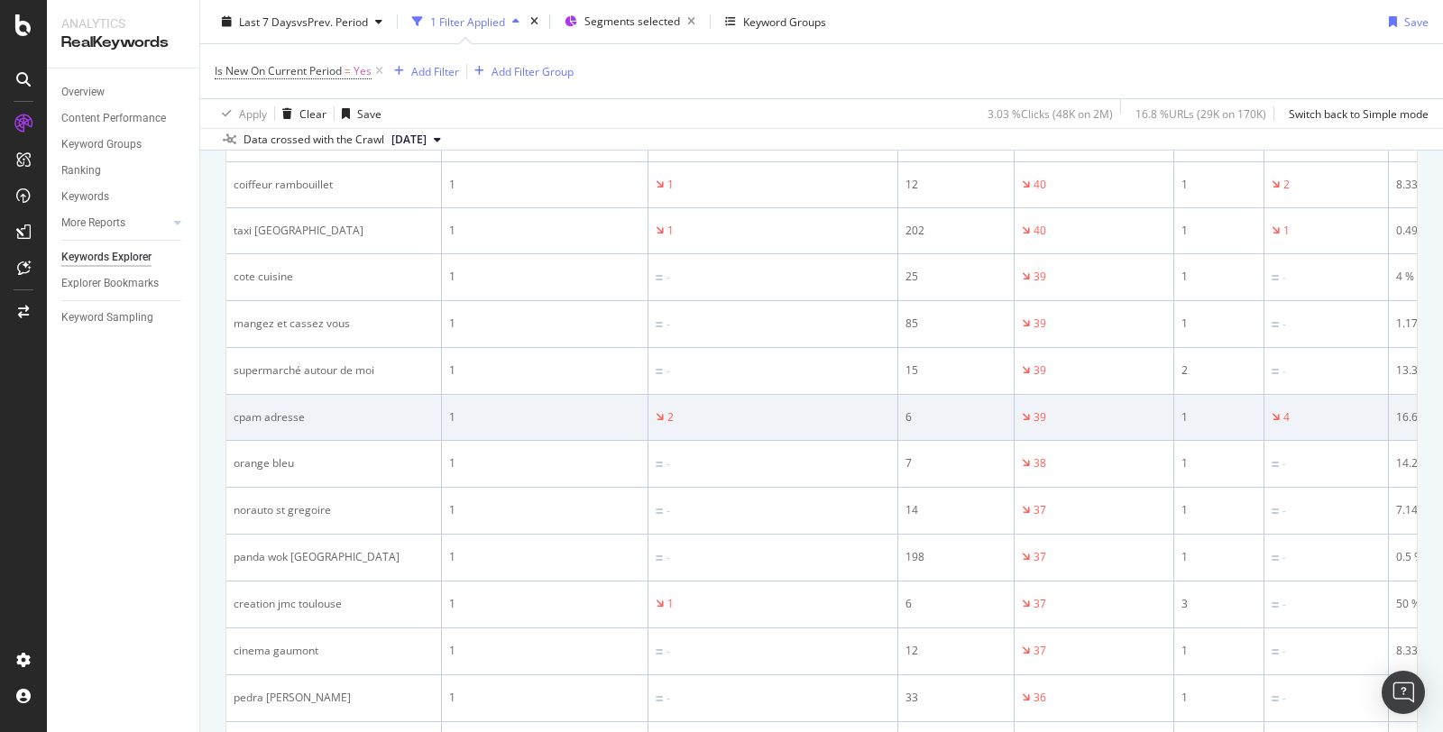
click at [280, 409] on div "cpam adresse" at bounding box center [334, 417] width 200 height 16
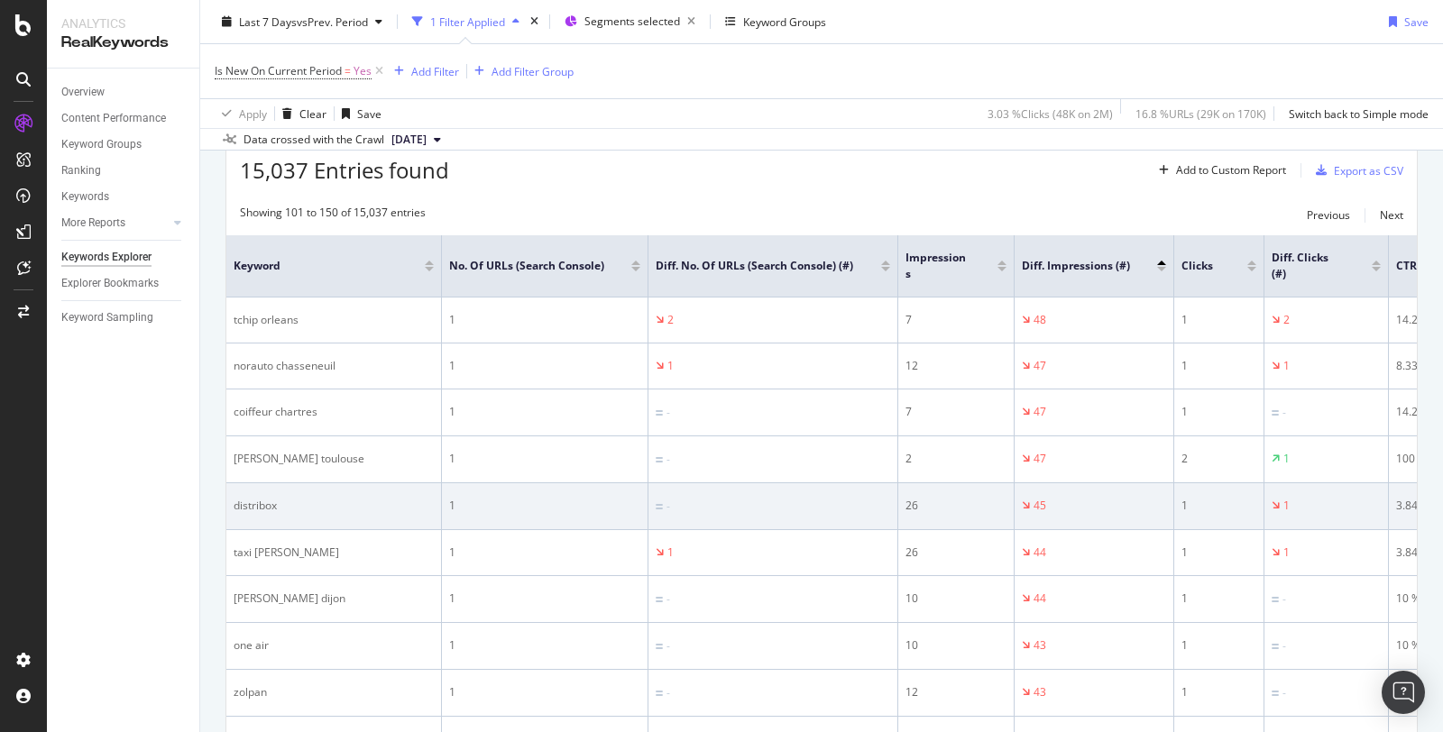
click at [256, 505] on div "distribox" at bounding box center [334, 506] width 200 height 16
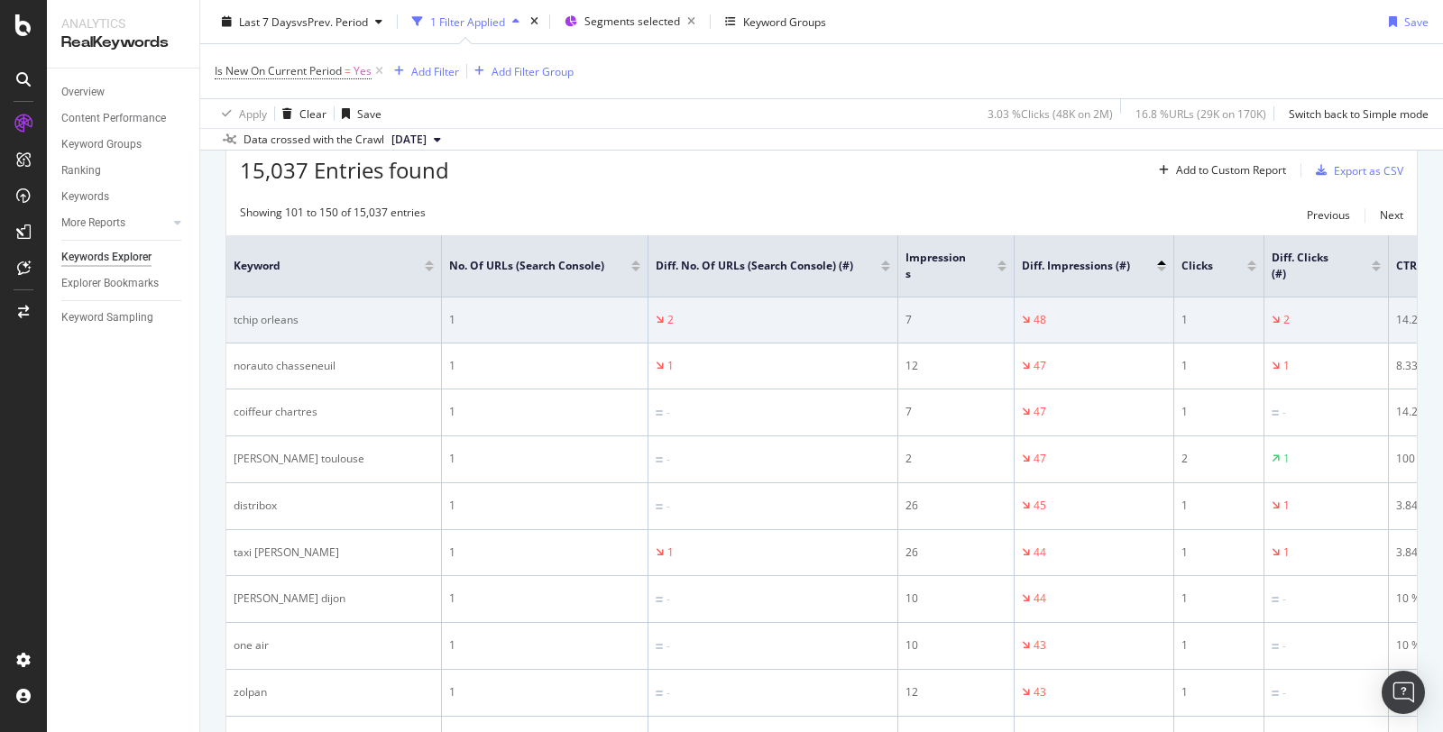
click at [273, 312] on div "tchip orleans" at bounding box center [334, 320] width 200 height 16
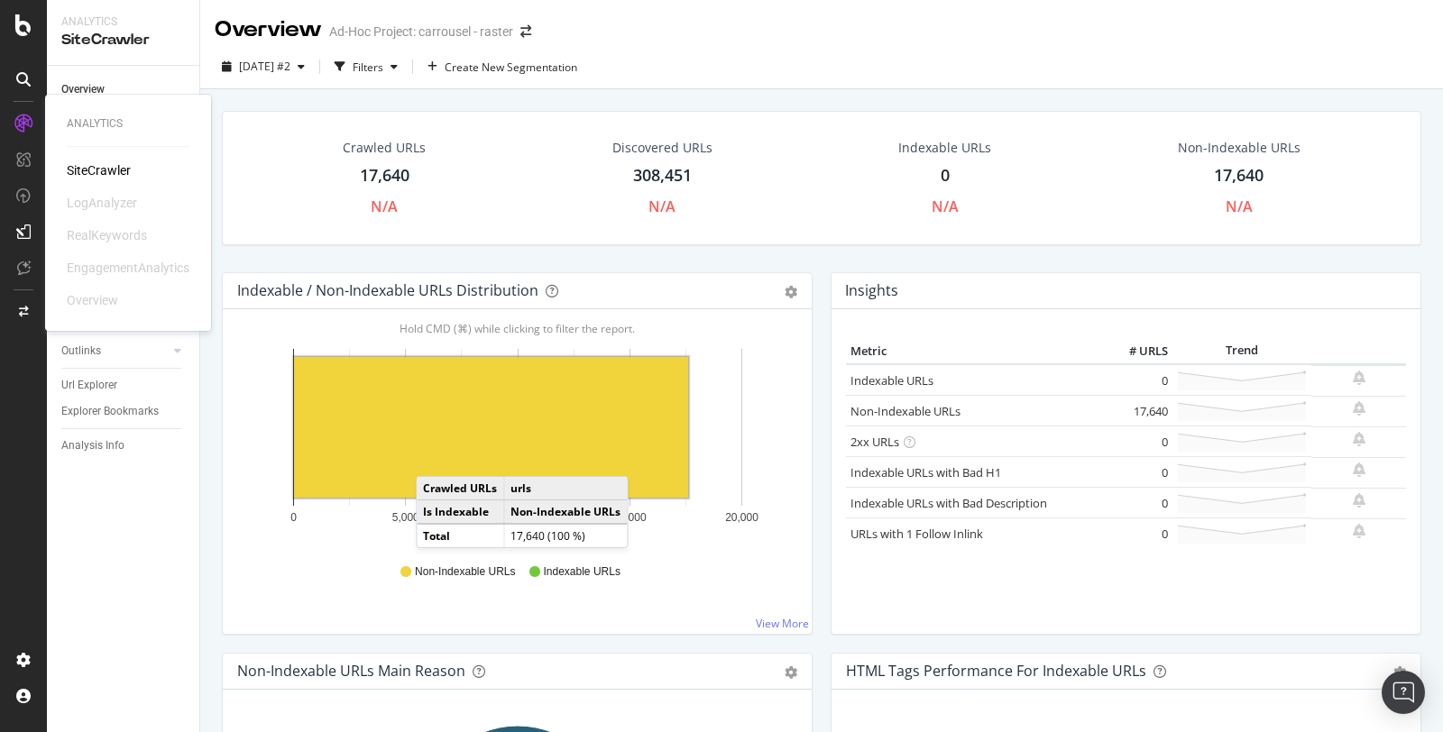
click at [80, 177] on div "SiteCrawler" at bounding box center [99, 170] width 64 height 18
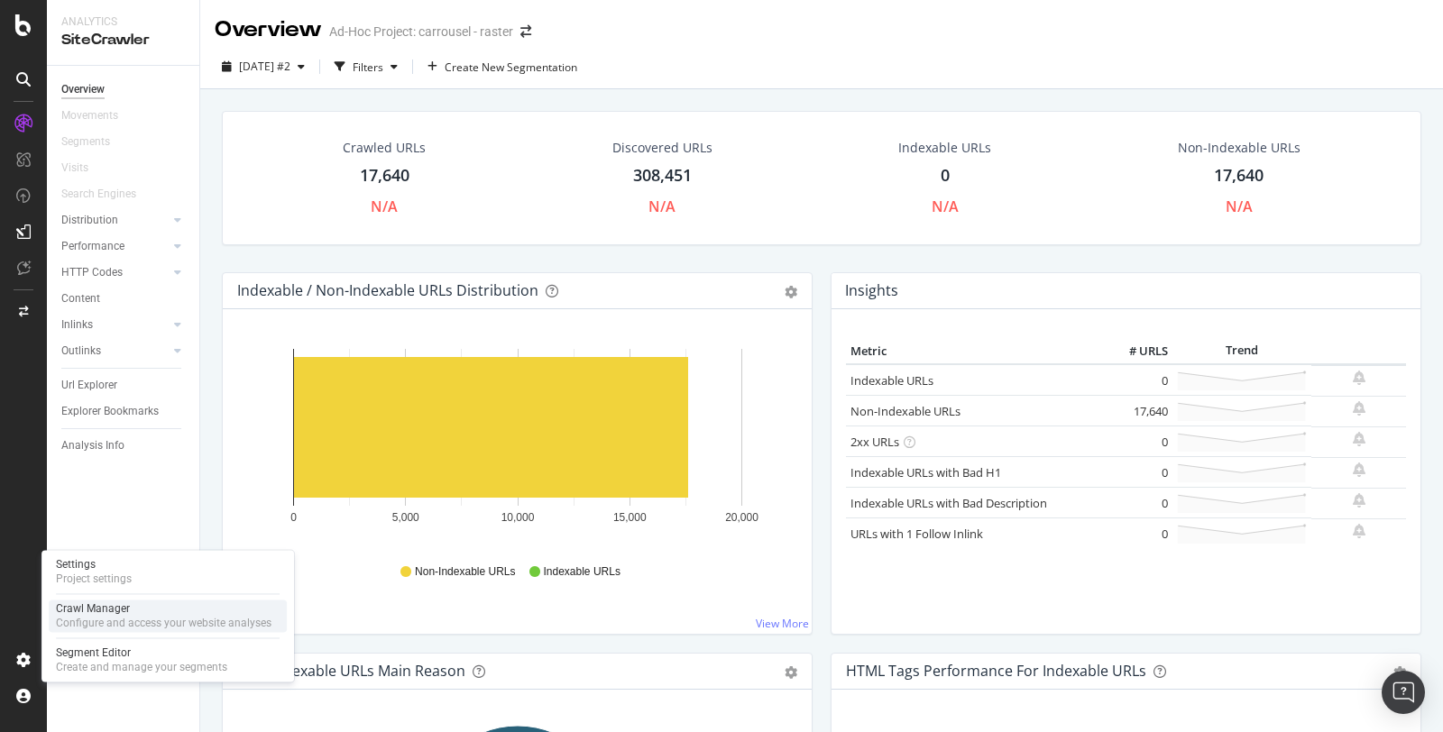
click at [117, 605] on div "Crawl Manager" at bounding box center [164, 609] width 216 height 14
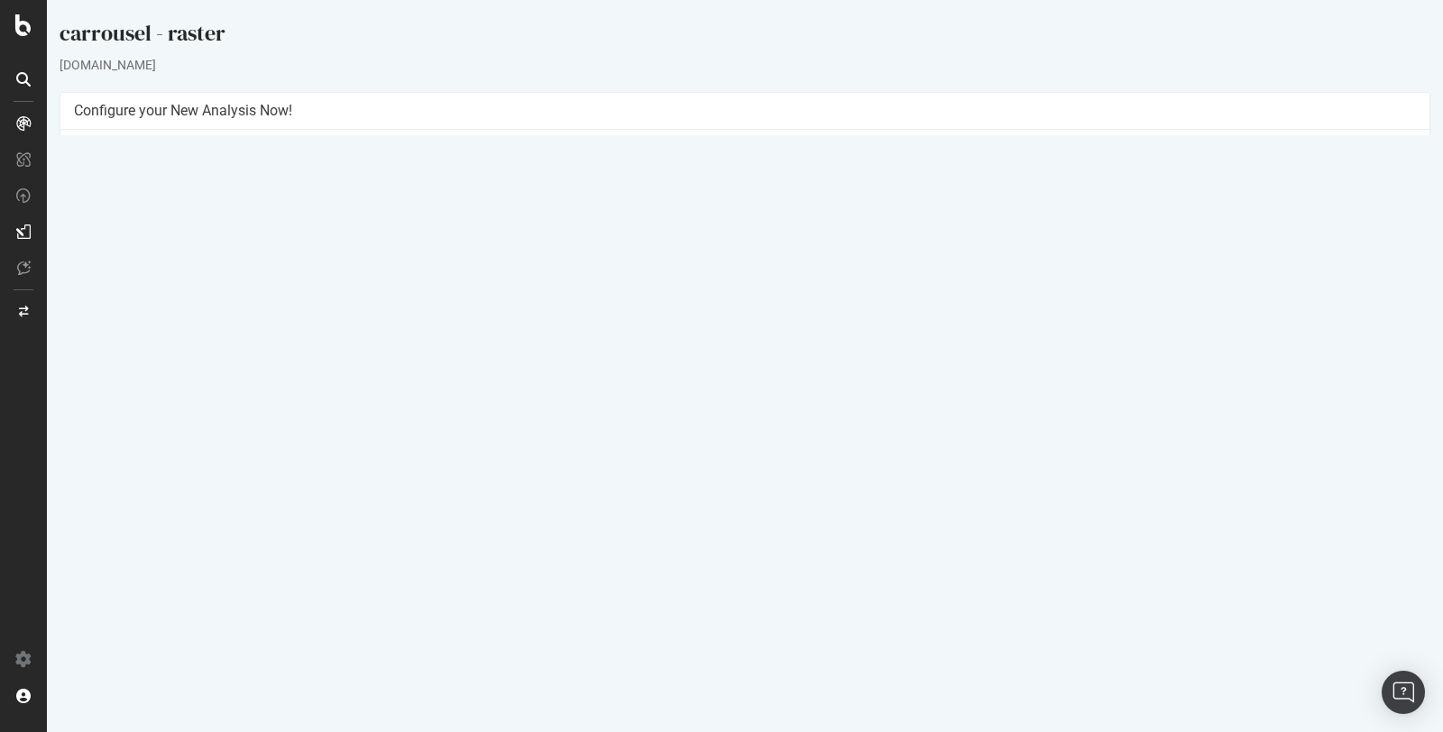
click at [1311, 562] on icon at bounding box center [1306, 568] width 12 height 14
click at [1283, 619] on link "Delete analysis" at bounding box center [1239, 619] width 144 height 24
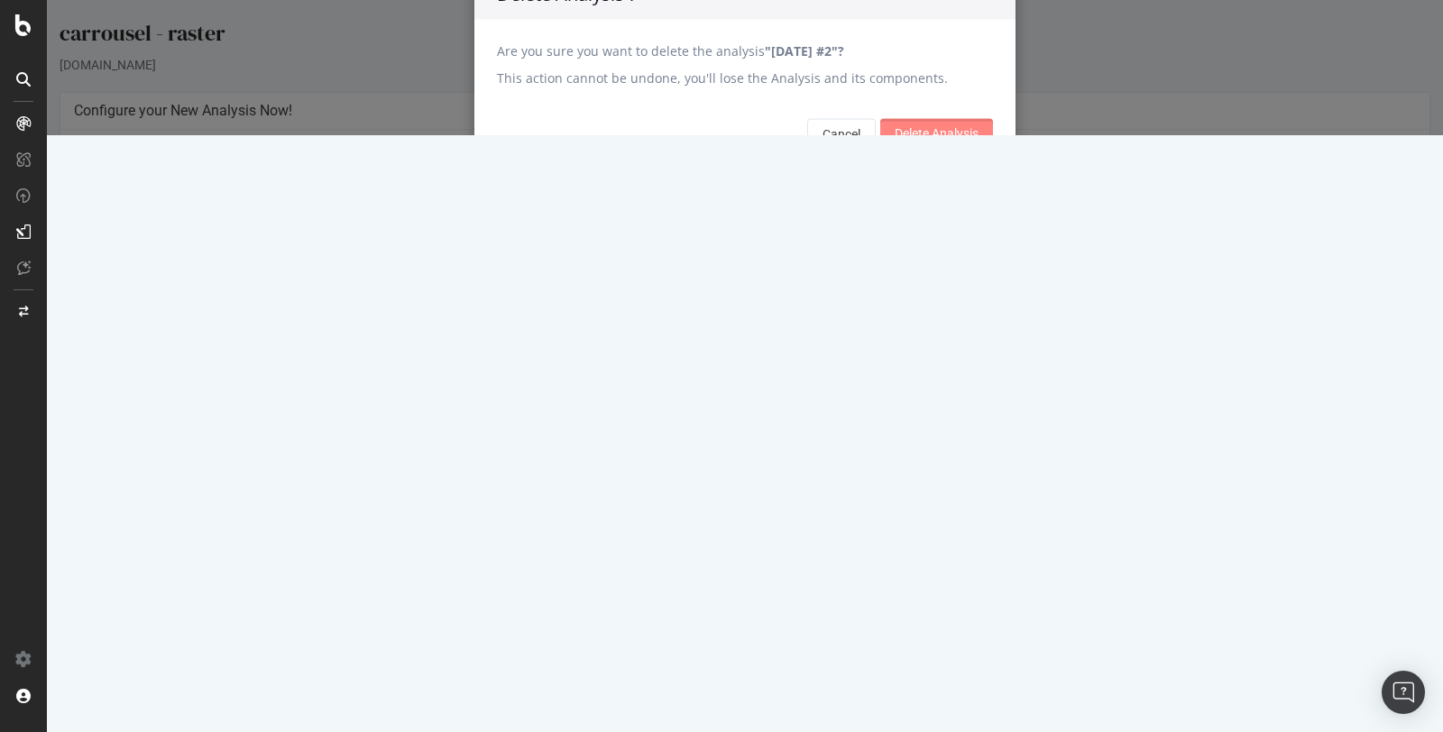
click at [942, 148] on input "Delete Analysis" at bounding box center [936, 133] width 113 height 29
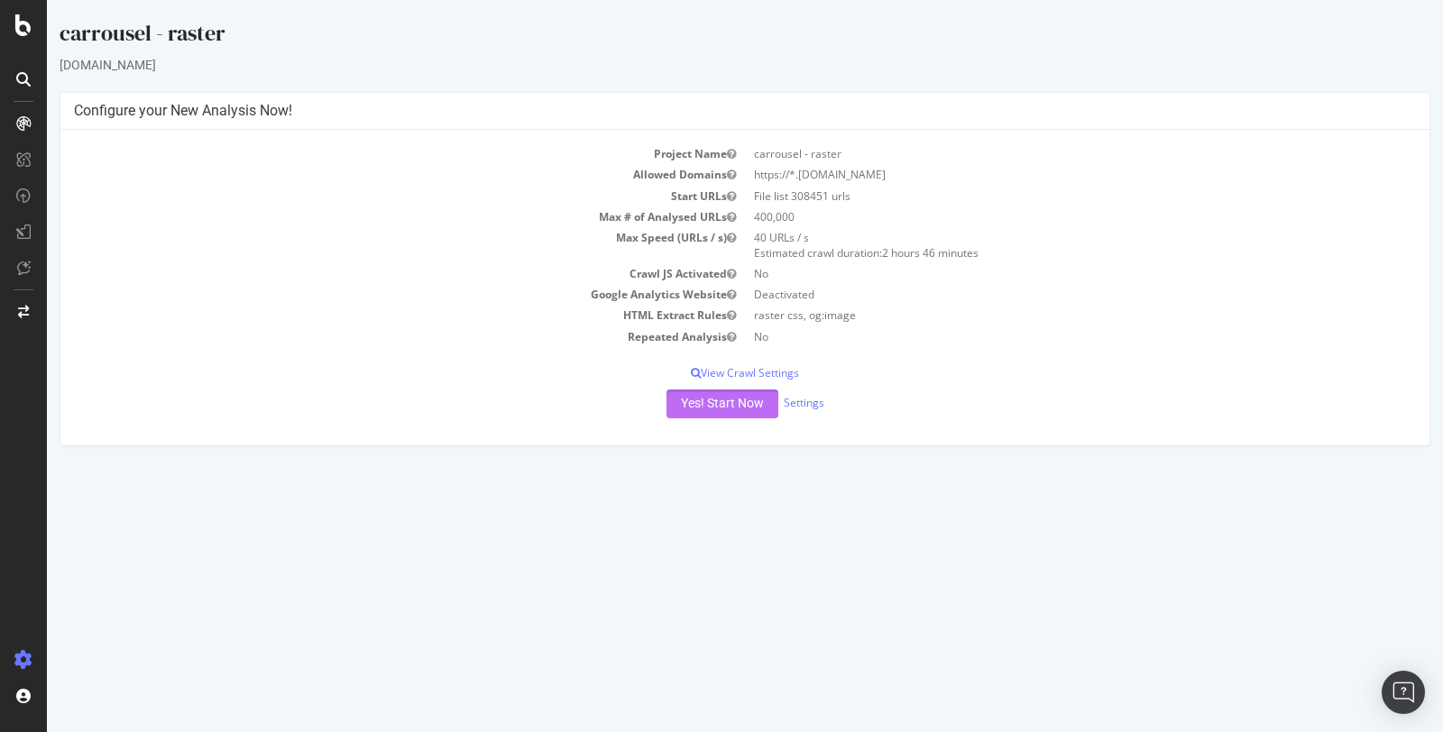
click at [722, 400] on button "Yes! Start Now" at bounding box center [723, 404] width 112 height 29
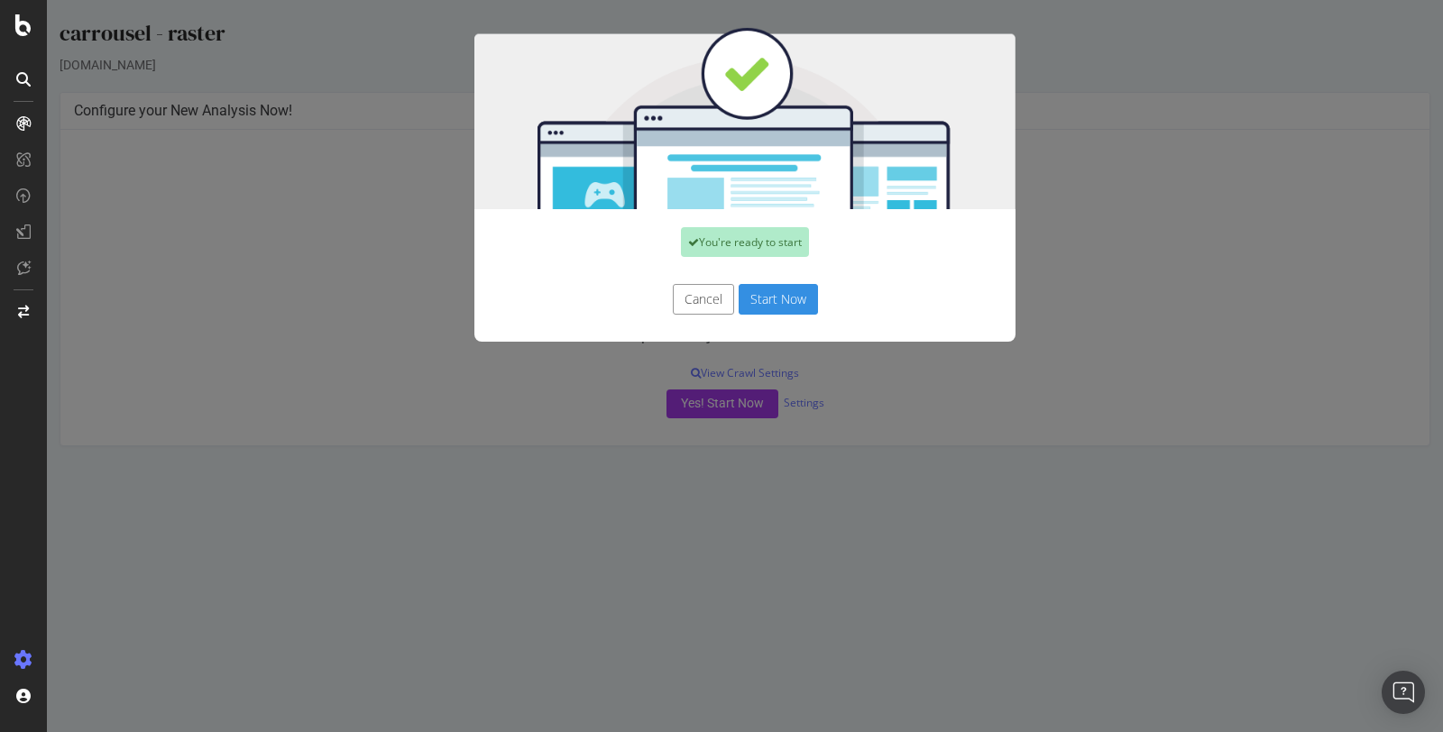
click at [793, 296] on button "Start Now" at bounding box center [778, 299] width 79 height 31
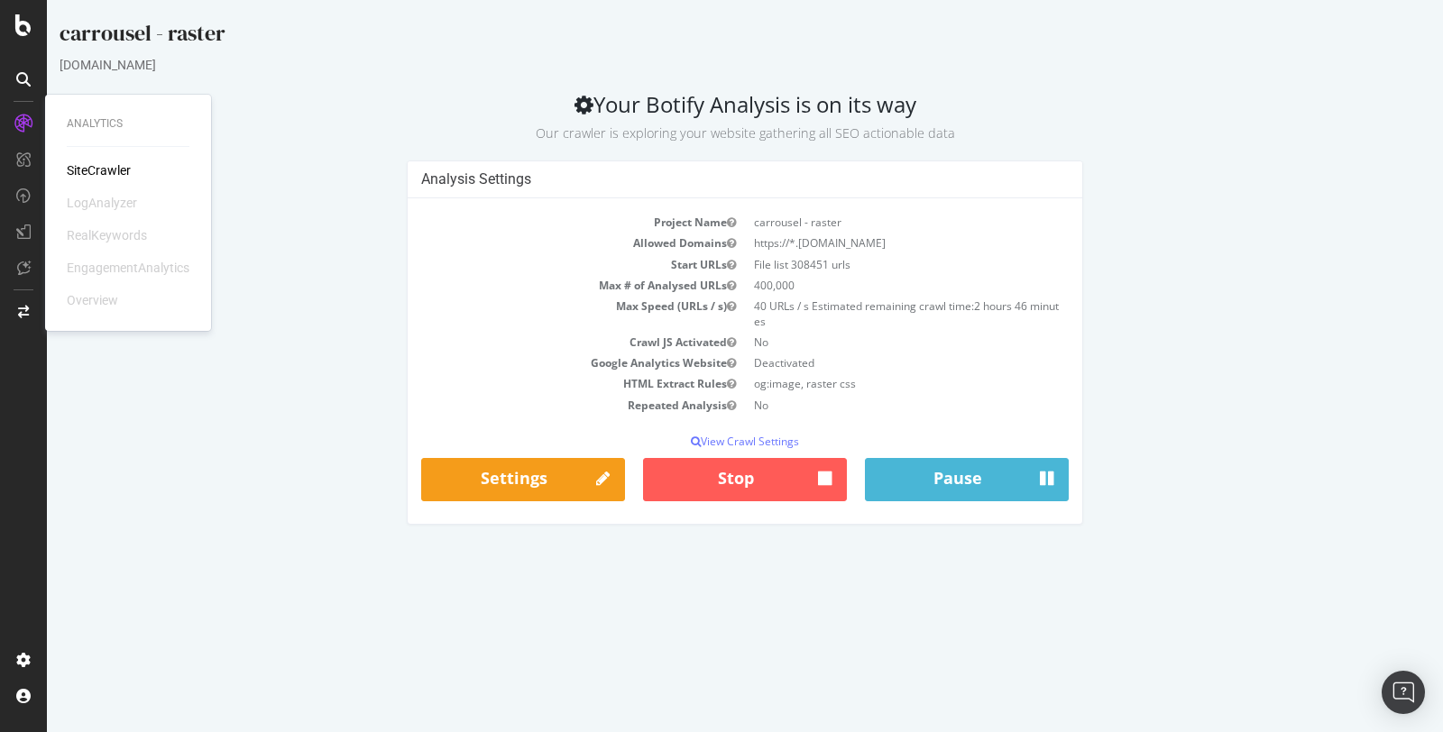
click at [349, 95] on h2 "Your Botify Analysis is on its way Our crawler is exploring your website gather…" at bounding box center [745, 117] width 1371 height 51
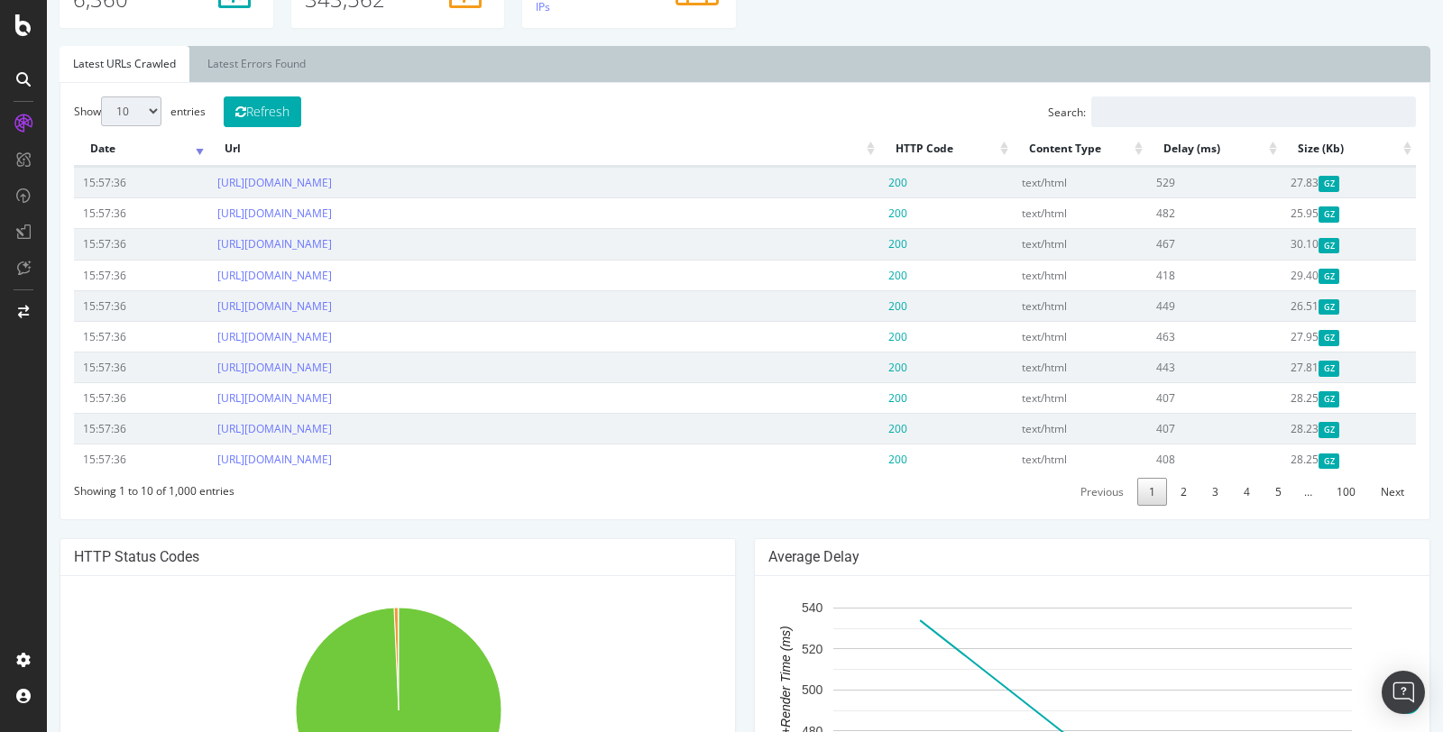
scroll to position [590, 0]
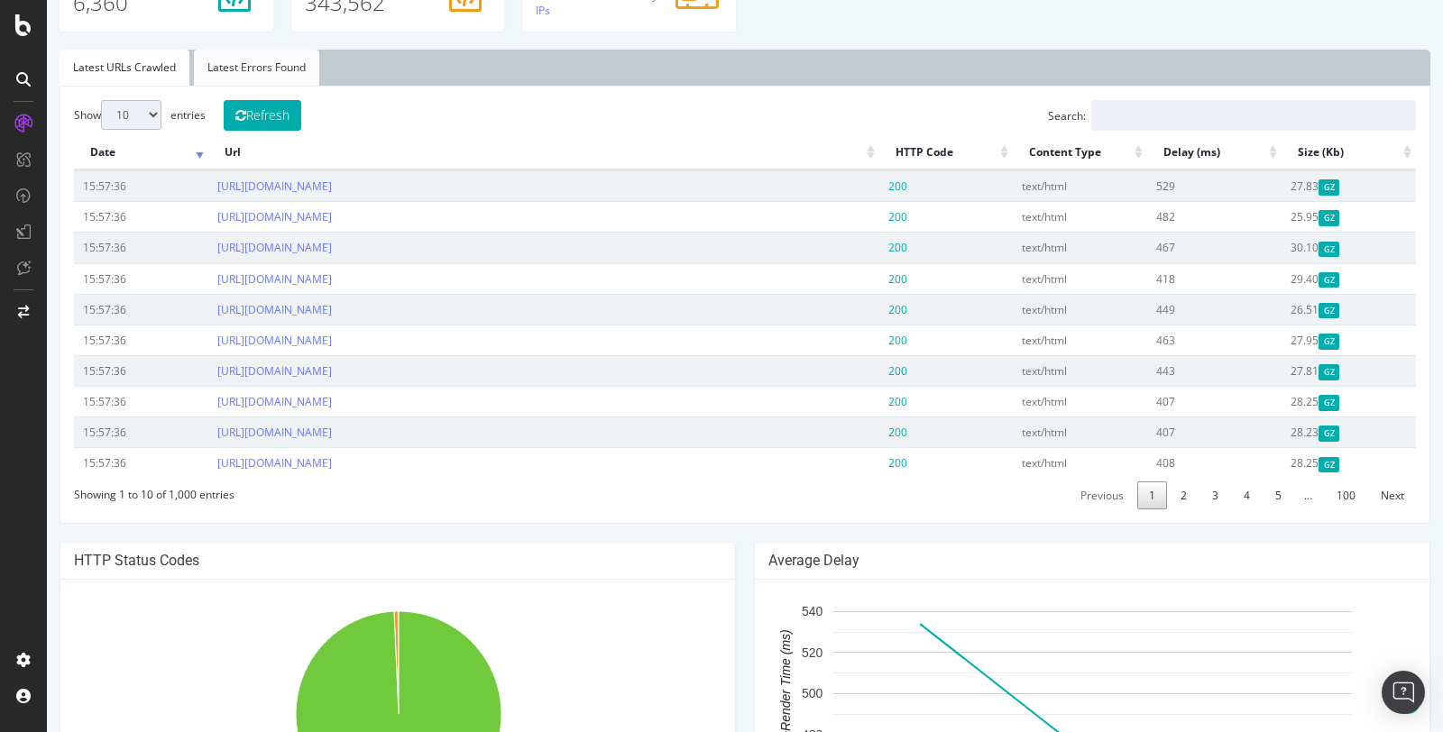
click at [302, 66] on link "Latest Errors Found" at bounding box center [256, 68] width 125 height 36
click at [152, 66] on link "Latest URLs Crawled" at bounding box center [125, 68] width 130 height 36
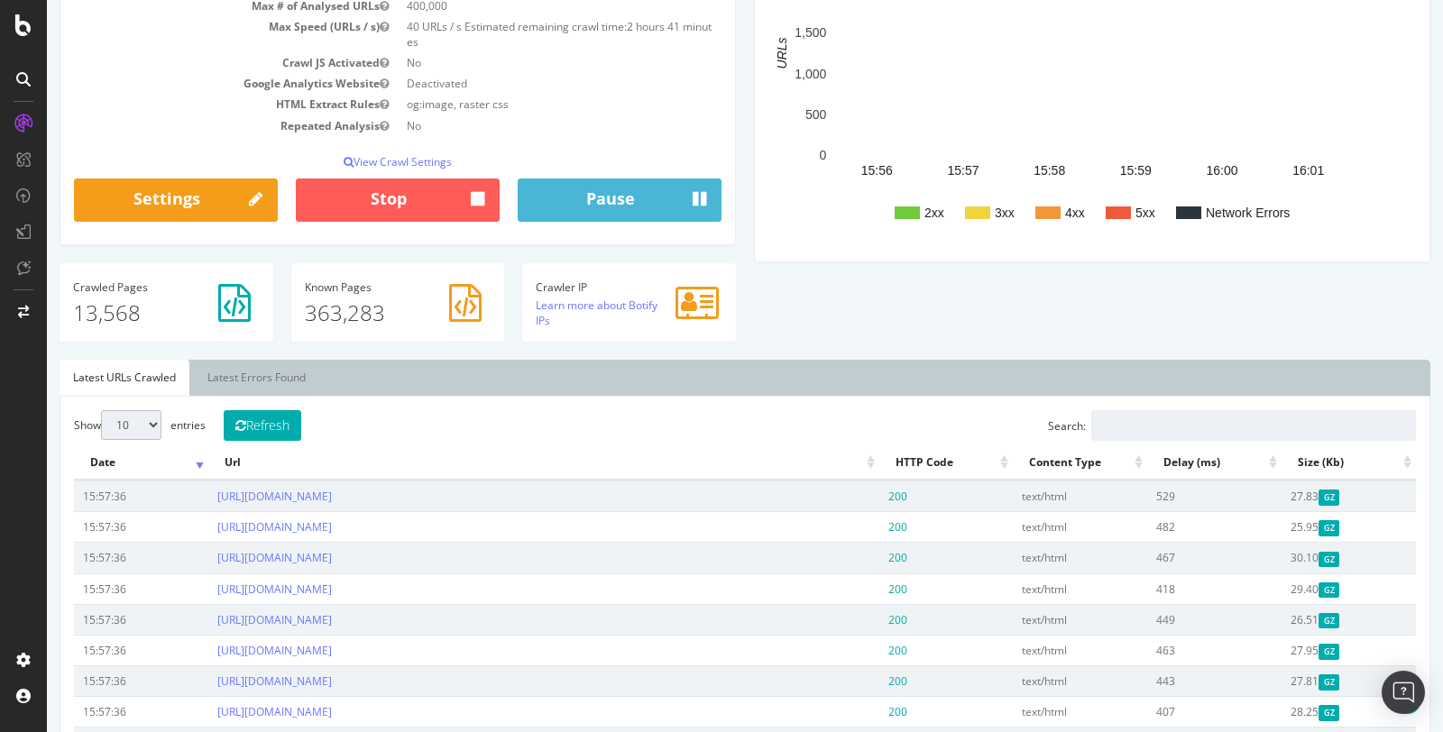
scroll to position [382, 0]
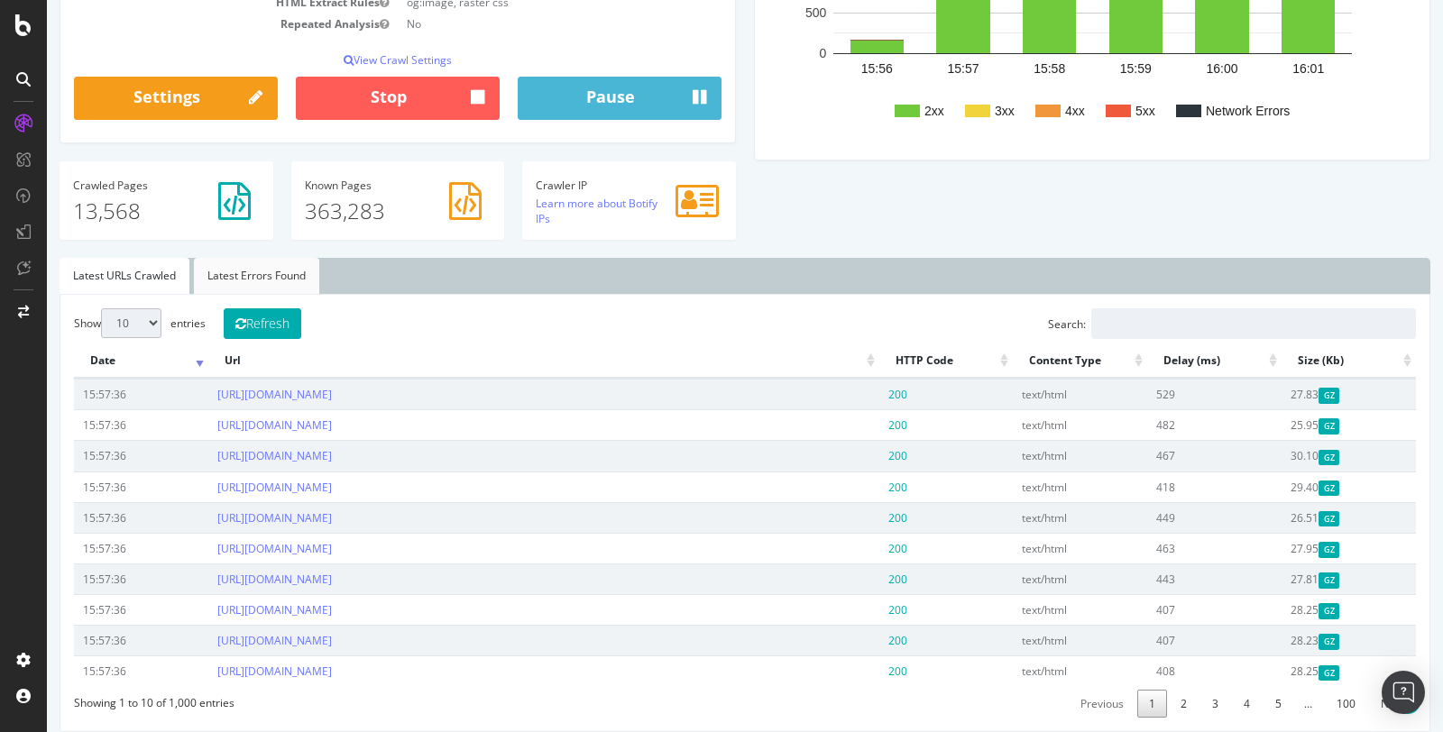
click at [265, 262] on link "Latest Errors Found" at bounding box center [256, 276] width 125 height 36
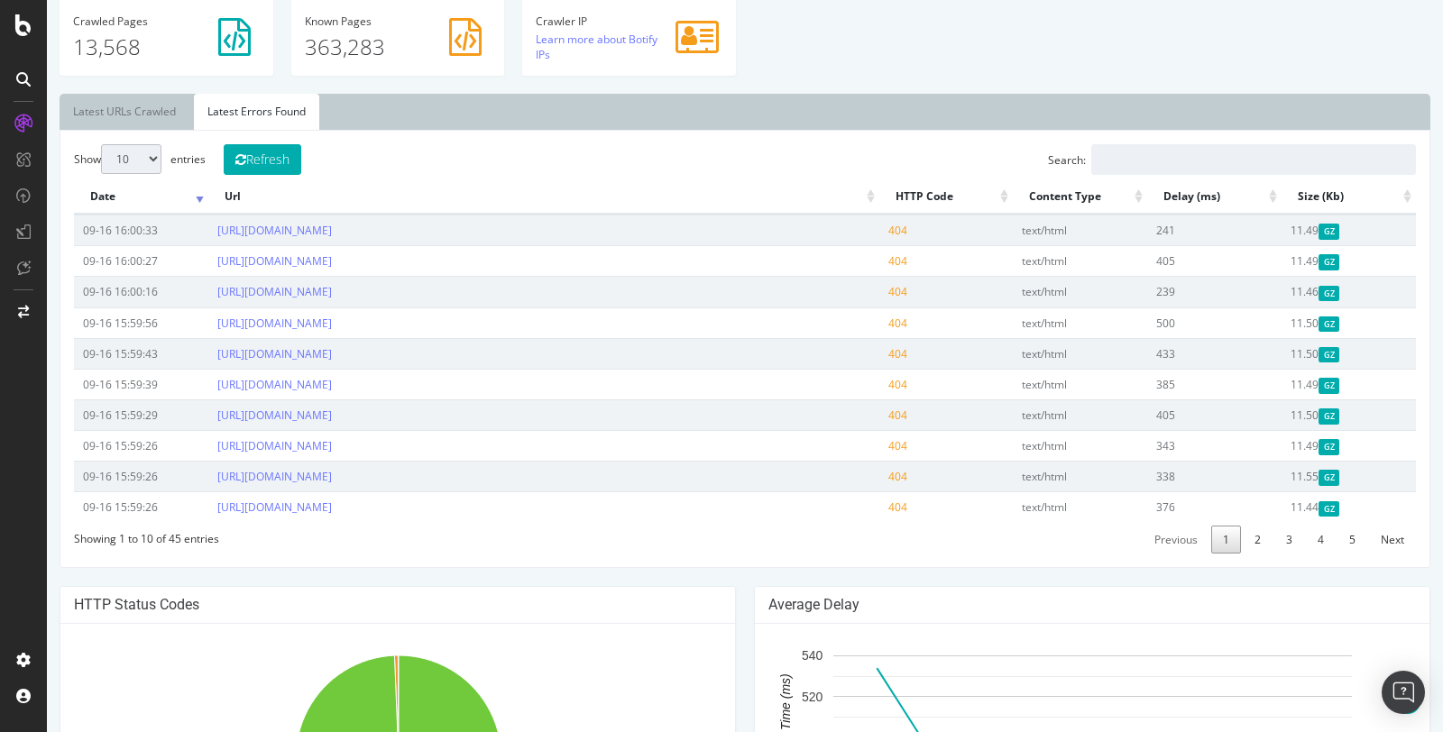
scroll to position [548, 0]
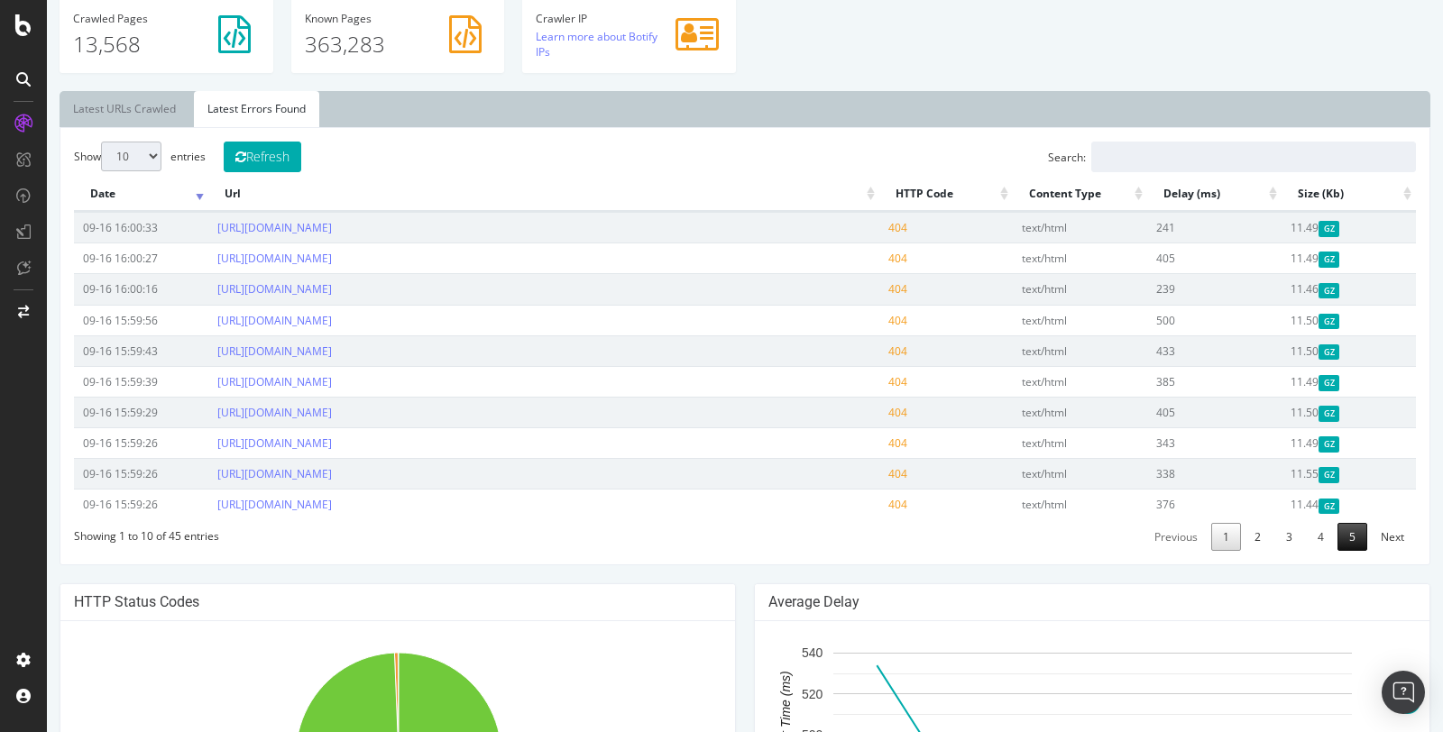
click at [1361, 535] on link "5" at bounding box center [1353, 537] width 30 height 28
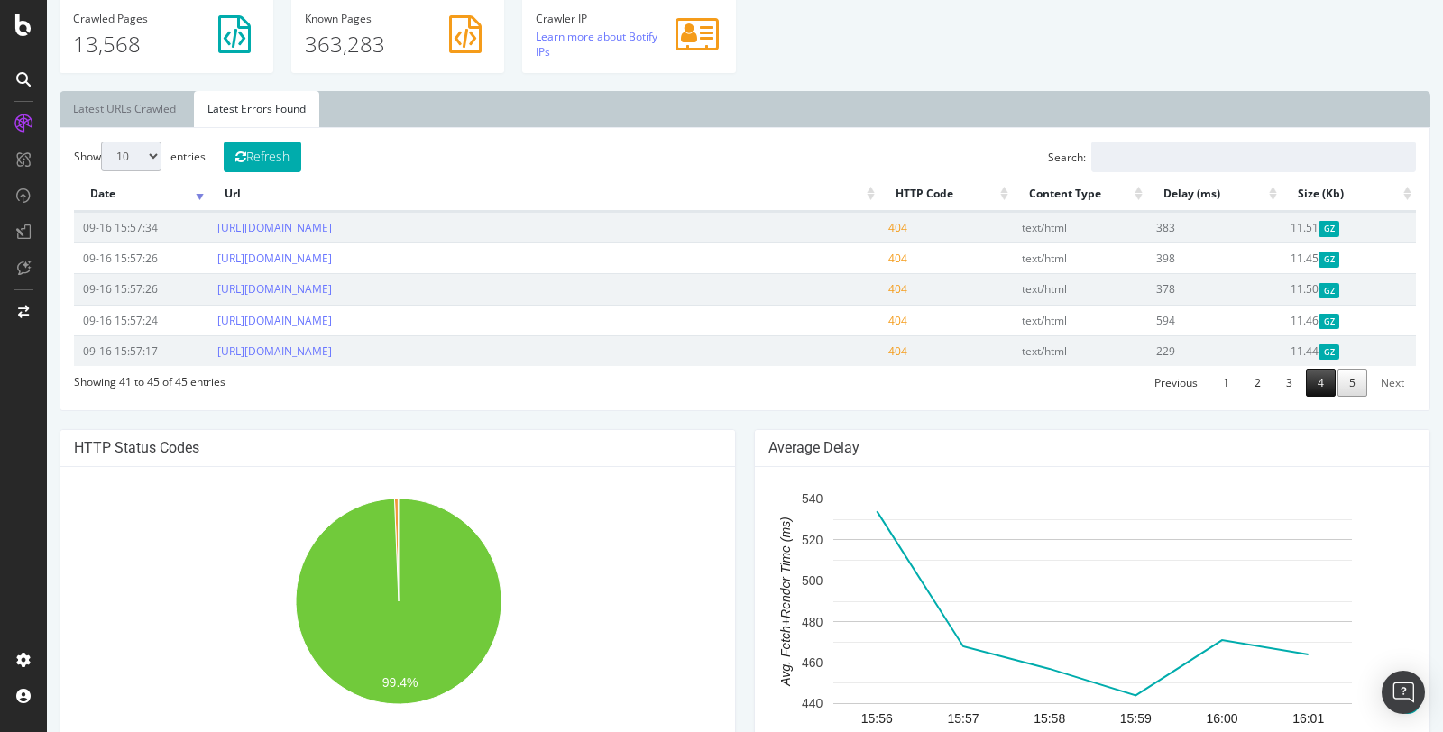
click at [1310, 386] on link "4" at bounding box center [1321, 383] width 30 height 28
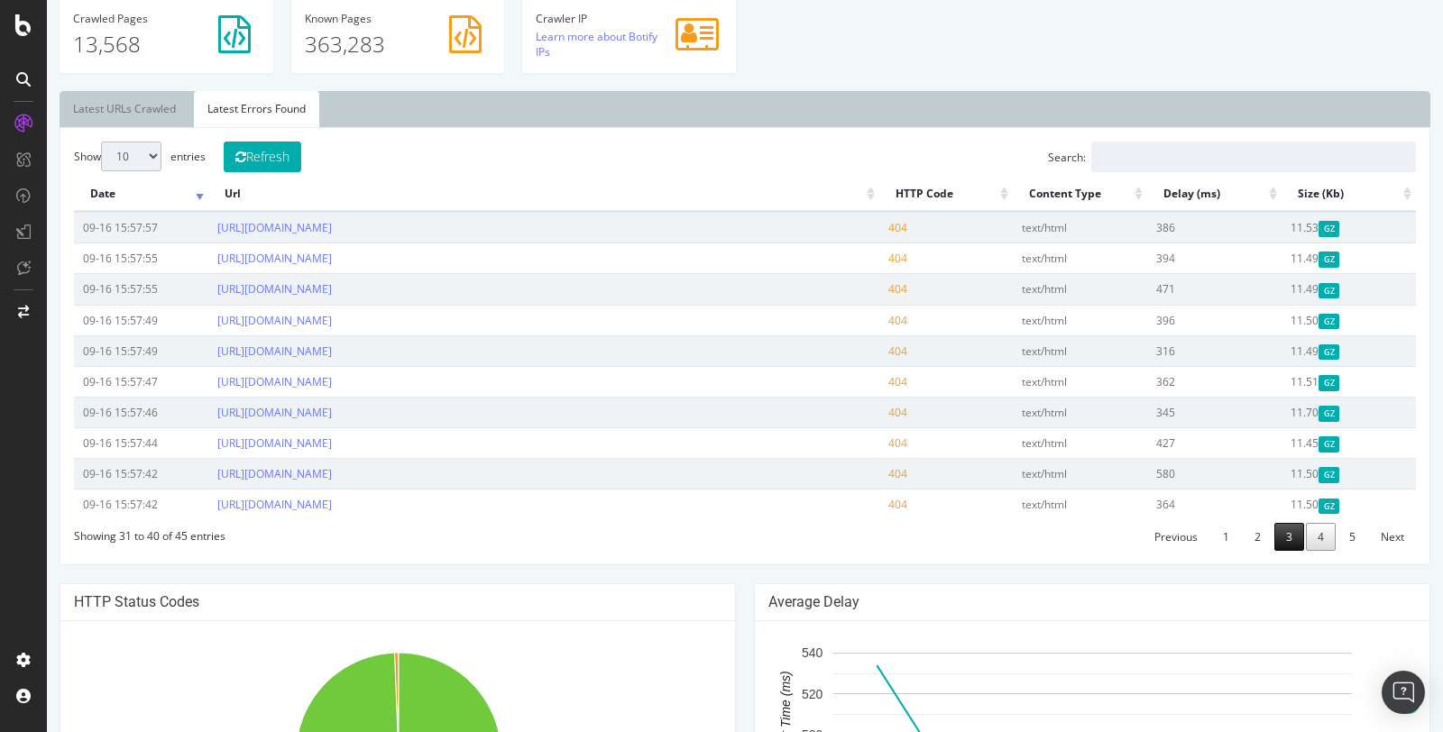
click at [1290, 527] on link "3" at bounding box center [1289, 537] width 30 height 28
click at [1265, 530] on link "2" at bounding box center [1258, 537] width 30 height 28
click at [1236, 540] on link "1" at bounding box center [1226, 537] width 30 height 28
click at [1354, 530] on link "5" at bounding box center [1353, 537] width 30 height 28
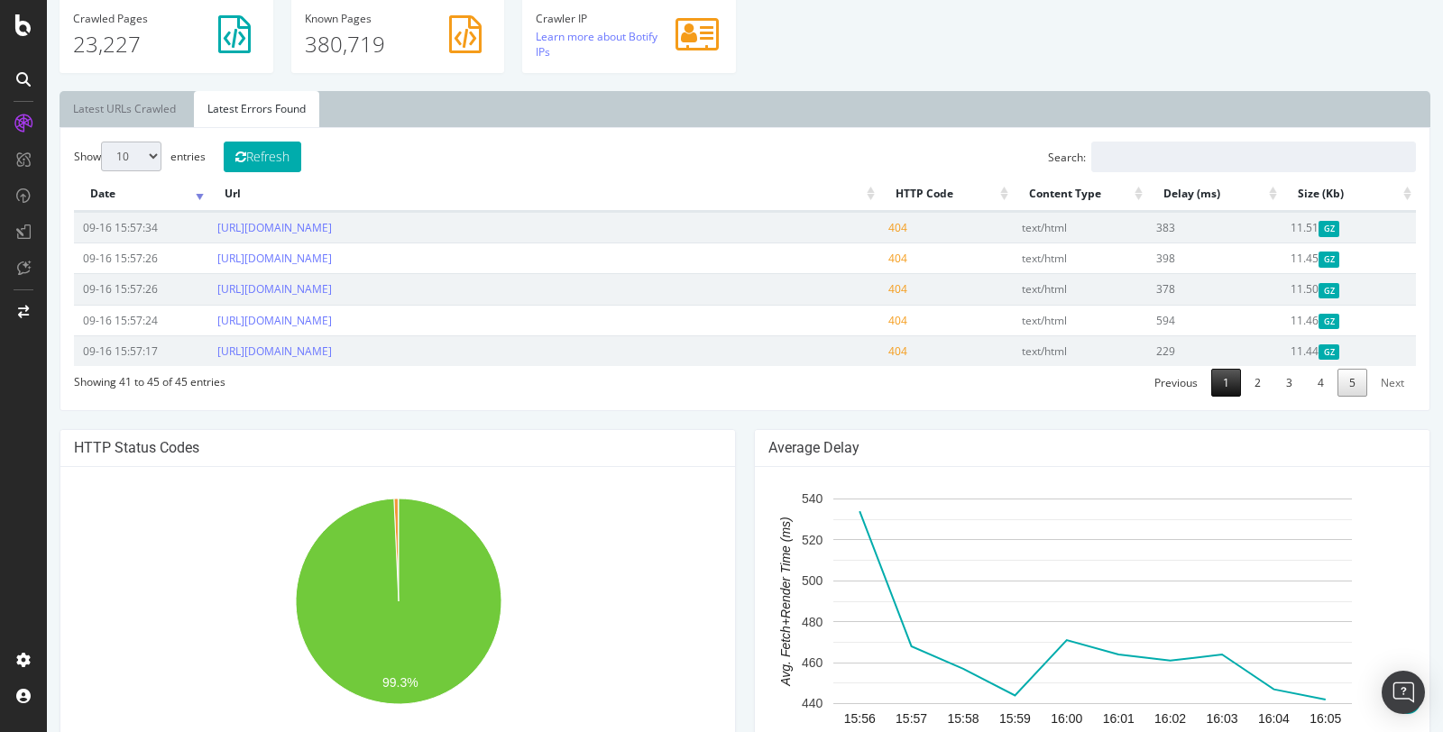
click at [1225, 382] on link "1" at bounding box center [1226, 383] width 30 height 28
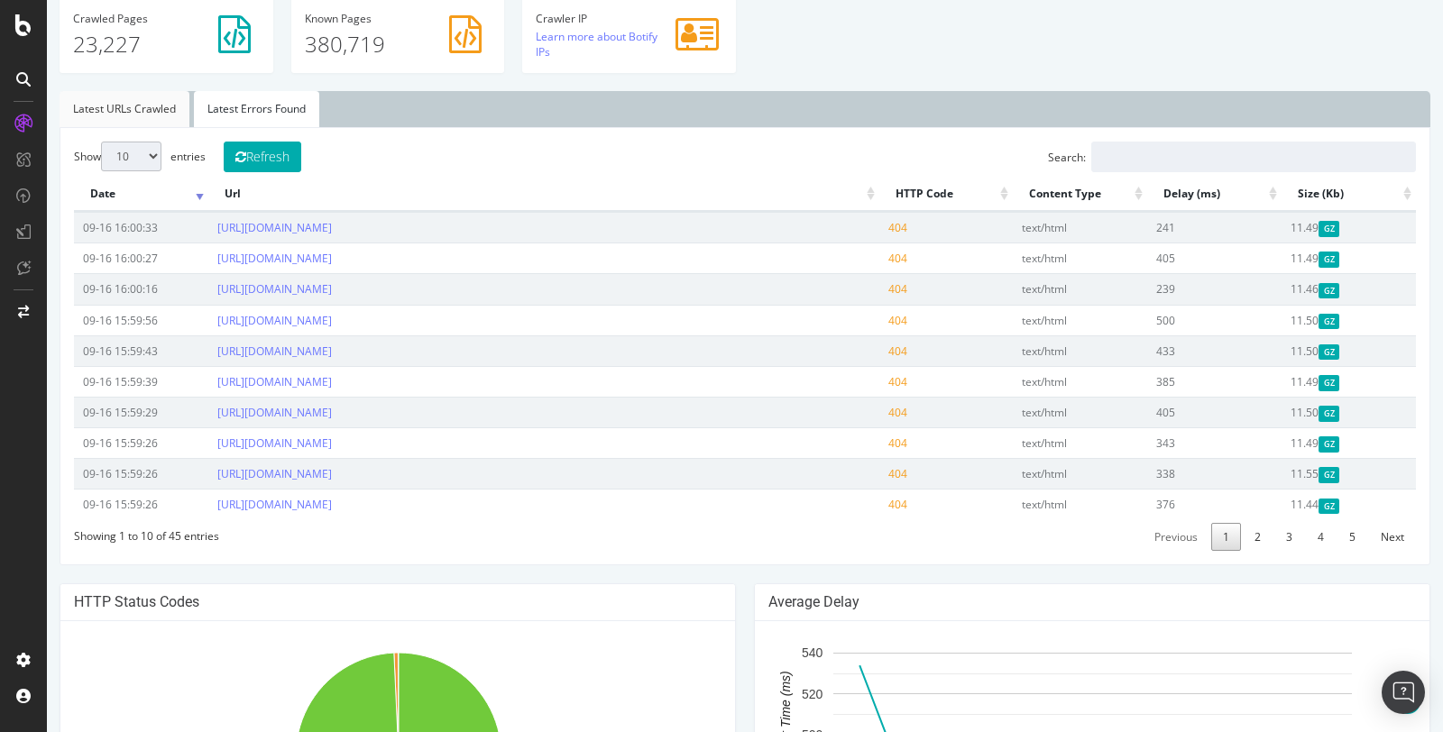
click at [133, 104] on link "Latest URLs Crawled" at bounding box center [125, 109] width 130 height 36
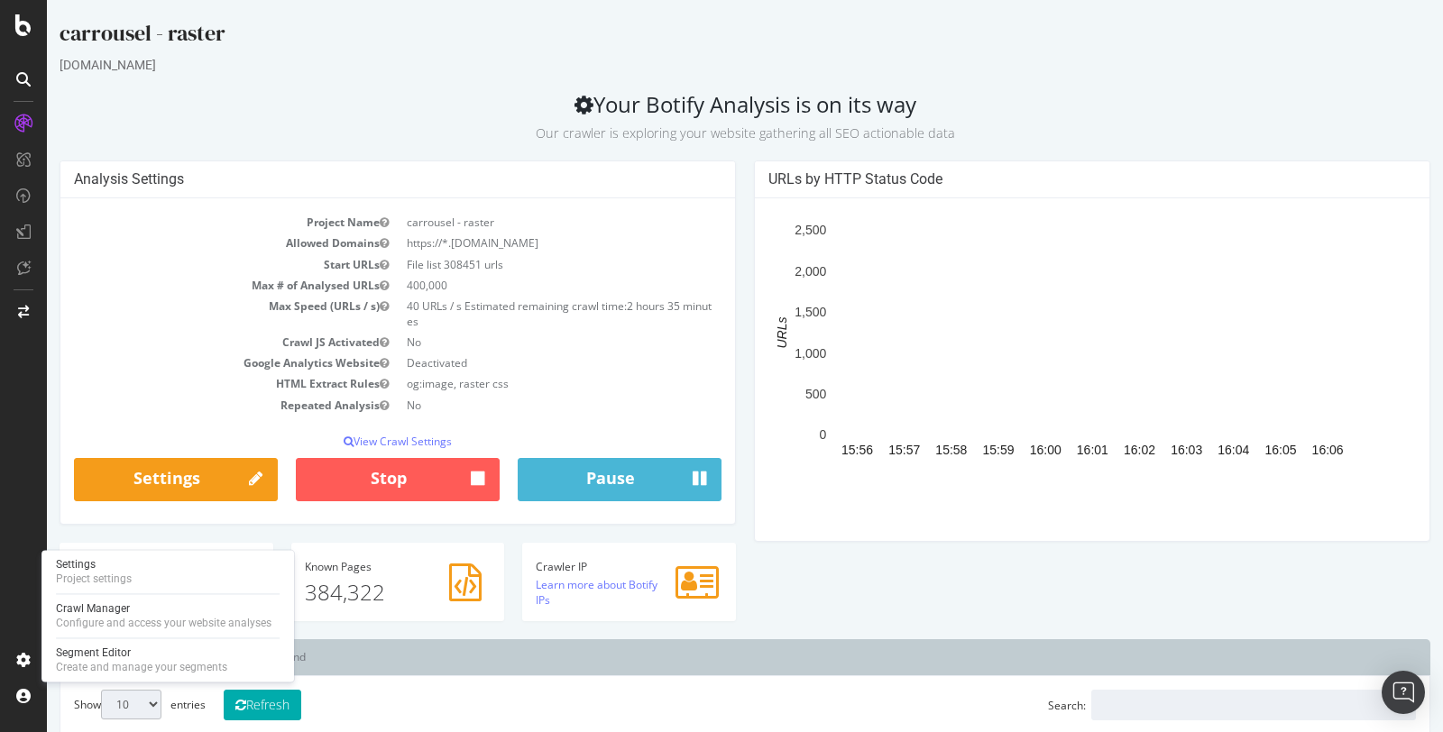
scroll to position [502, 0]
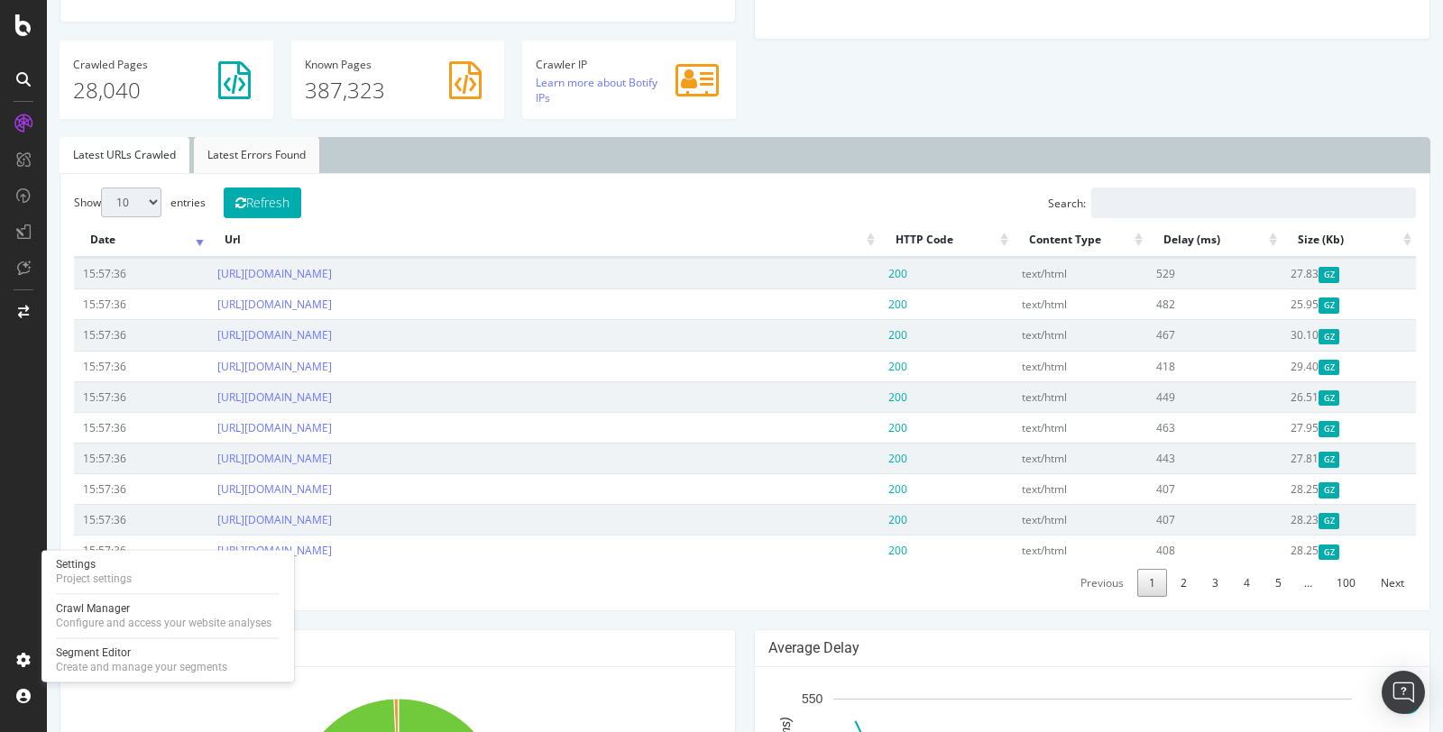
click at [289, 146] on link "Latest Errors Found" at bounding box center [256, 155] width 125 height 36
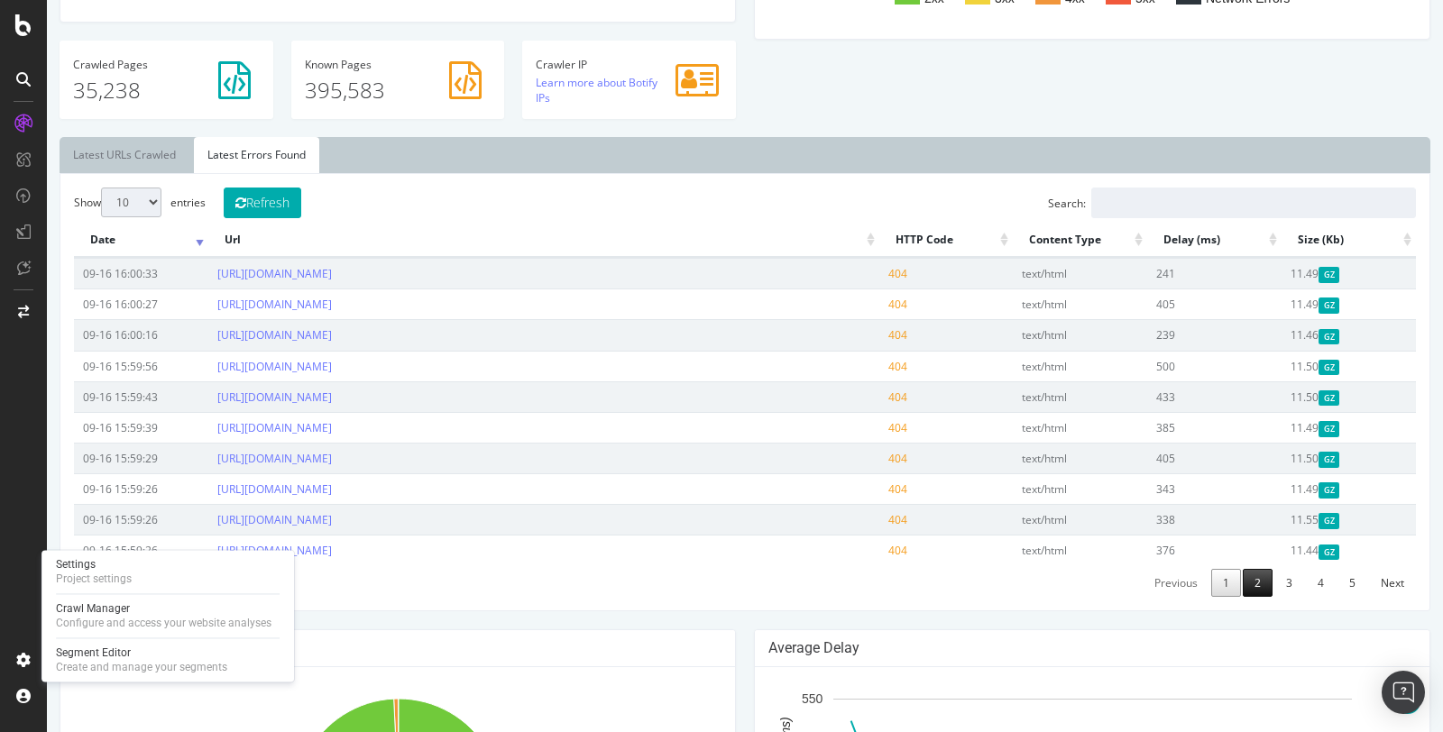
click at [1269, 577] on link "2" at bounding box center [1258, 583] width 30 height 28
click at [150, 164] on link "Latest URLs Crawled" at bounding box center [125, 155] width 130 height 36
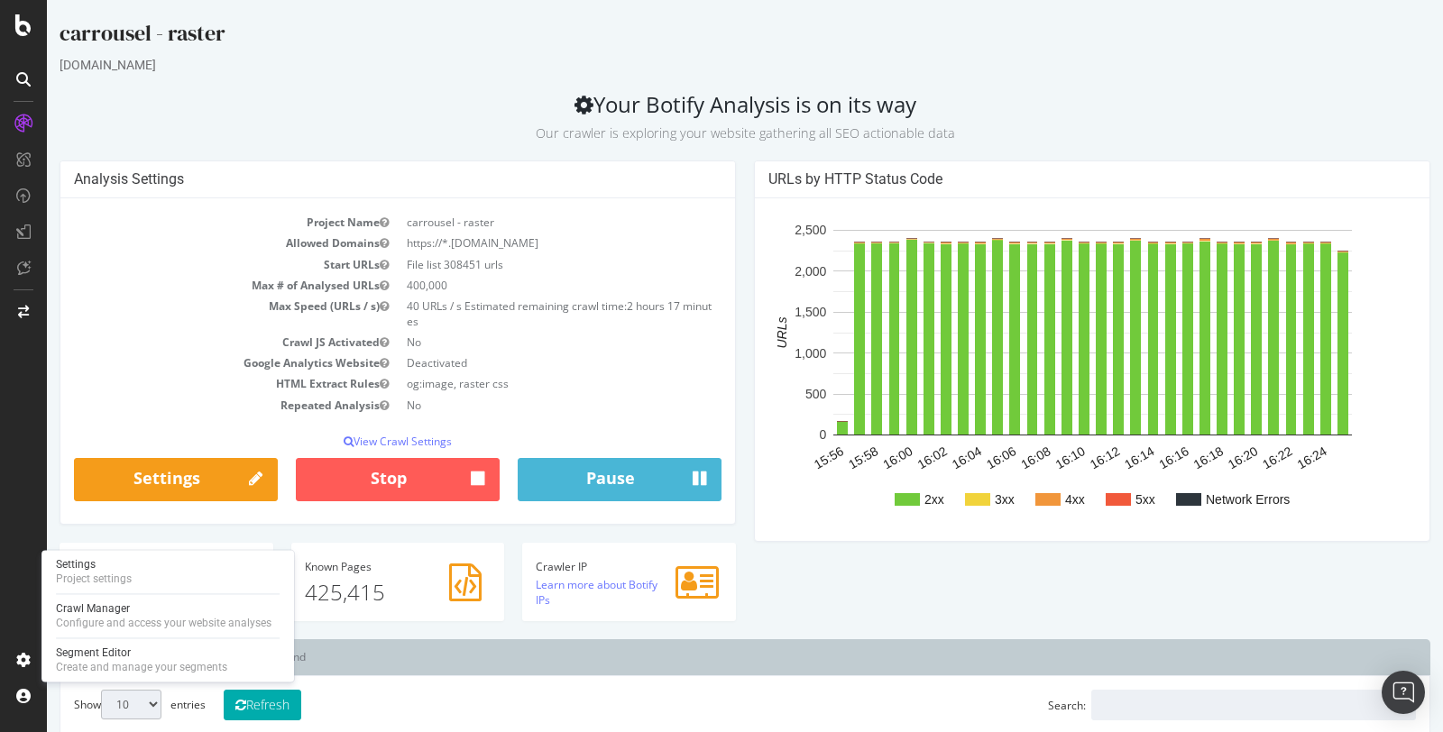
scroll to position [527, 0]
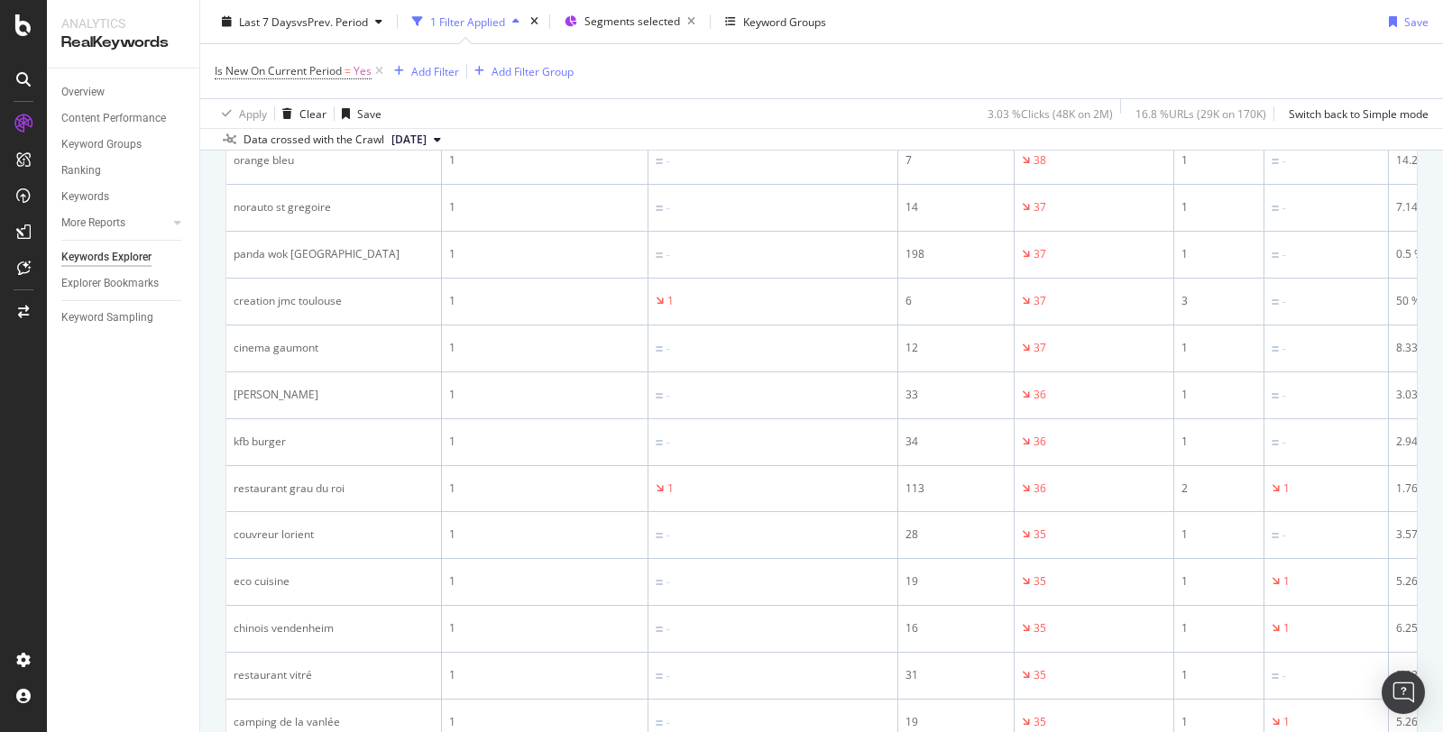
scroll to position [638, 0]
